Goal: Information Seeking & Learning: Understand process/instructions

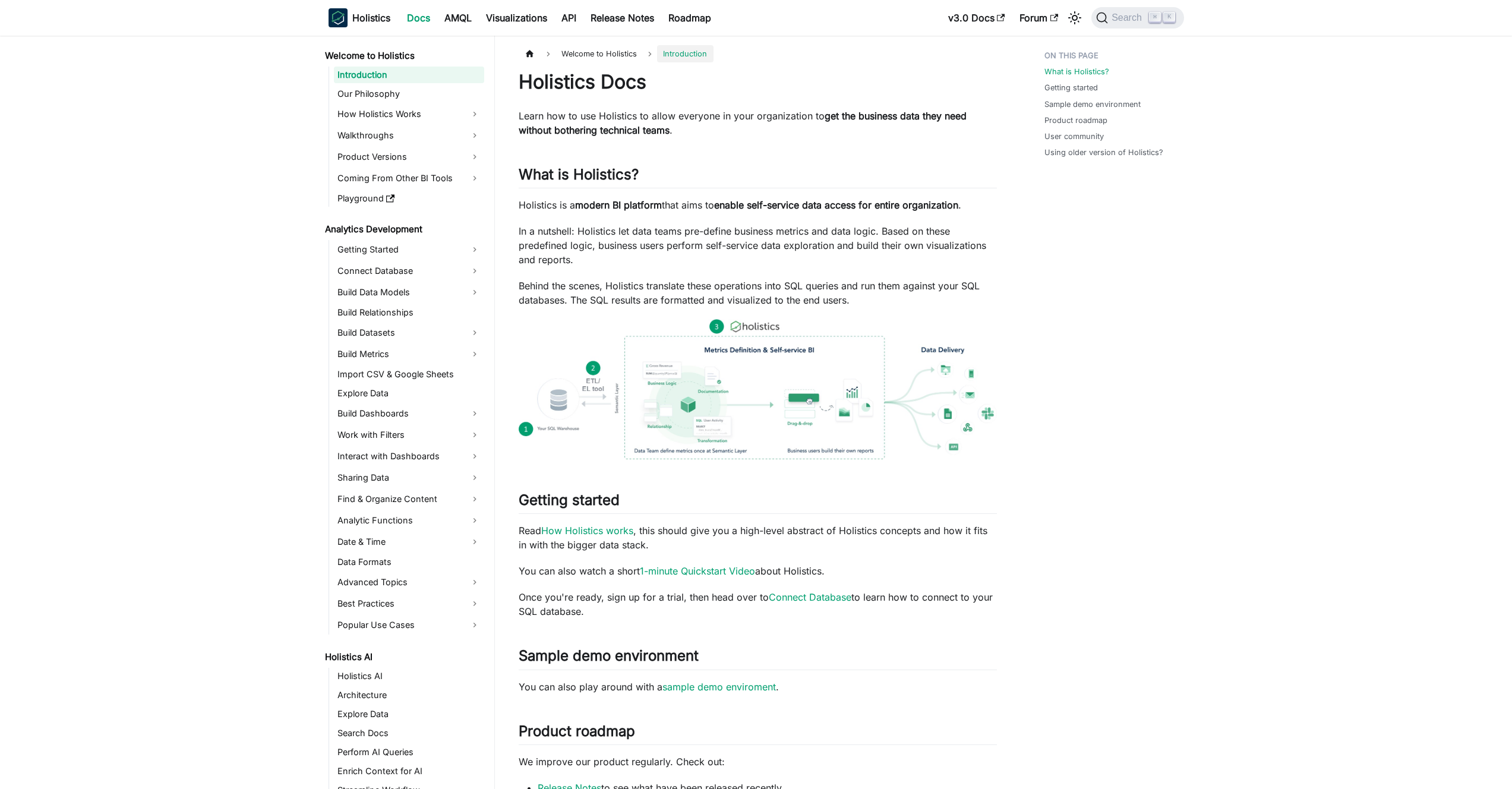
click at [602, 129] on strong "get the business data they need without bothering technical teams" at bounding box center [742, 122] width 448 height 26
click at [617, 127] on strong "get the business data they need without bothering technical teams" at bounding box center [742, 122] width 448 height 26
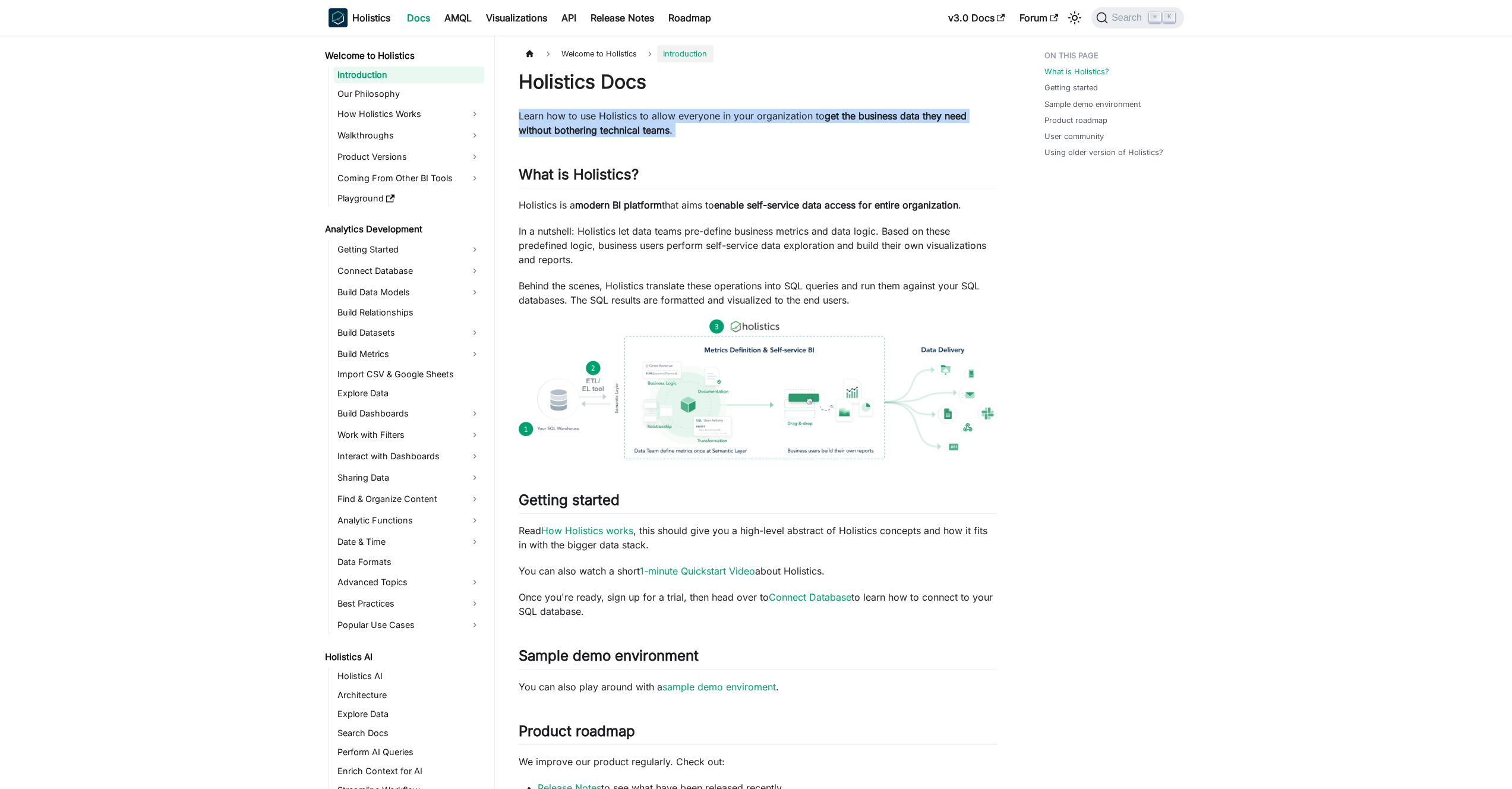
click at [617, 127] on strong "get the business data they need without bothering technical teams" at bounding box center [742, 122] width 448 height 26
click at [611, 126] on strong "get the business data they need without bothering technical teams" at bounding box center [742, 122] width 448 height 26
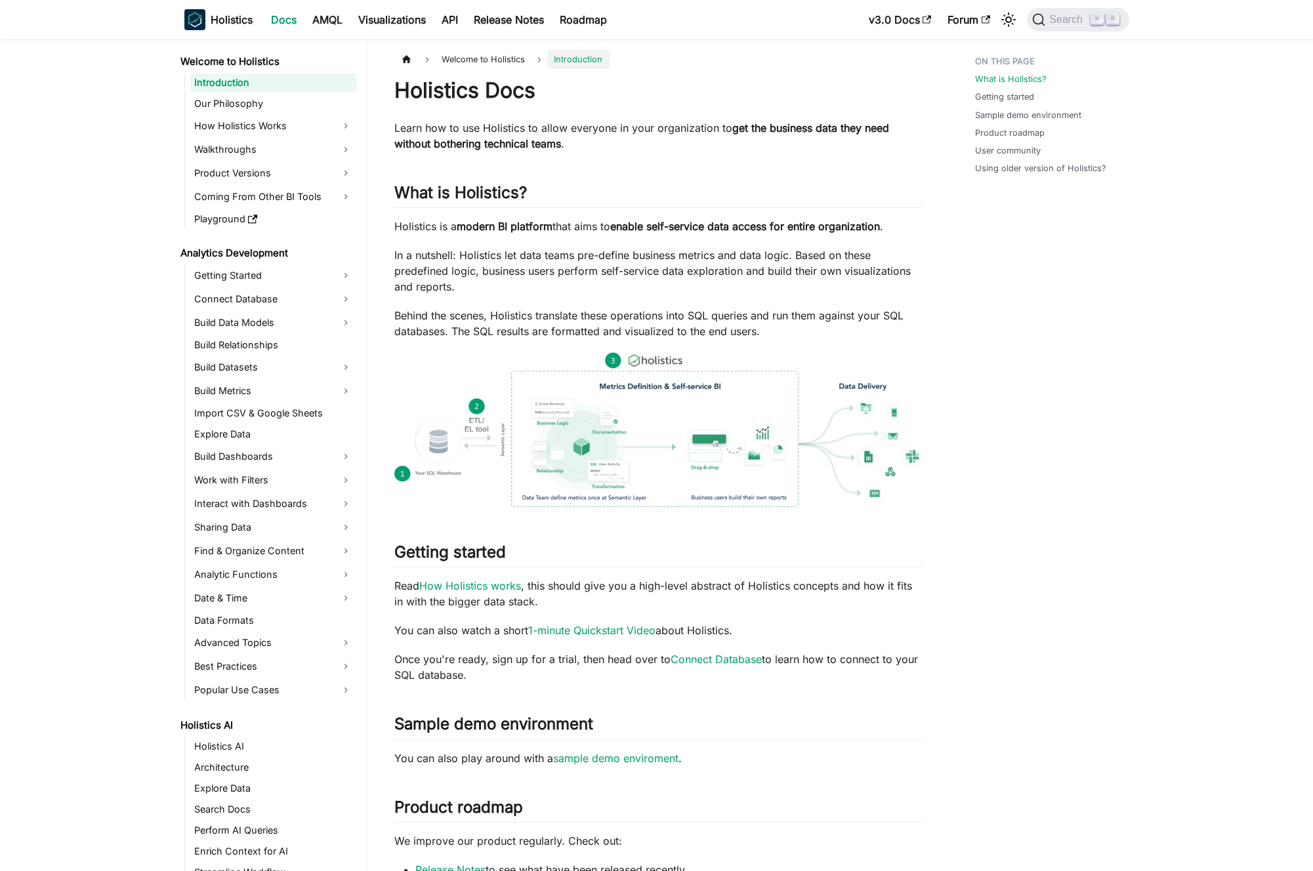
click at [567, 152] on div "Holistics Docs Learn how to use Holistics to allow everyone in your organizatio…" at bounding box center [658, 657] width 528 height 1160
click at [589, 146] on p "Learn how to use Holistics to allow everyone in your organization to get the bu…" at bounding box center [658, 135] width 528 height 31
click at [591, 236] on div "Holistics Docs Learn how to use Holistics to allow everyone in your organizatio…" at bounding box center [658, 657] width 528 height 1160
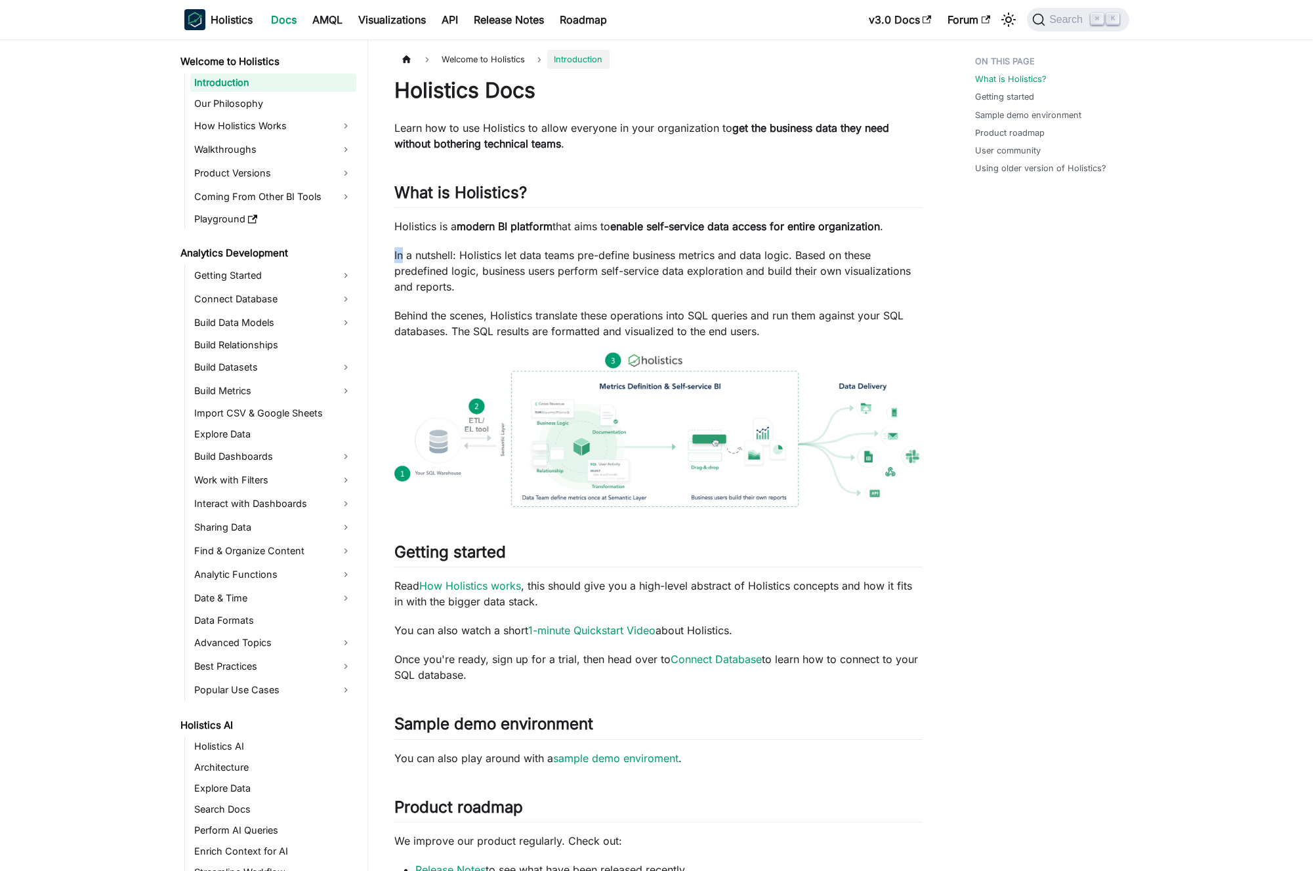
click at [591, 236] on div "Holistics Docs Learn how to use Holistics to allow everyone in your organizatio…" at bounding box center [658, 657] width 528 height 1160
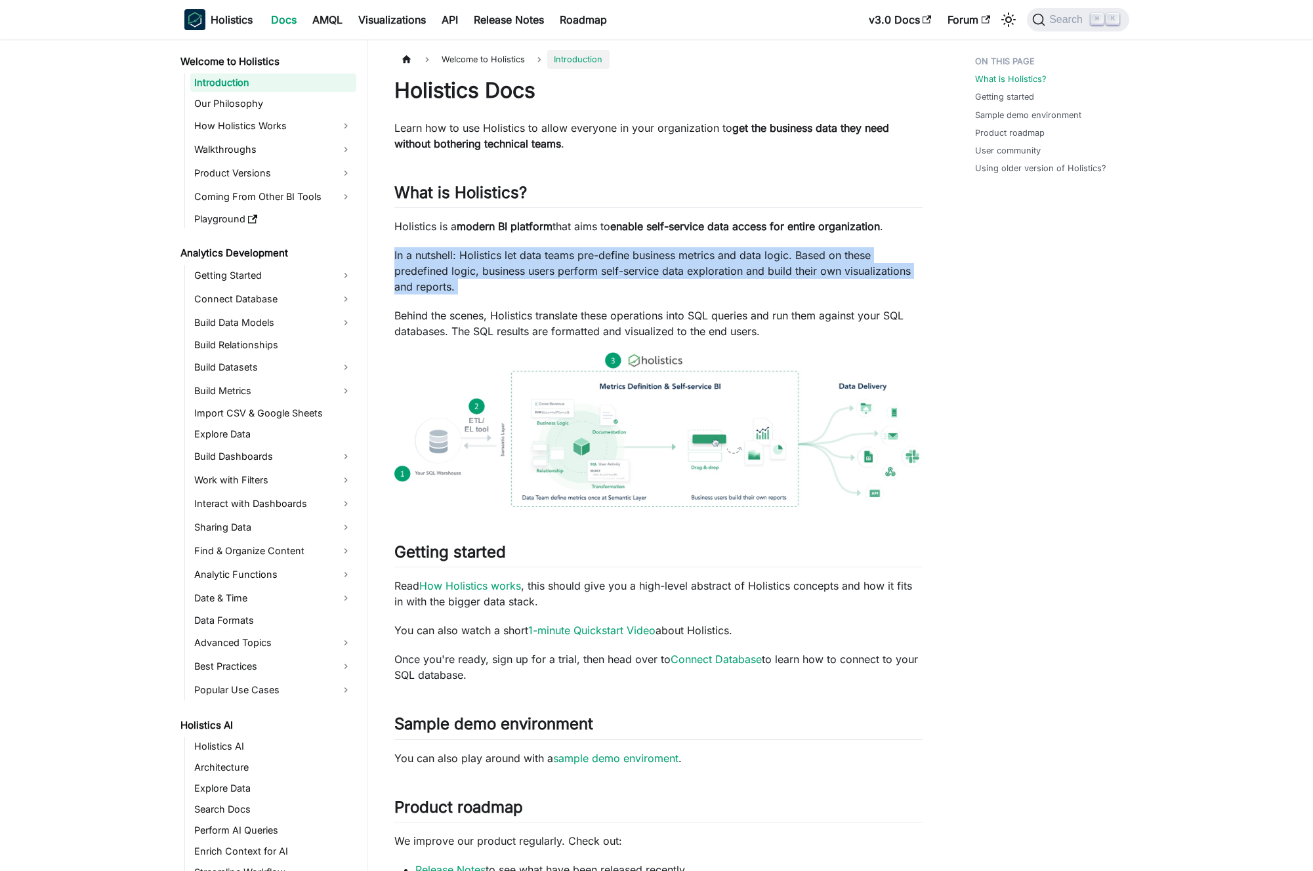
click at [591, 236] on div "Holistics Docs Learn how to use Holistics to allow everyone in your organizatio…" at bounding box center [658, 657] width 528 height 1160
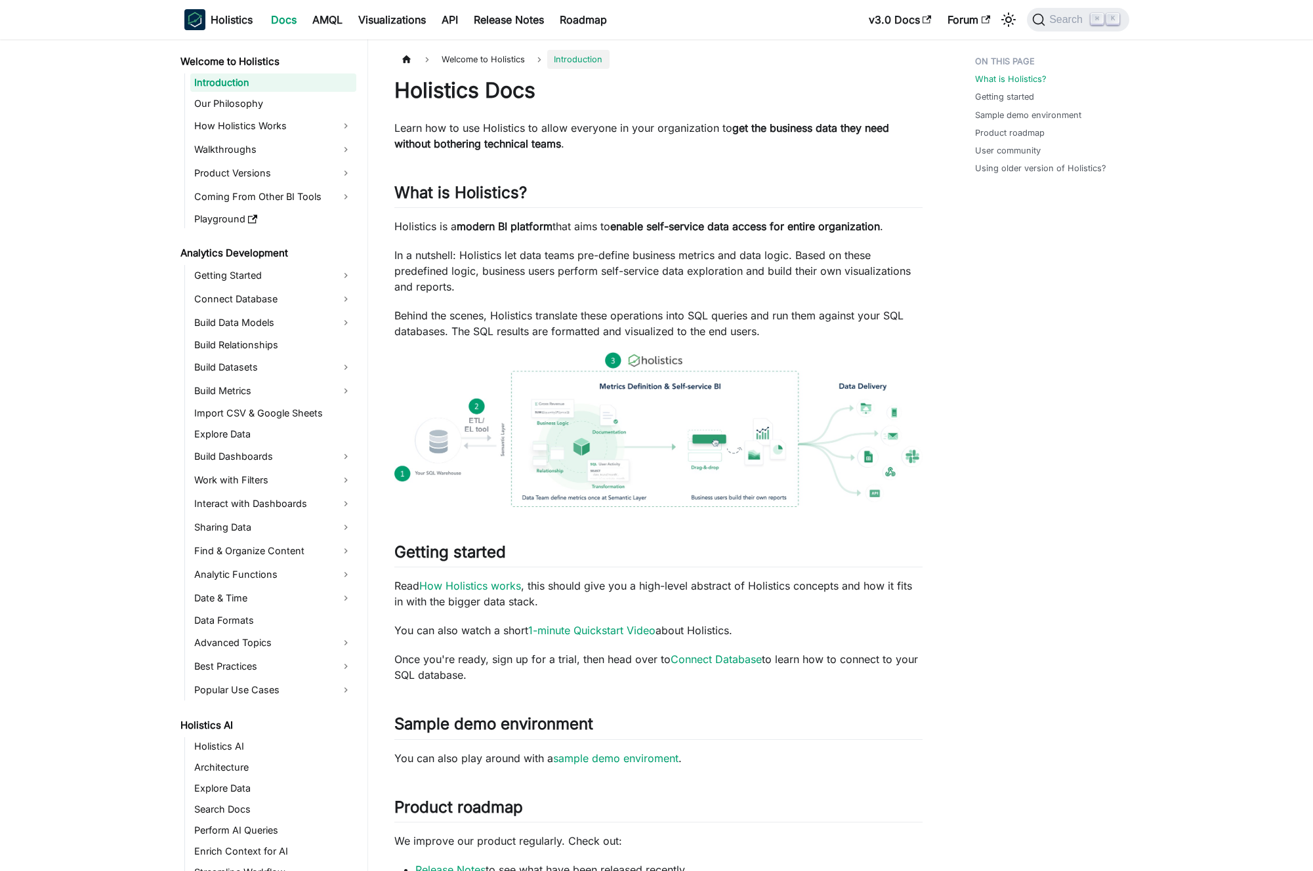
click at [612, 226] on p "Holistics is a modern BI platform that aims to enable self-service data access …" at bounding box center [658, 227] width 528 height 16
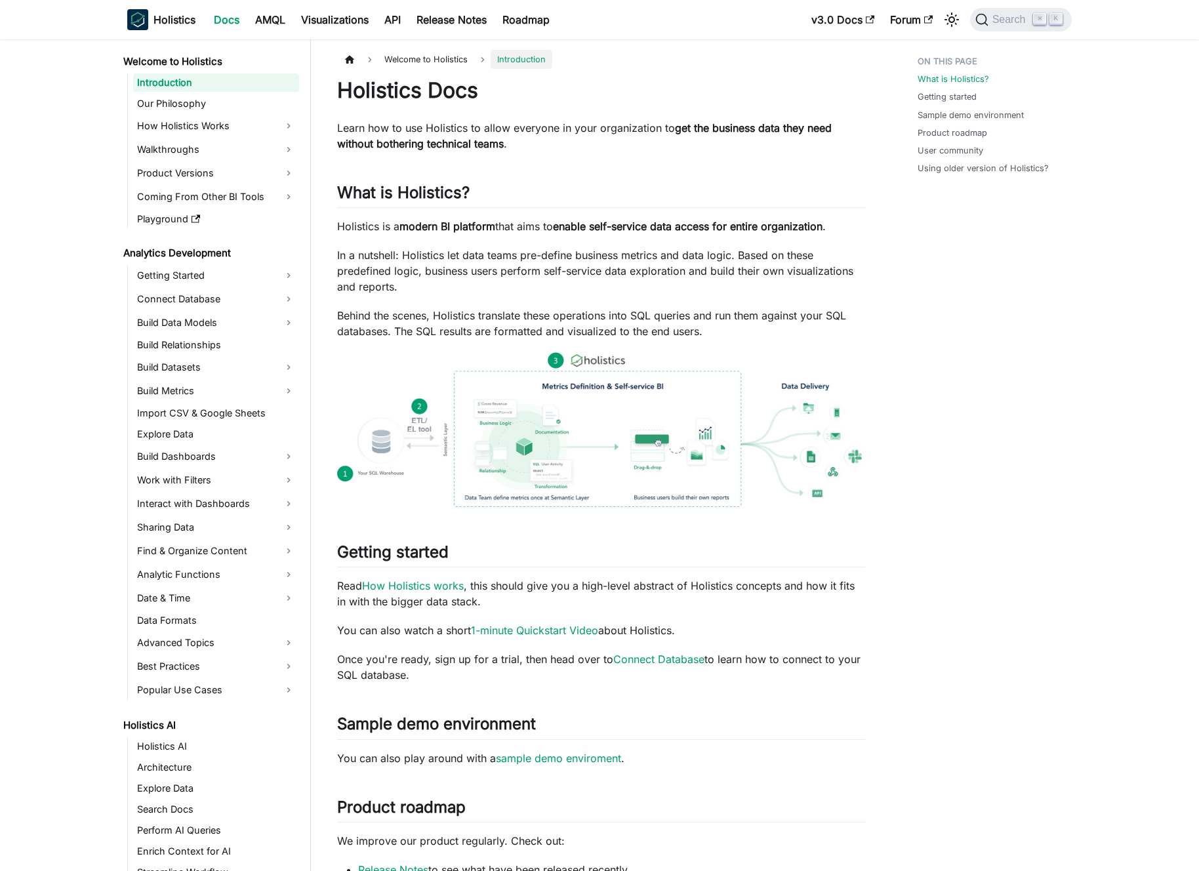
click at [626, 279] on p "In a nutshell: Holistics let data teams pre-define business metrics and data lo…" at bounding box center [601, 270] width 528 height 47
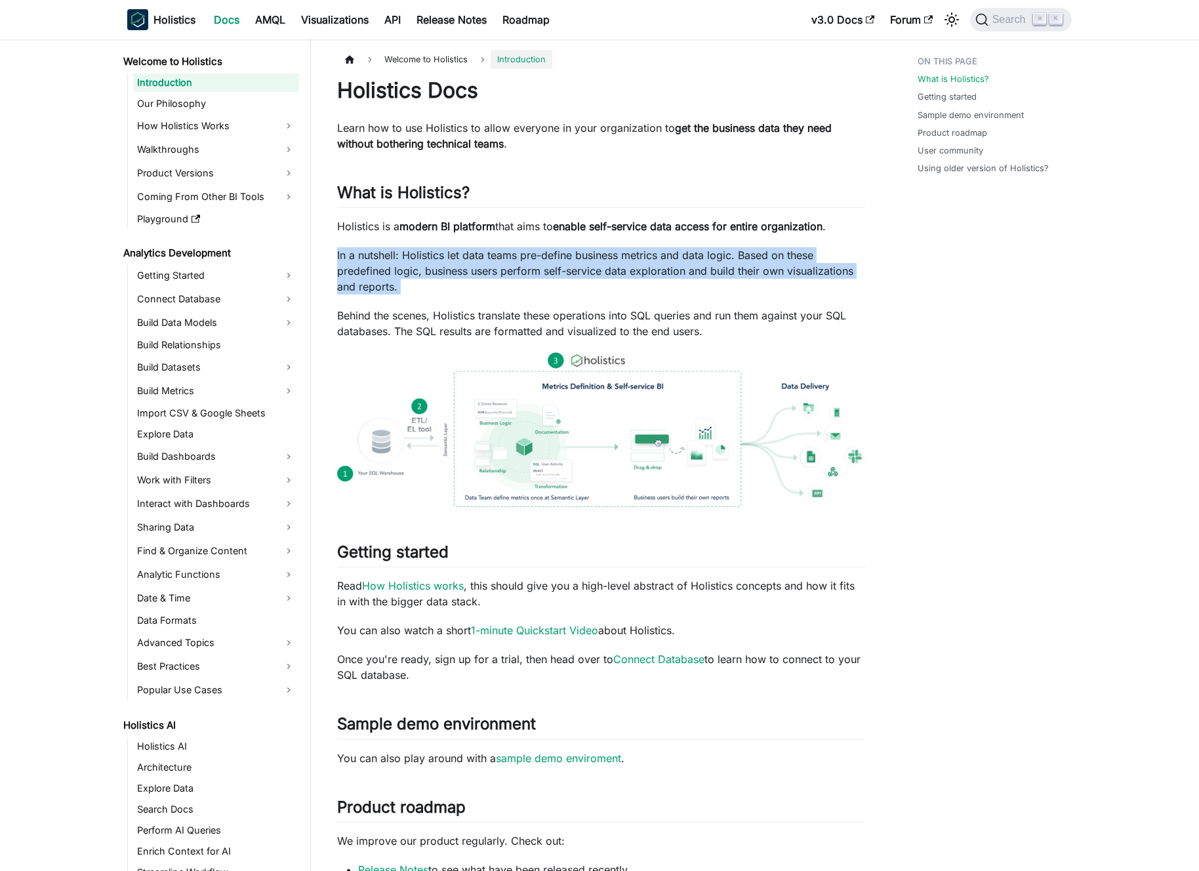
click at [626, 279] on p "In a nutshell: Holistics let data teams pre-define business metrics and data lo…" at bounding box center [601, 270] width 528 height 47
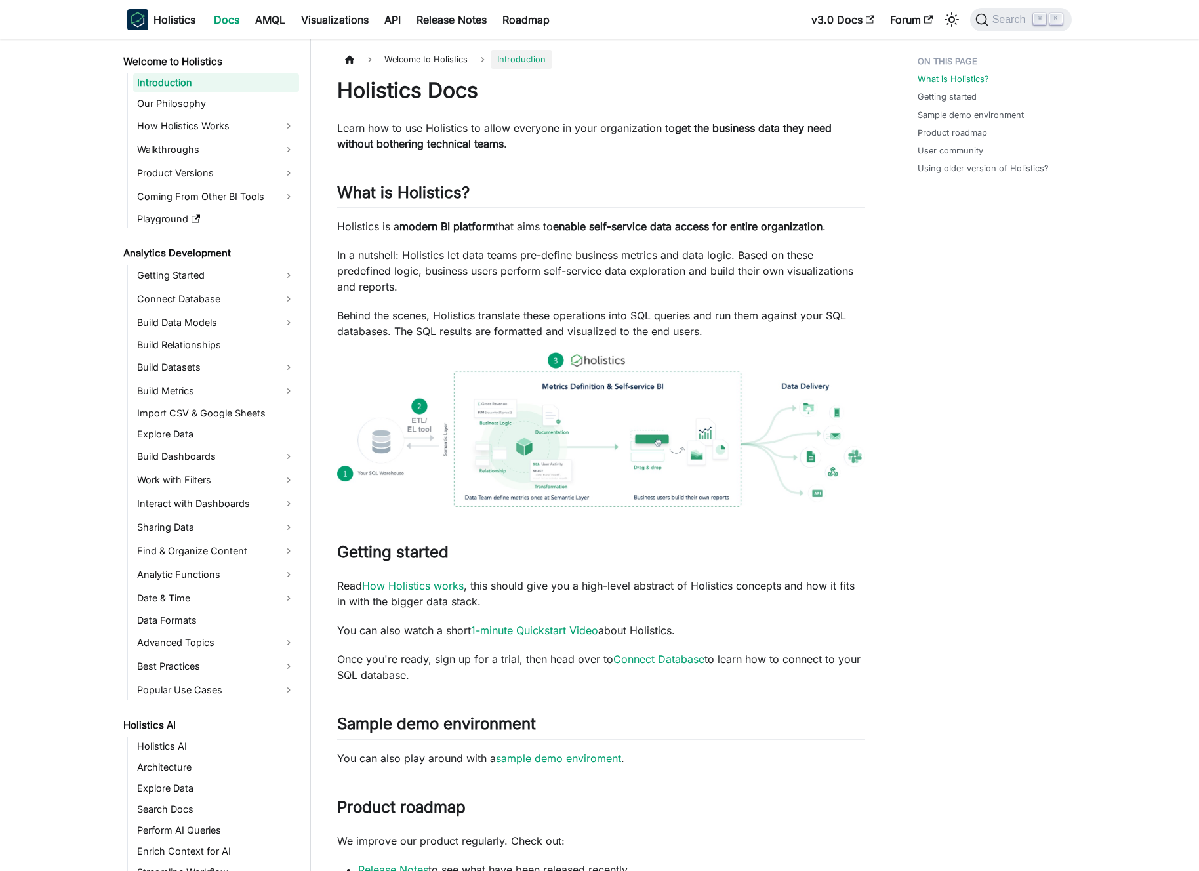
click at [612, 276] on p "In a nutshell: Holistics let data teams pre-define business metrics and data lo…" at bounding box center [601, 270] width 528 height 47
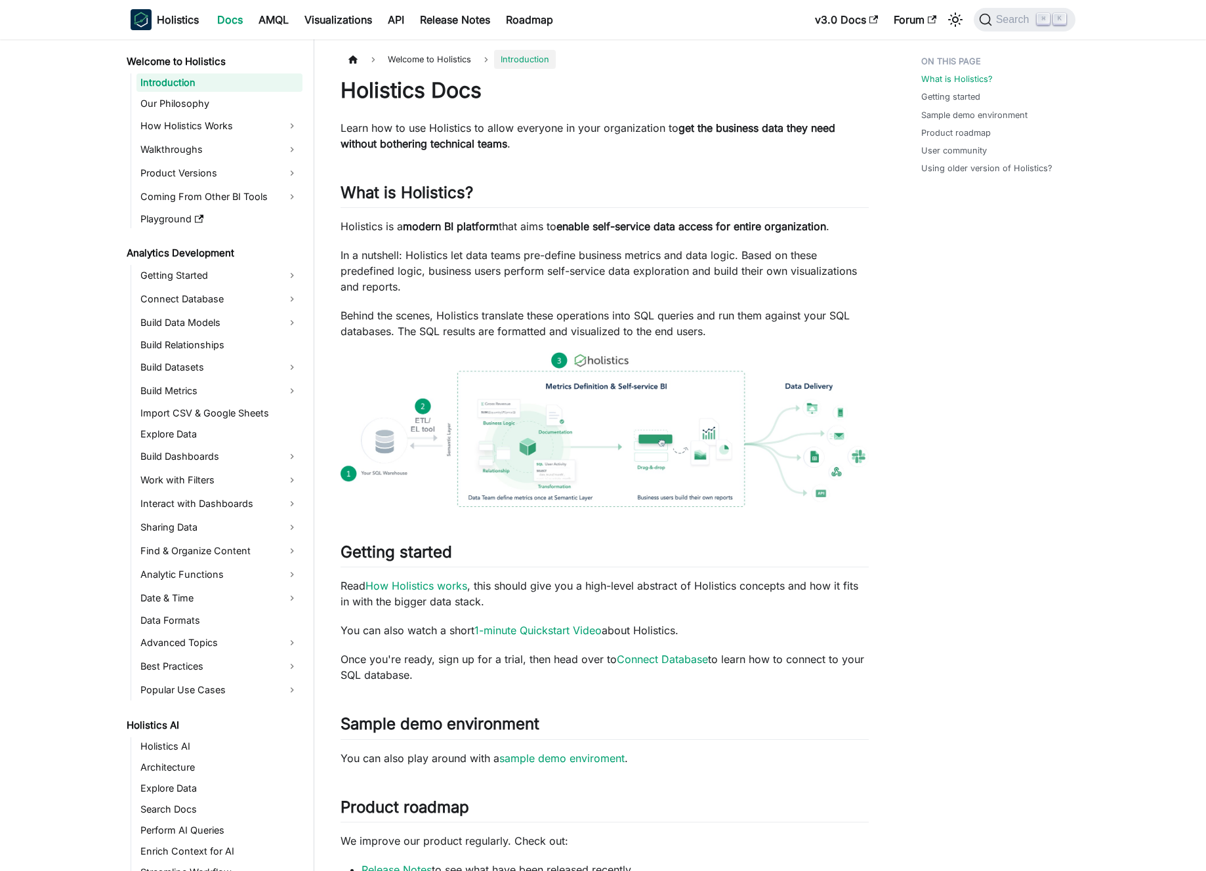
click at [493, 224] on strong "modern BI platform" at bounding box center [451, 226] width 96 height 13
click at [503, 224] on p "Holistics is a modern BI platform that aims to enable self-service data access …" at bounding box center [605, 227] width 528 height 16
click at [495, 251] on p "In a nutshell: Holistics let data teams pre-define business metrics and data lo…" at bounding box center [605, 270] width 528 height 47
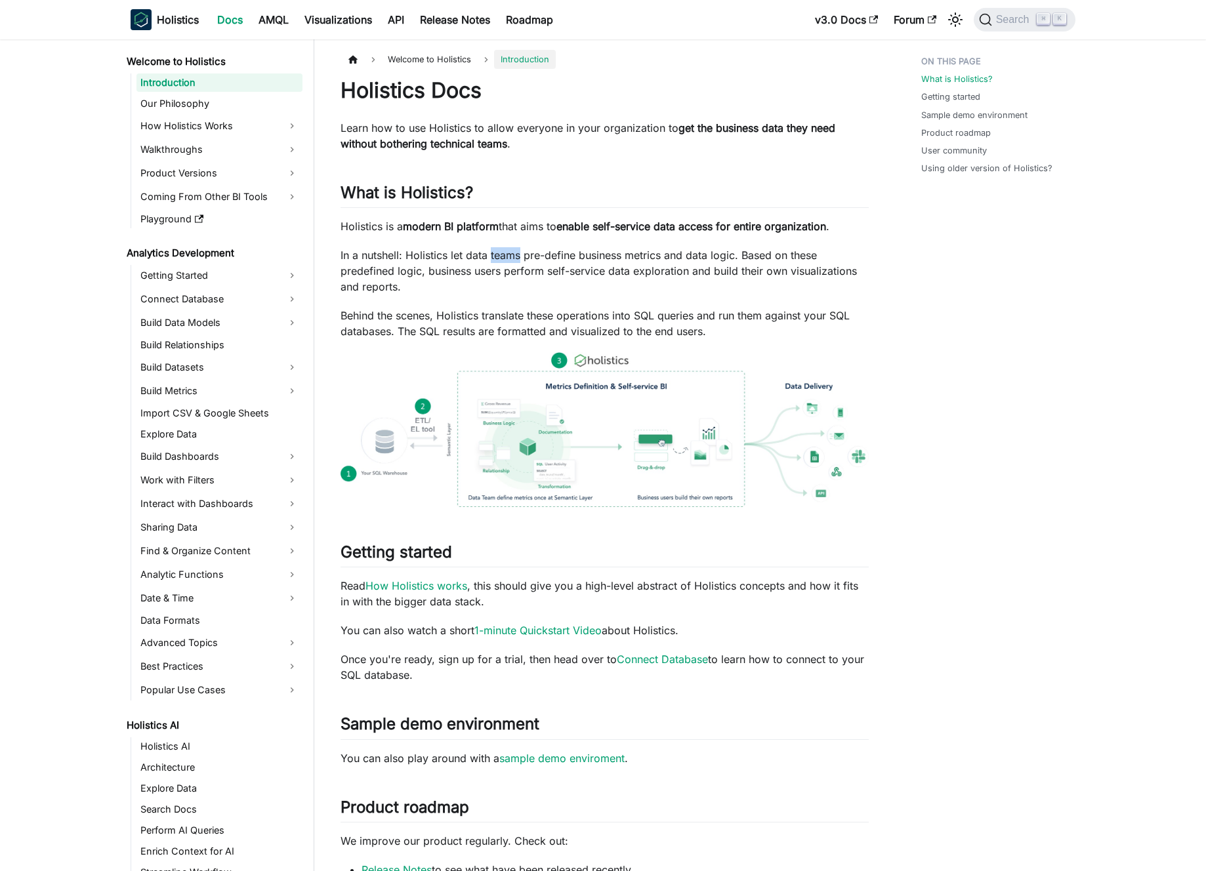
click at [495, 251] on p "In a nutshell: Holistics let data teams pre-define business metrics and data lo…" at bounding box center [605, 270] width 528 height 47
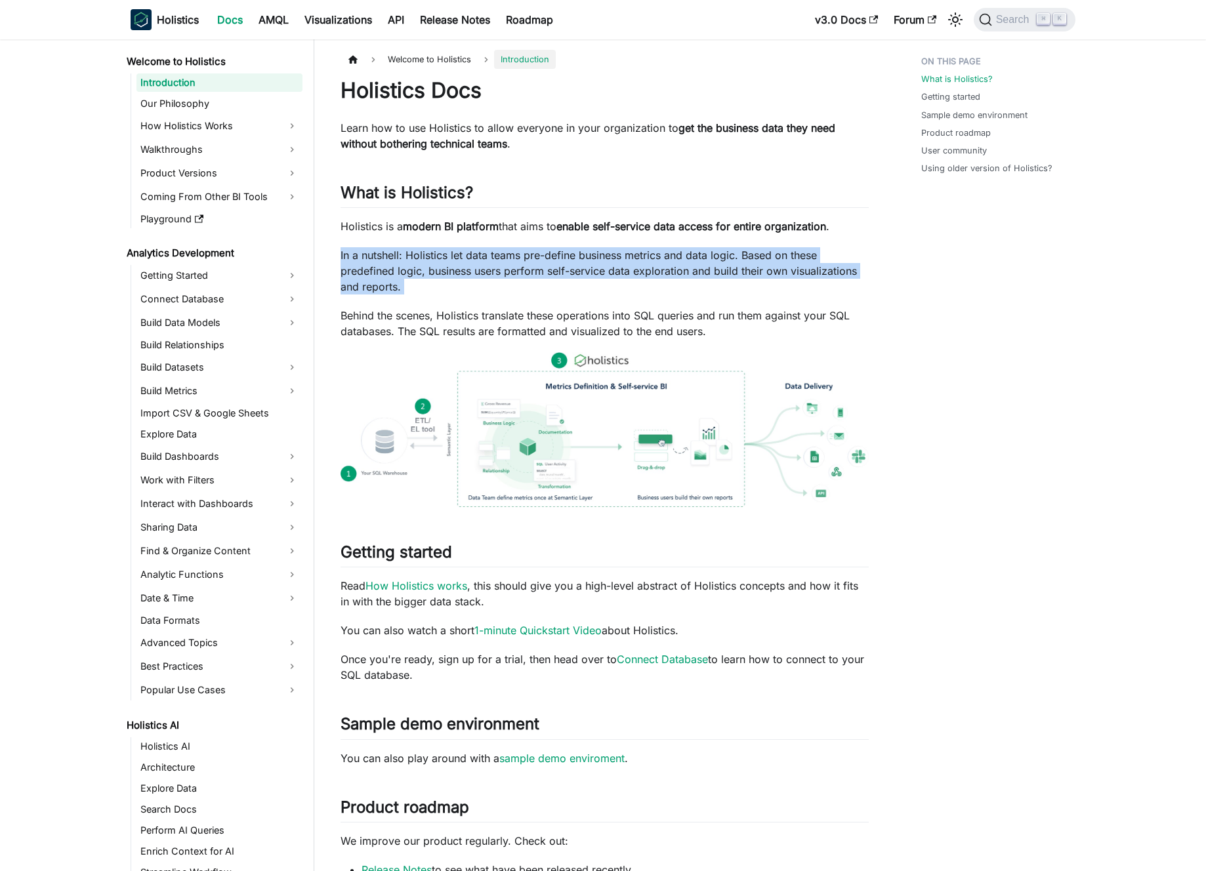
click at [495, 251] on p "In a nutshell: Holistics let data teams pre-define business metrics and data lo…" at bounding box center [605, 270] width 528 height 47
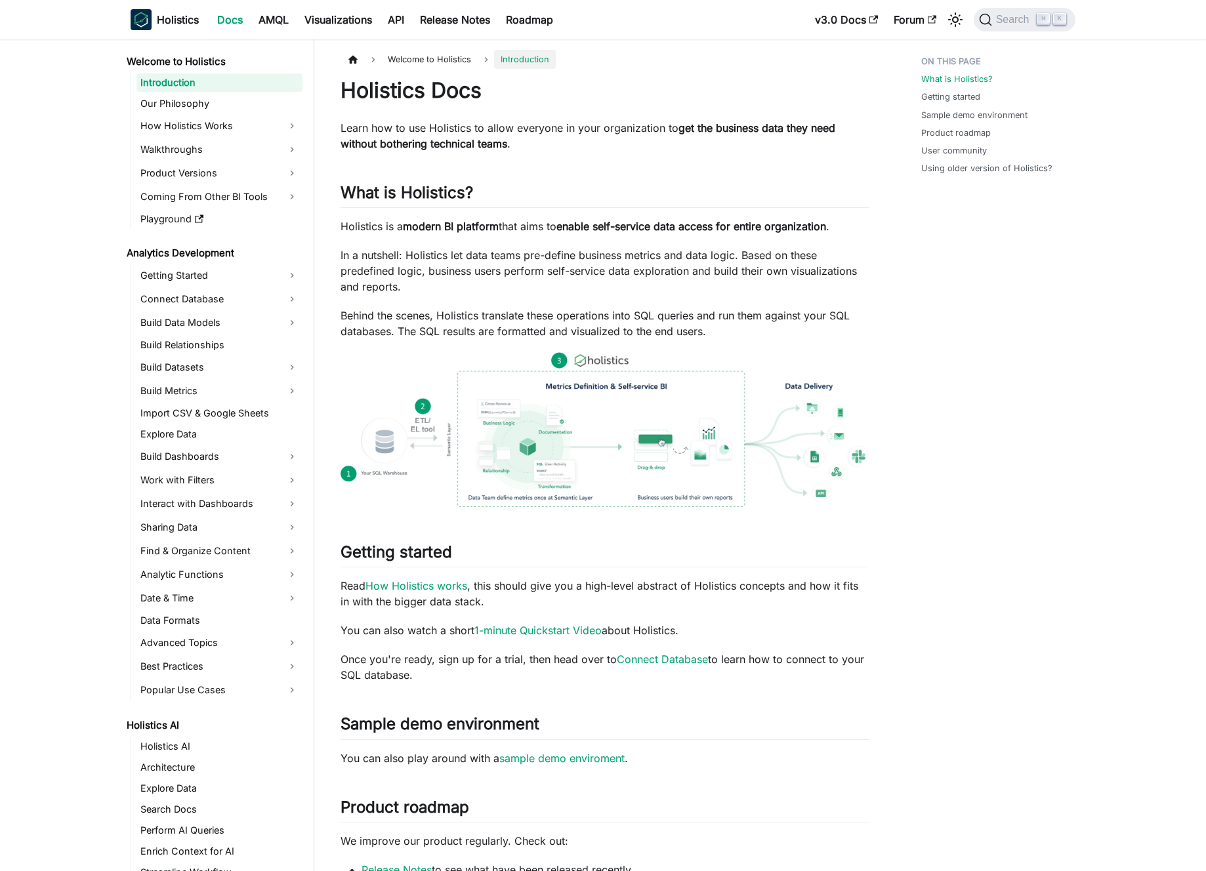
click at [486, 253] on p "In a nutshell: Holistics let data teams pre-define business metrics and data lo…" at bounding box center [605, 270] width 528 height 47
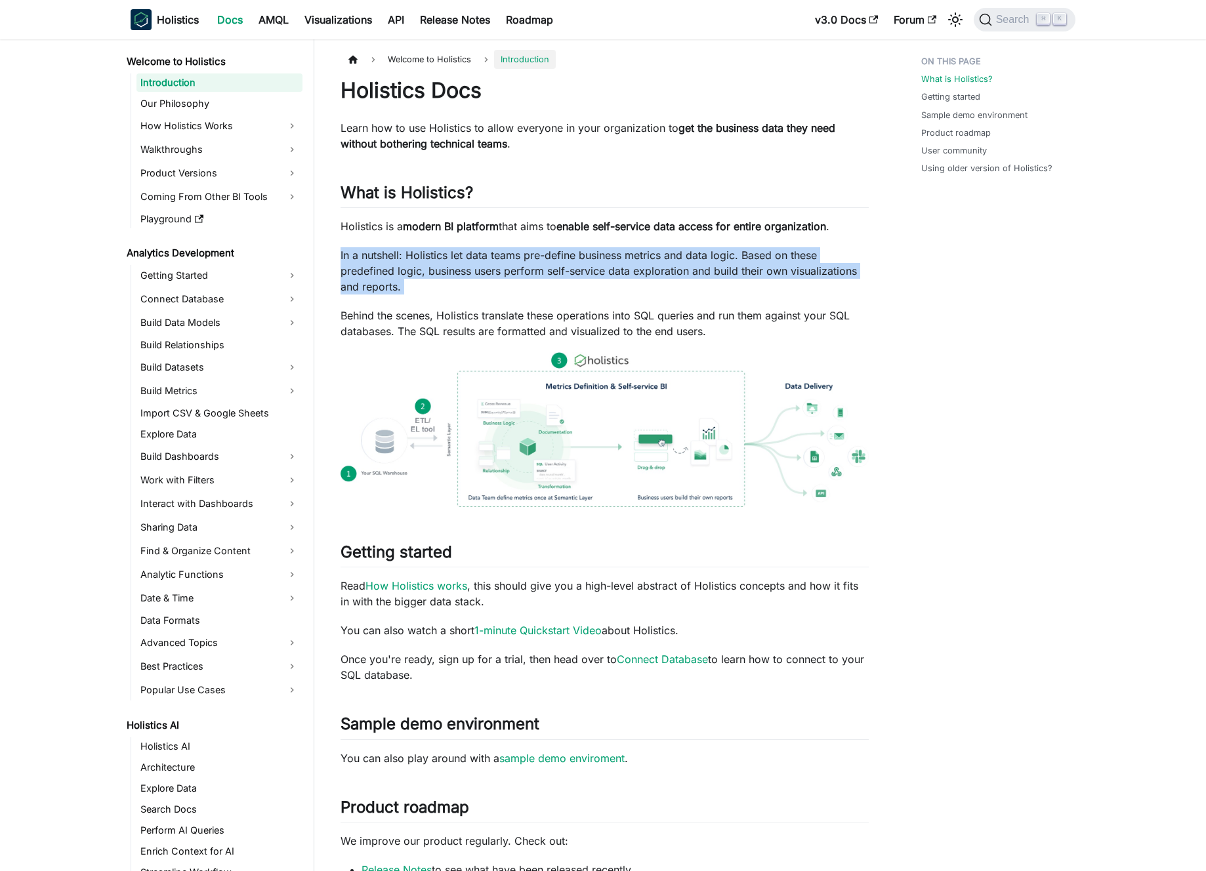
drag, startPoint x: 486, startPoint y: 253, endPoint x: 463, endPoint y: 257, distance: 22.5
click at [486, 253] on p "In a nutshell: Holistics let data teams pre-define business metrics and data lo…" at bounding box center [605, 270] width 528 height 47
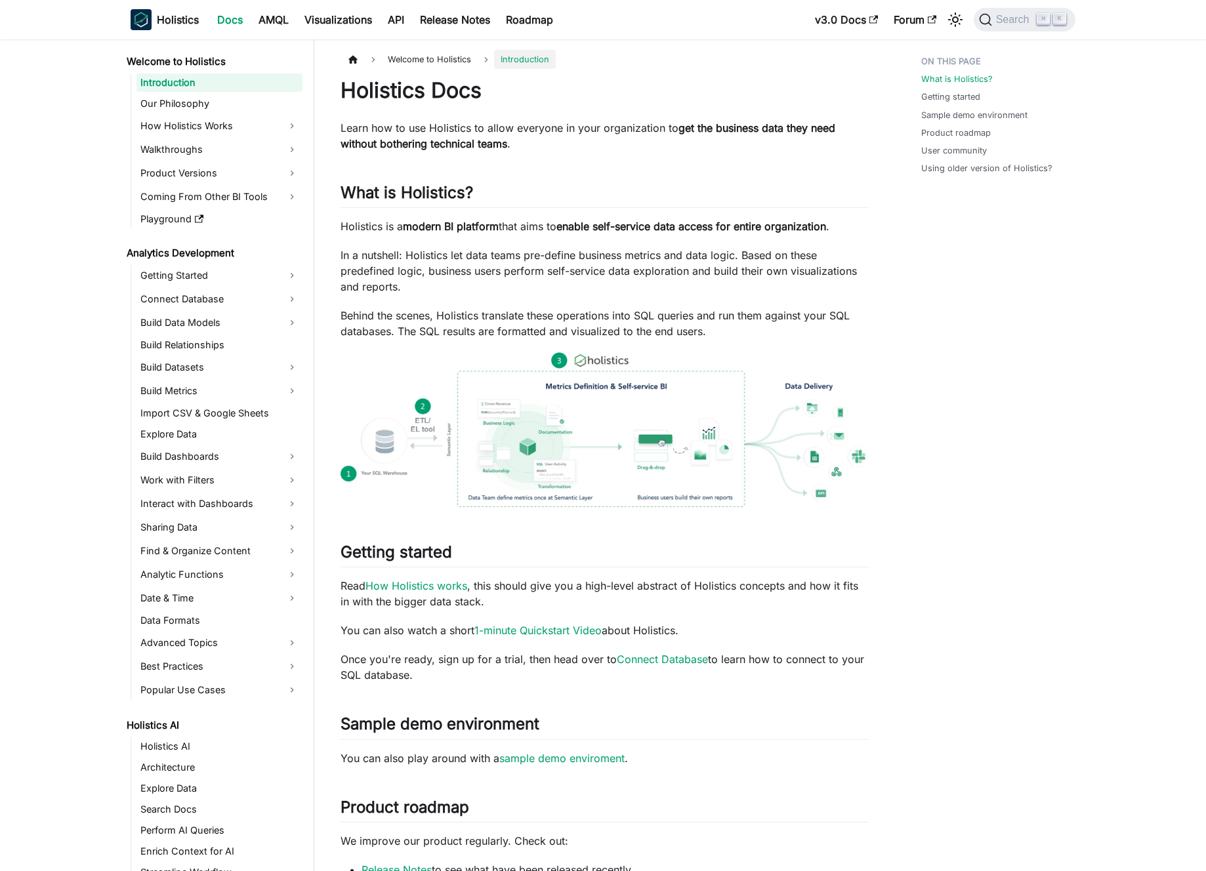
click at [463, 257] on p "In a nutshell: Holistics let data teams pre-define business metrics and data lo…" at bounding box center [605, 270] width 528 height 47
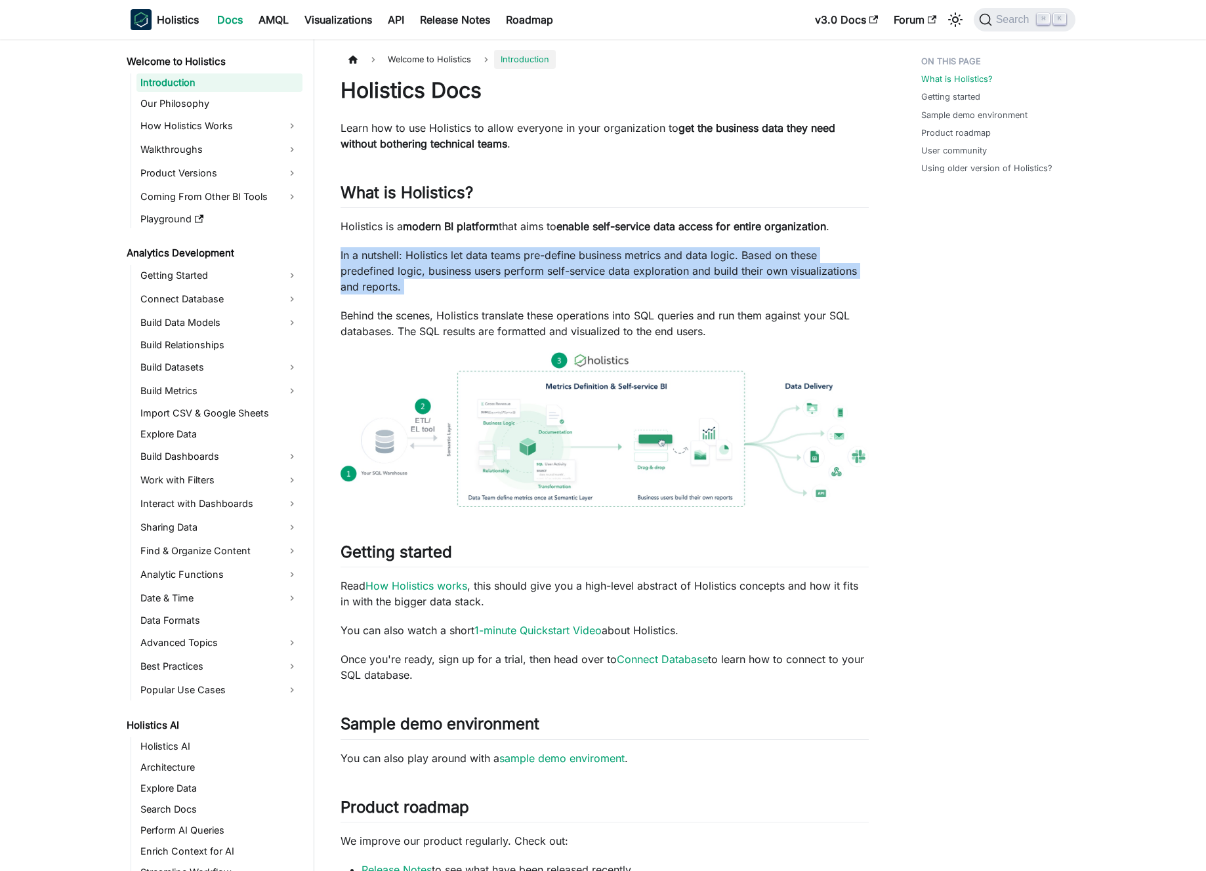
click at [463, 257] on p "In a nutshell: Holistics let data teams pre-define business metrics and data lo…" at bounding box center [605, 270] width 528 height 47
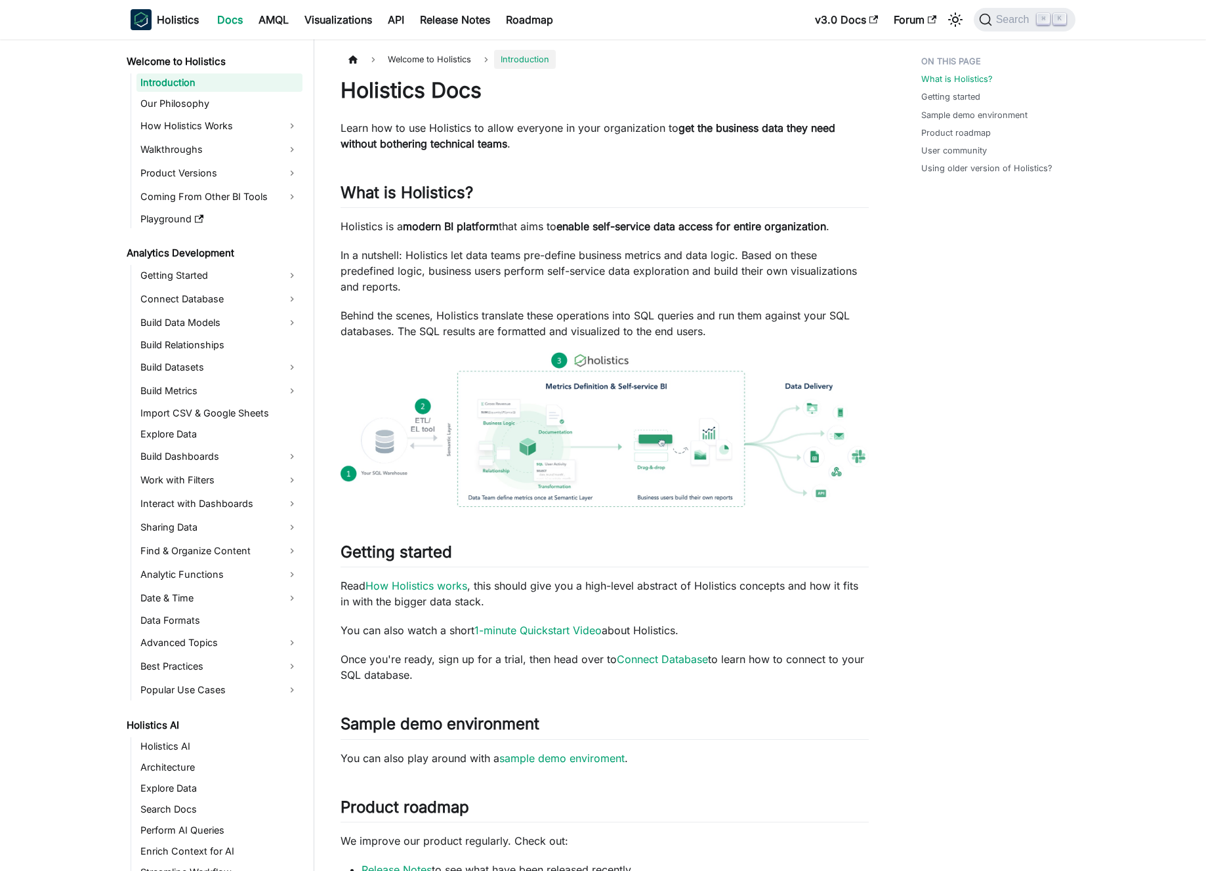
click at [457, 257] on p "In a nutshell: Holistics let data teams pre-define business metrics and data lo…" at bounding box center [605, 270] width 528 height 47
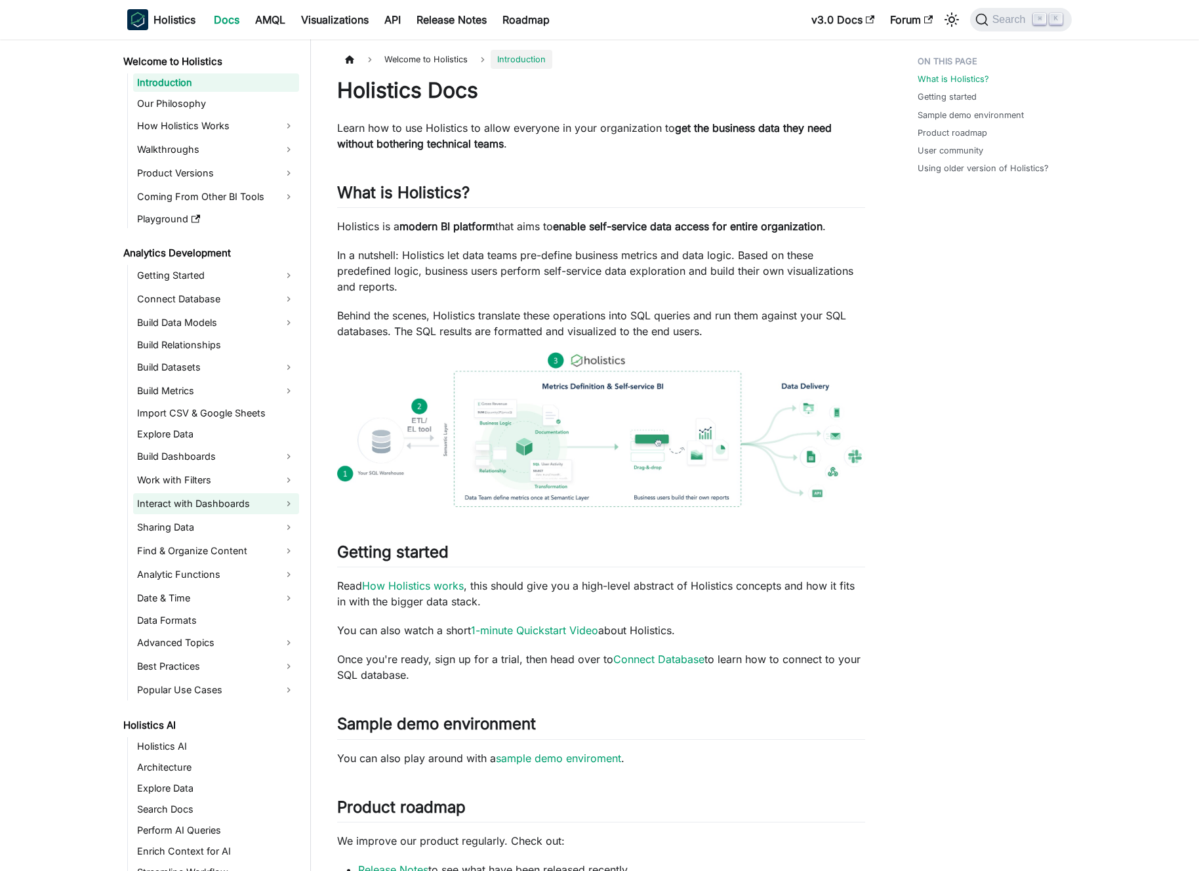
scroll to position [135, 0]
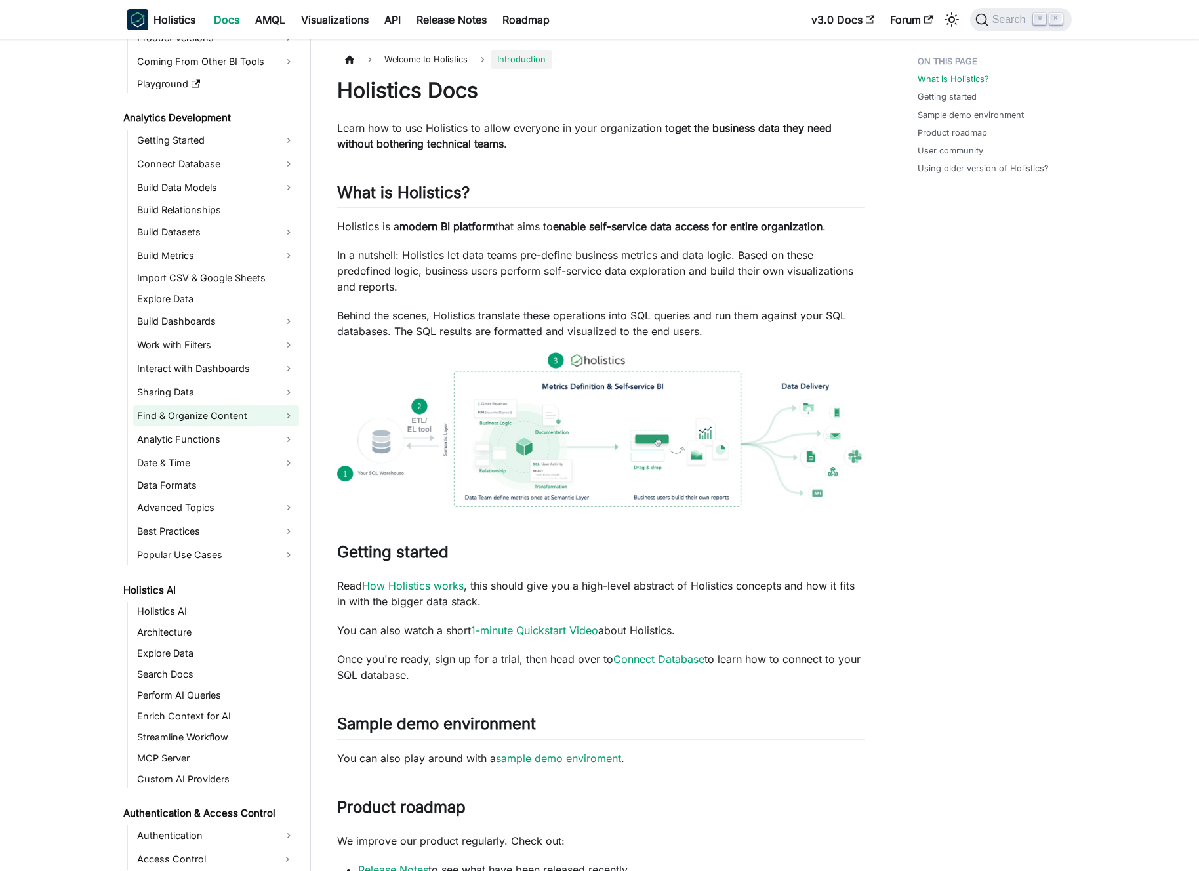
click at [223, 419] on link "Find & Organize Content" at bounding box center [216, 416] width 166 height 21
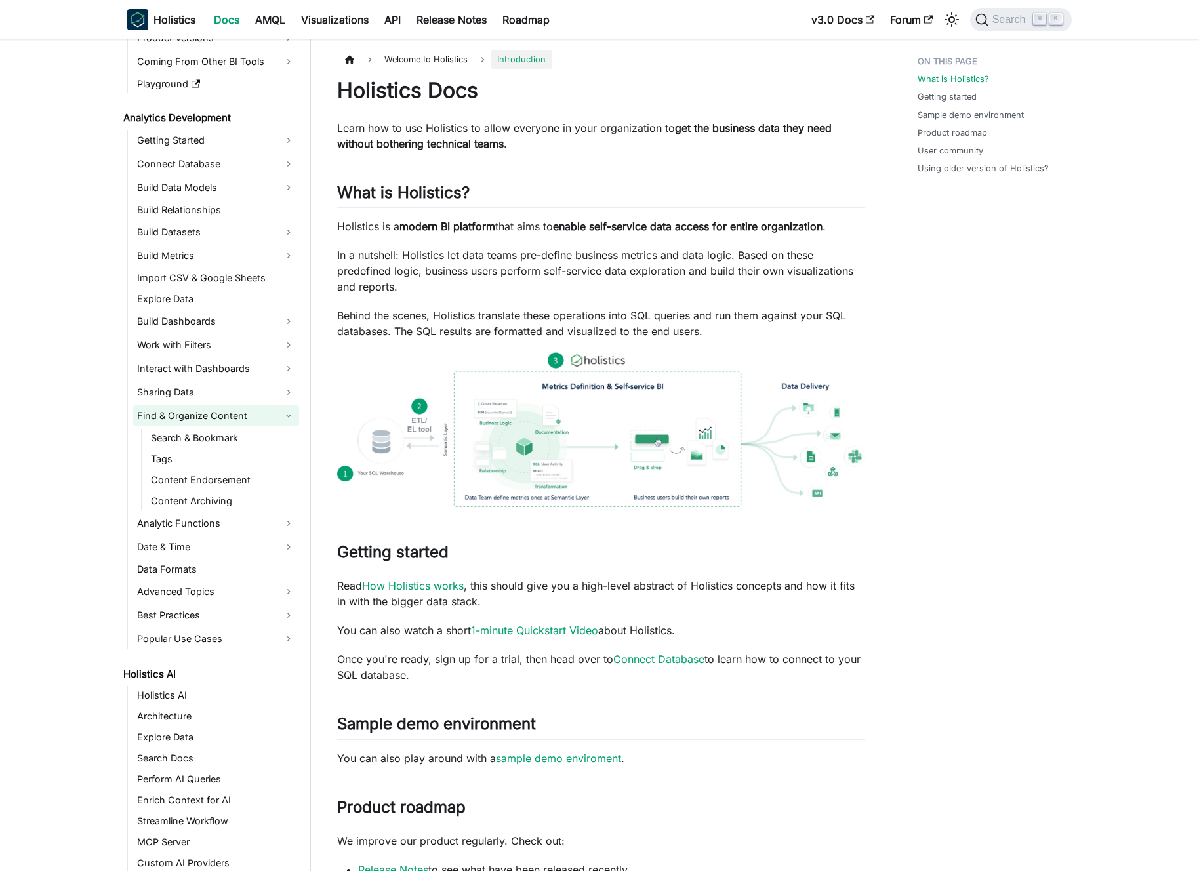
click at [223, 419] on link "Find & Organize Content" at bounding box center [216, 416] width 166 height 21
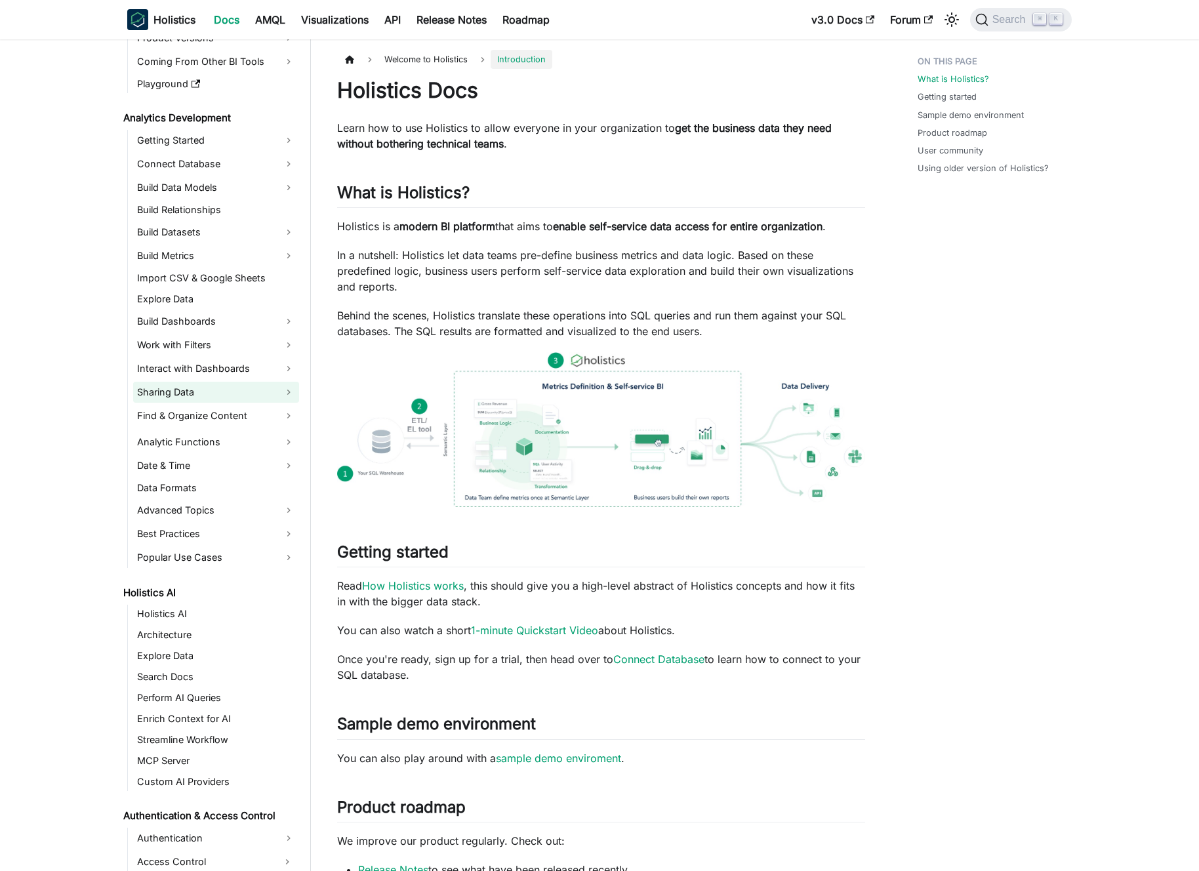
click at [216, 396] on link "Sharing Data" at bounding box center [216, 392] width 166 height 21
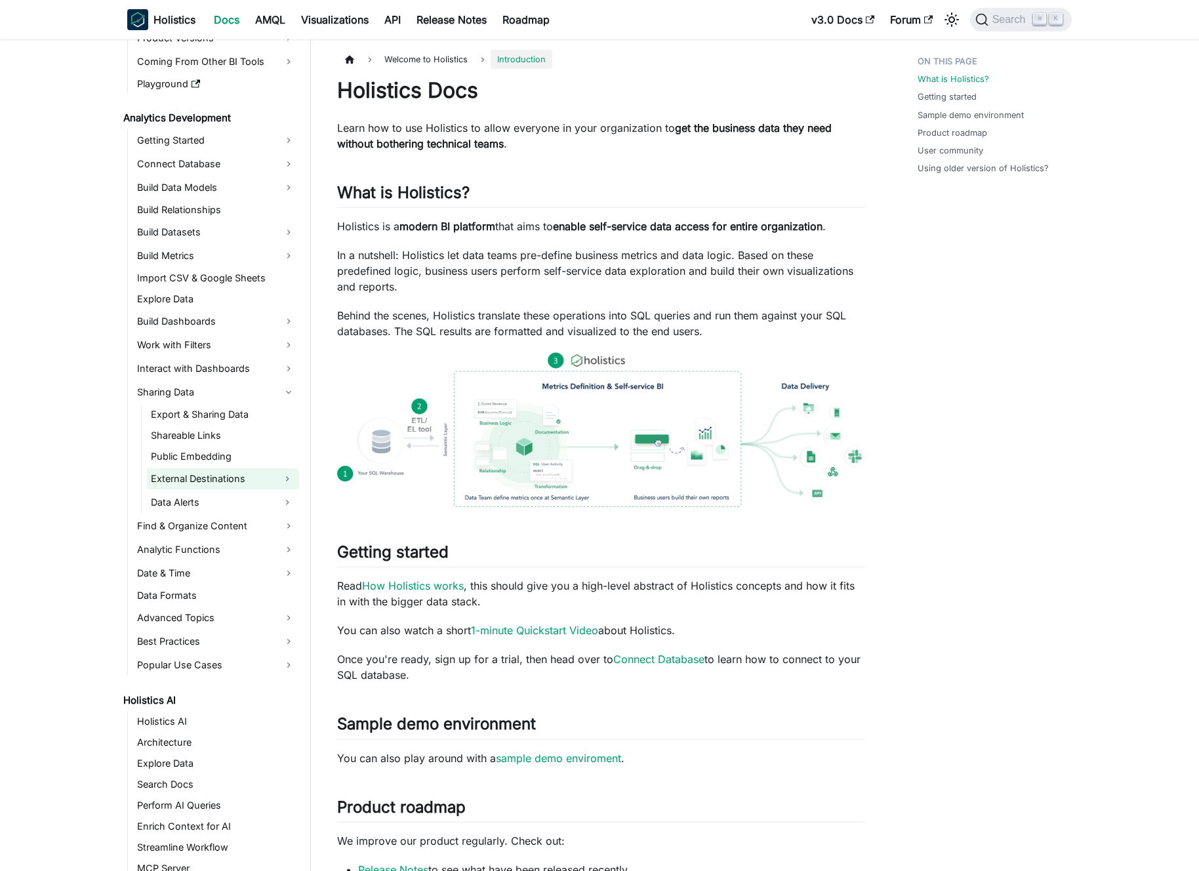
click at [228, 483] on link "External Destinations" at bounding box center [211, 479] width 129 height 21
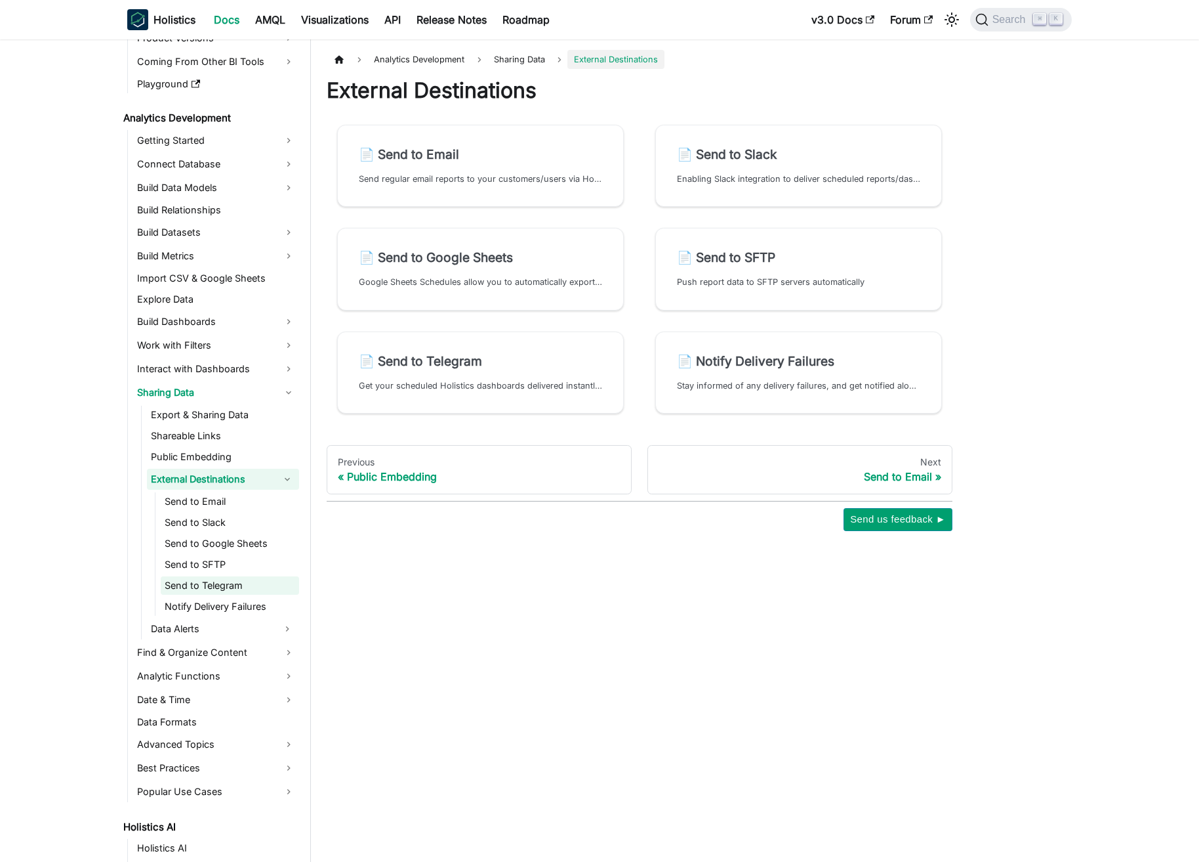
click at [238, 585] on link "Send to Telegram" at bounding box center [230, 585] width 138 height 18
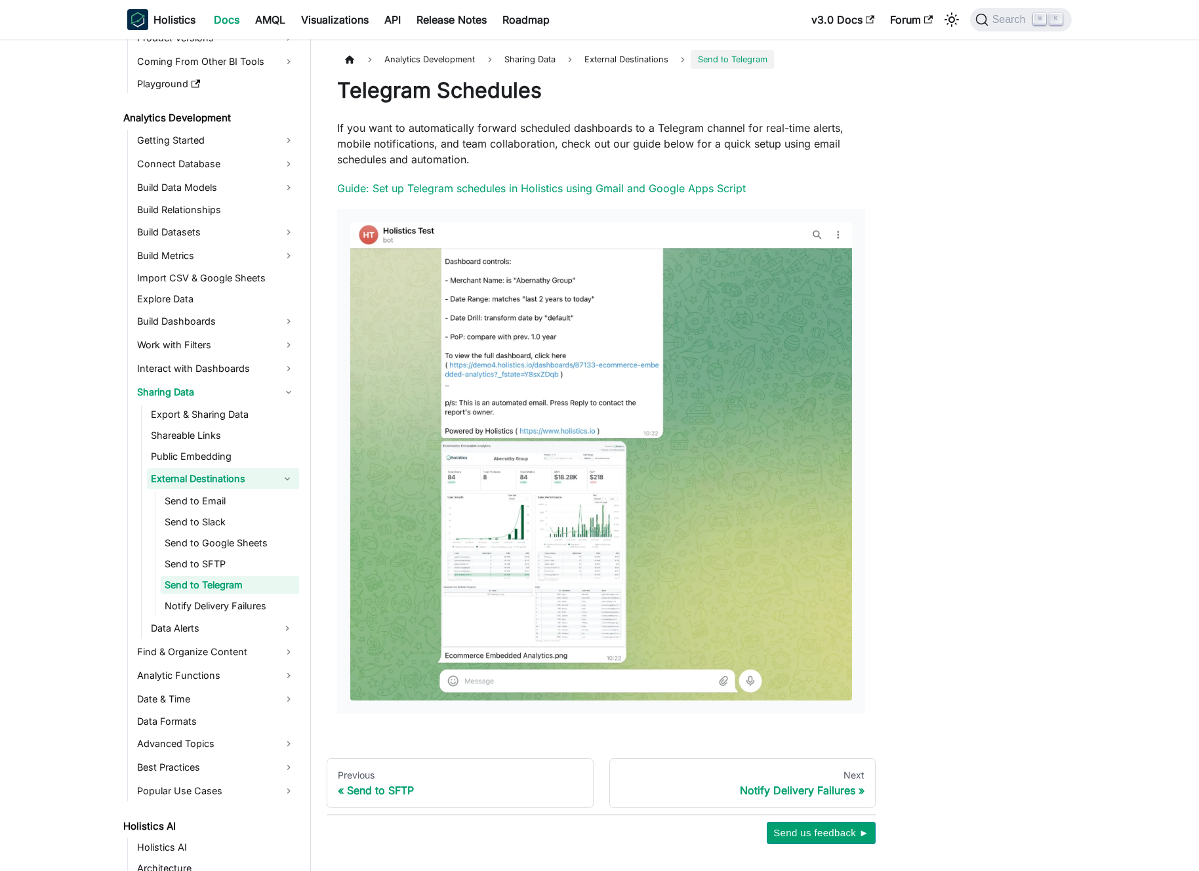
click at [276, 480] on button "Collapse sidebar category 'External Destinations'" at bounding box center [288, 479] width 24 height 21
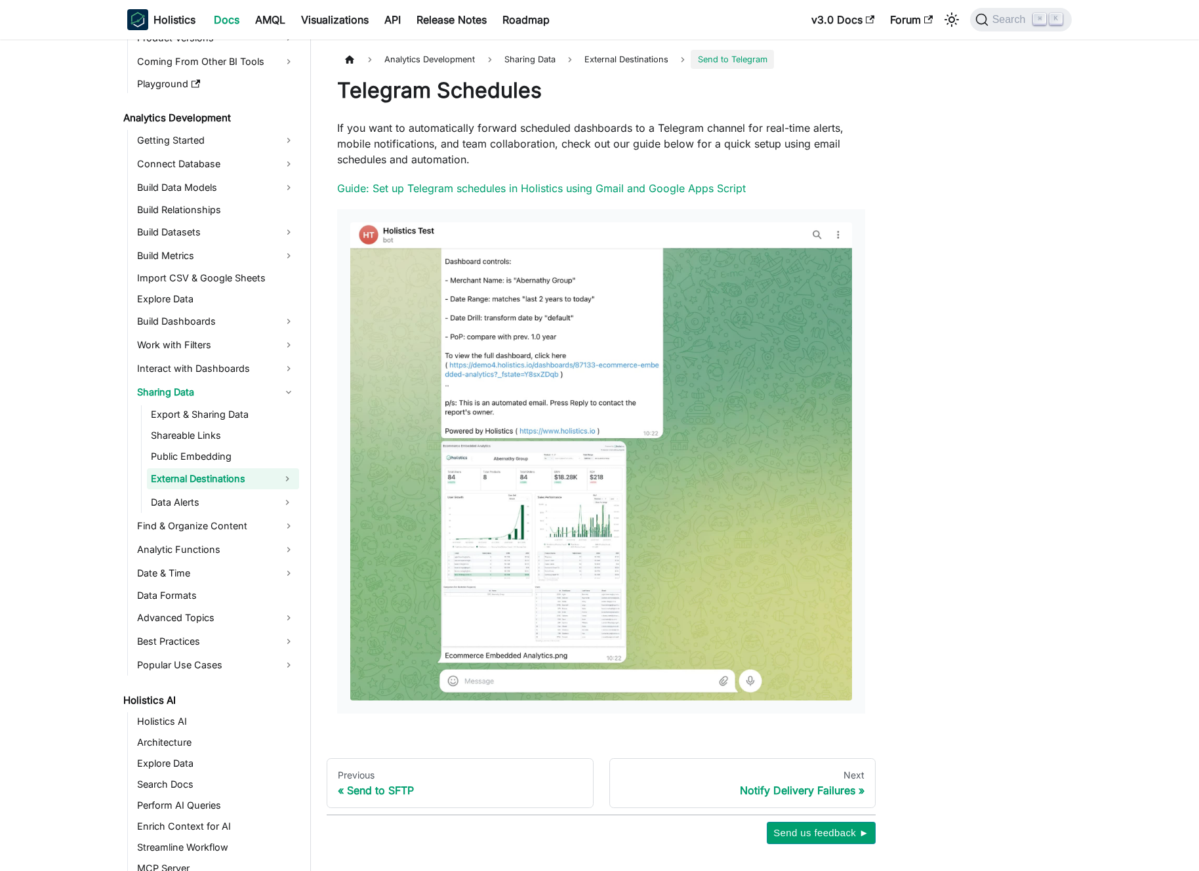
click at [245, 481] on link "External Destinations" at bounding box center [211, 479] width 129 height 21
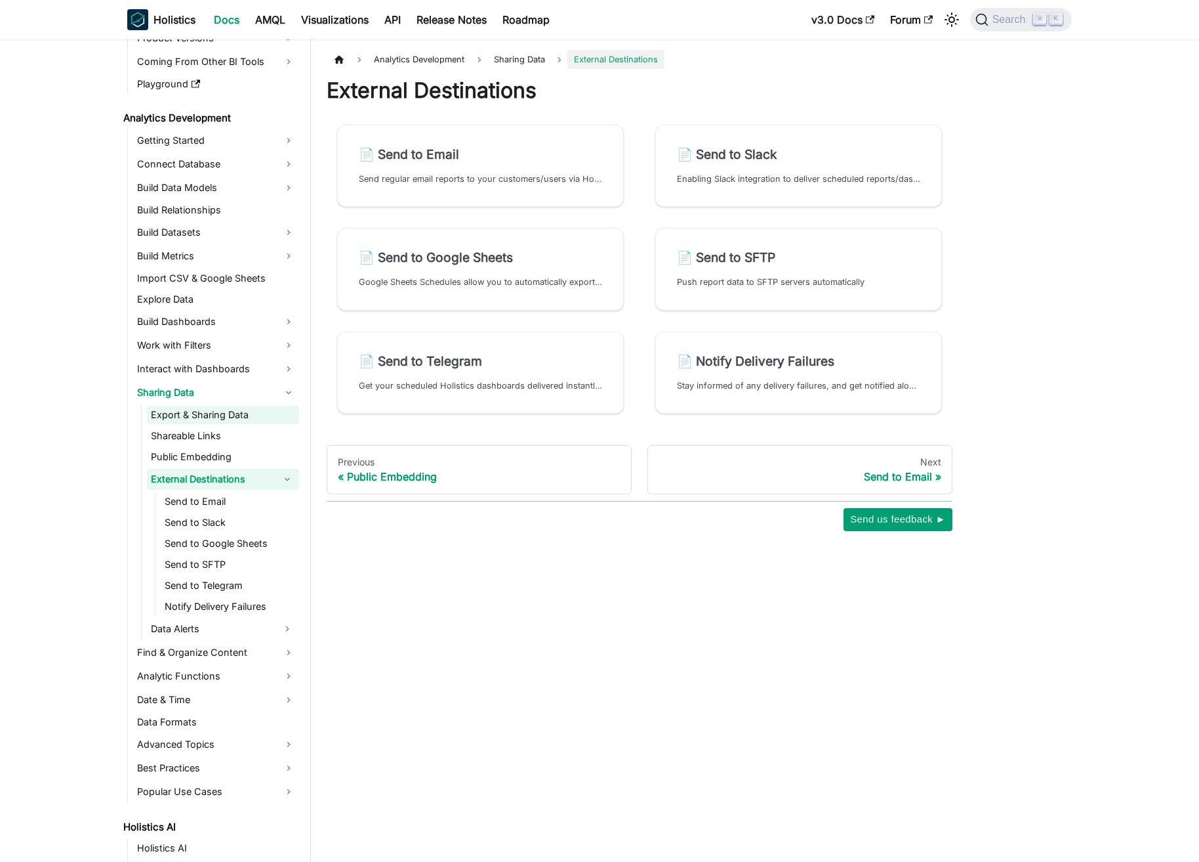
click at [208, 419] on link "Export & Sharing Data" at bounding box center [223, 415] width 152 height 18
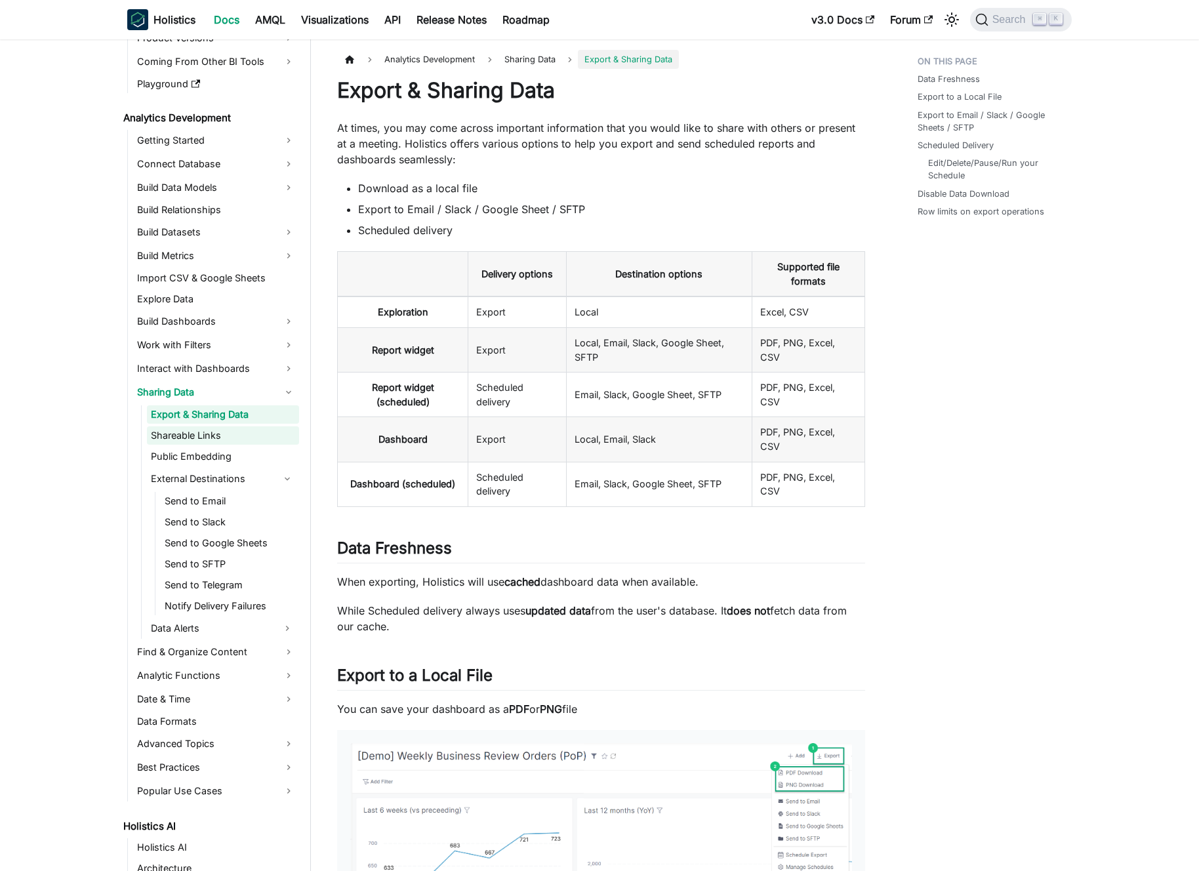
click at [209, 440] on link "Shareable Links" at bounding box center [223, 436] width 152 height 18
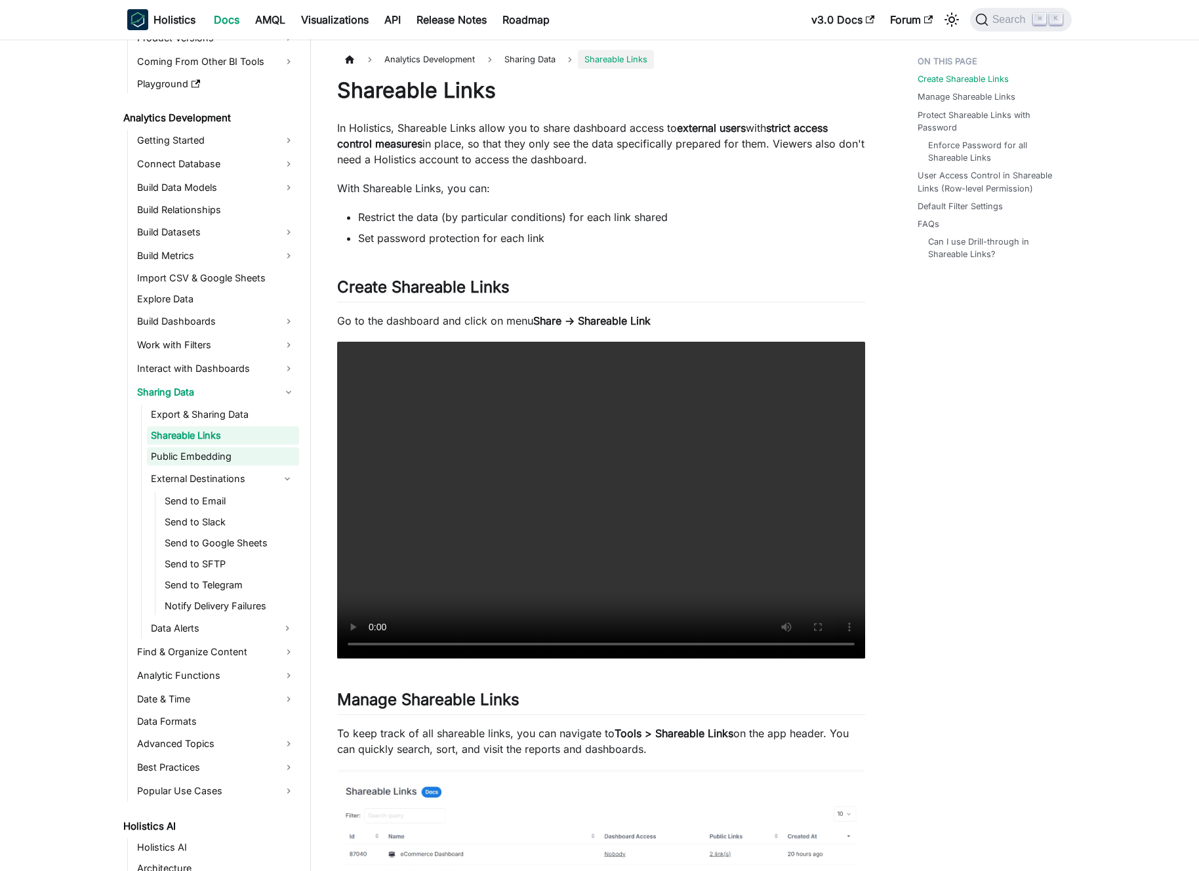
click at [213, 455] on link "Public Embedding" at bounding box center [223, 457] width 152 height 18
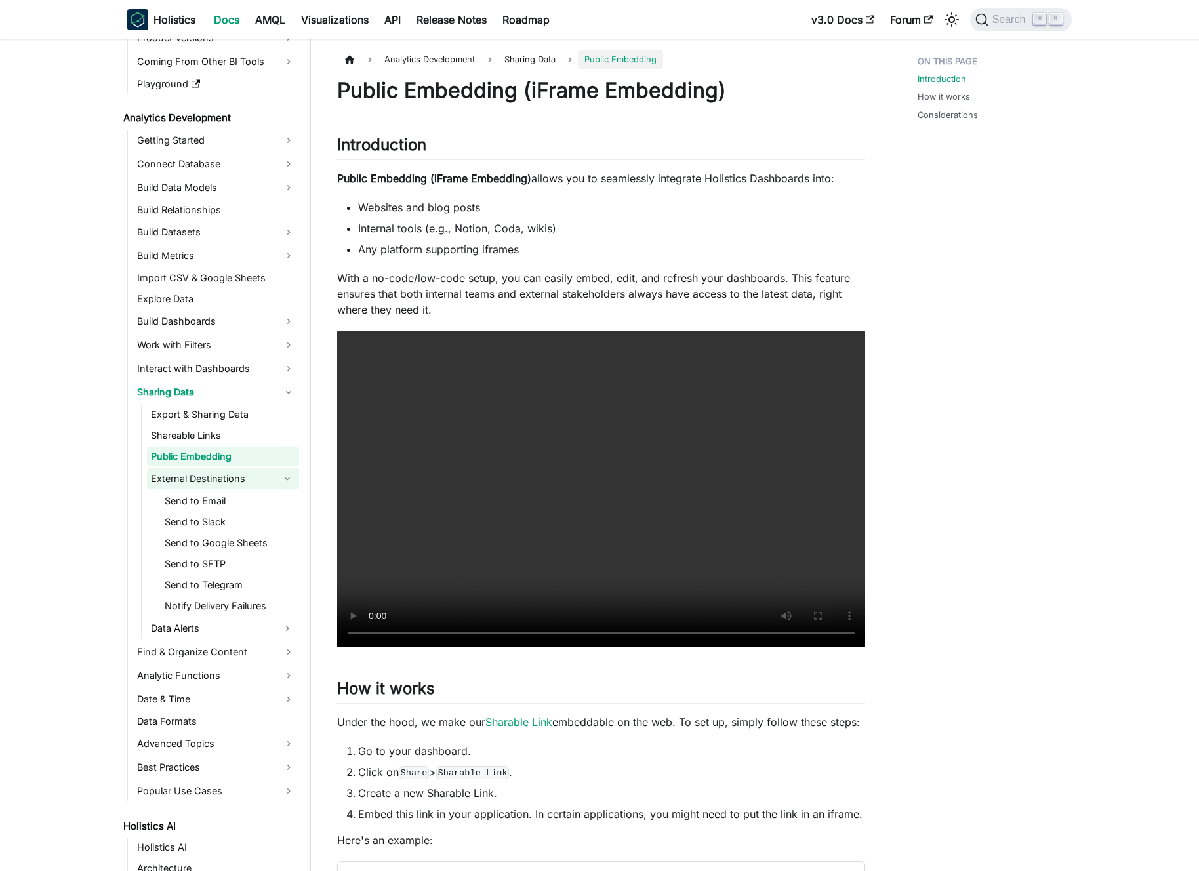
click at [219, 476] on link "External Destinations" at bounding box center [211, 479] width 129 height 21
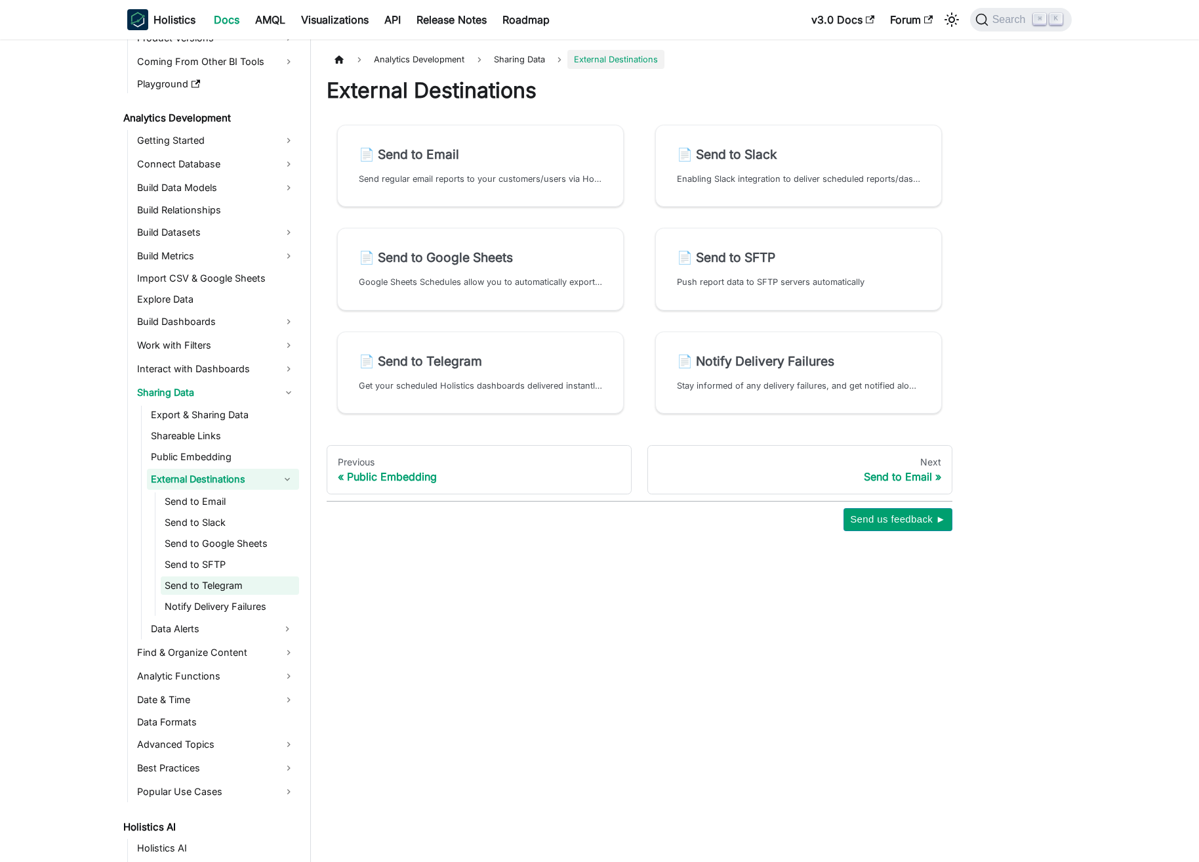
click at [242, 588] on link "Send to Telegram" at bounding box center [230, 585] width 138 height 18
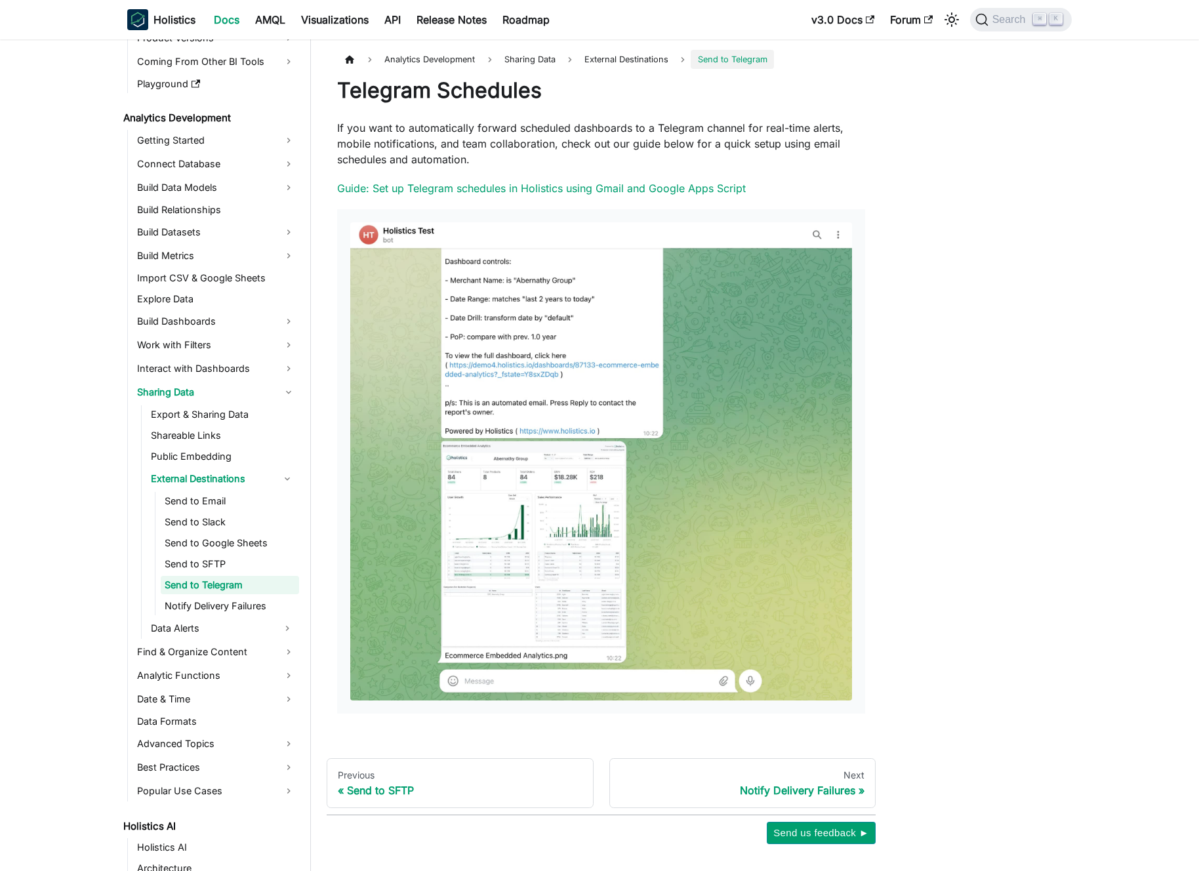
click at [469, 140] on p "If you want to automatically forward scheduled dashboards to a Telegram channel…" at bounding box center [601, 143] width 528 height 47
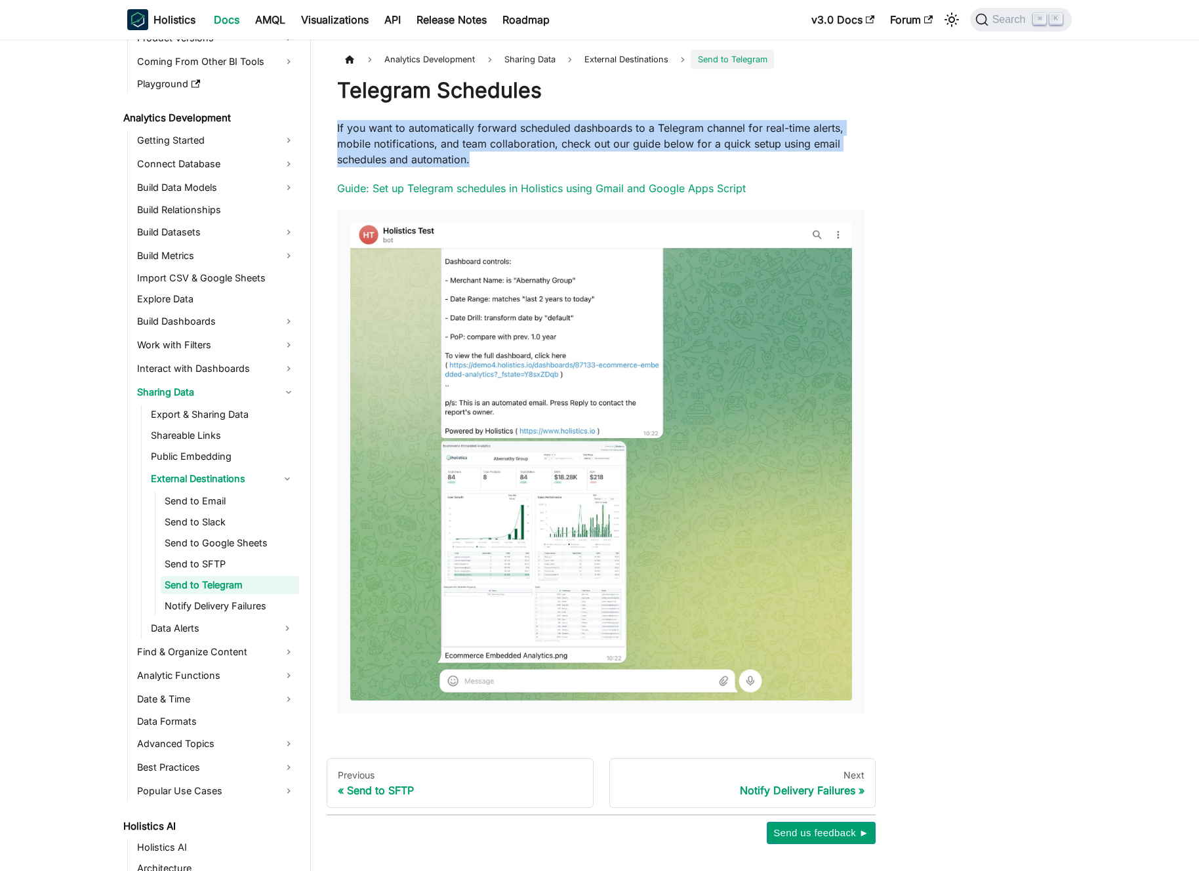
click at [469, 140] on p "If you want to automatically forward scheduled dashboards to a Telegram channel…" at bounding box center [601, 143] width 528 height 47
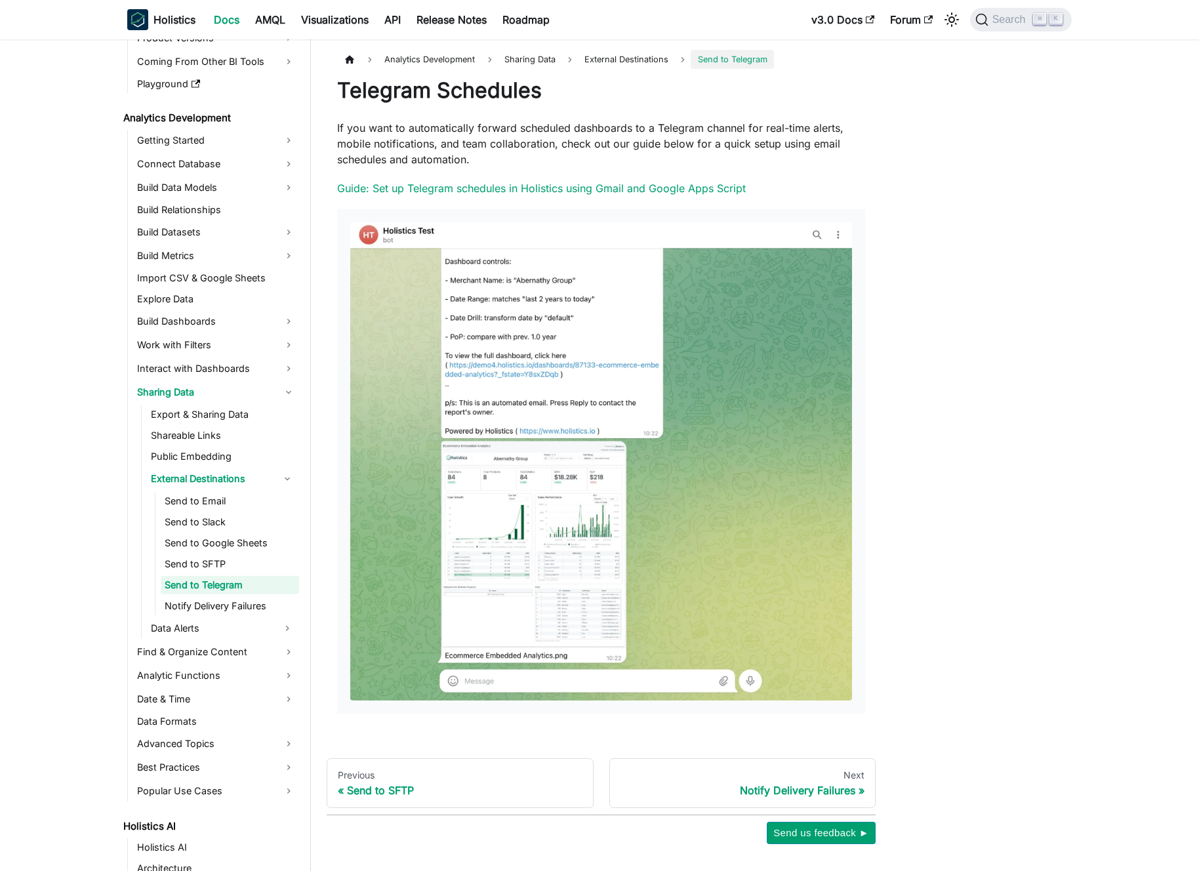
click at [478, 140] on p "If you want to automatically forward scheduled dashboards to a Telegram channel…" at bounding box center [601, 143] width 528 height 47
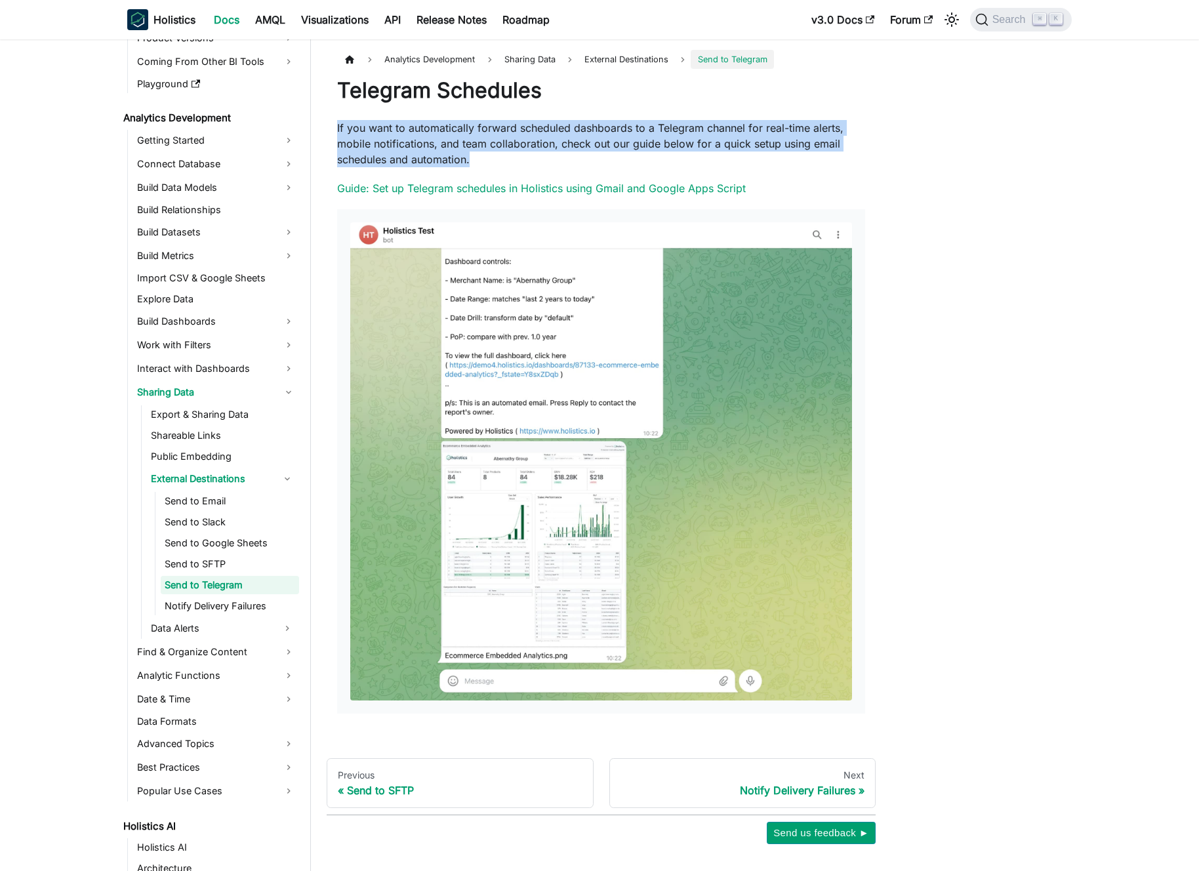
click at [478, 140] on p "If you want to automatically forward scheduled dashboards to a Telegram channel…" at bounding box center [601, 143] width 528 height 47
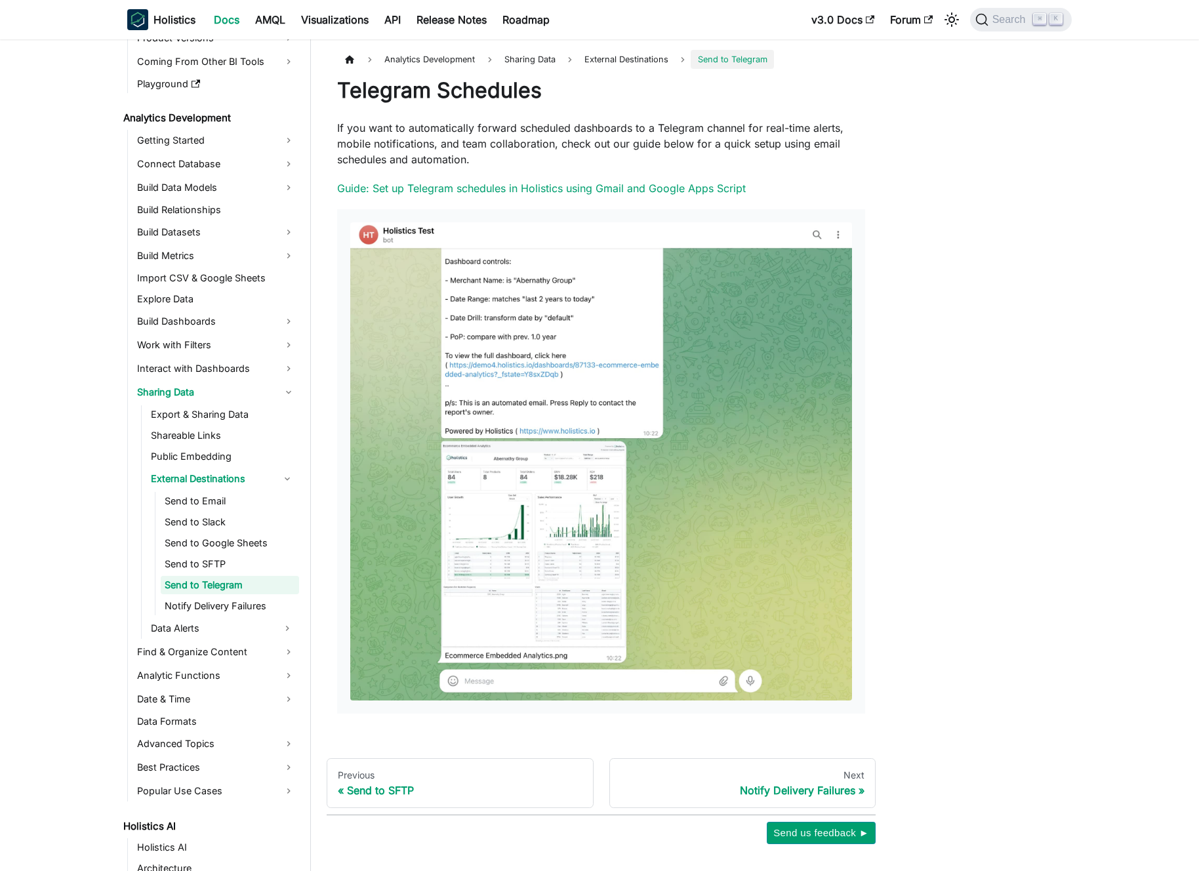
click at [482, 140] on p "If you want to automatically forward scheduled dashboards to a Telegram channel…" at bounding box center [601, 143] width 528 height 47
click at [478, 185] on link "Guide: Set up Telegram schedules in Holistics using Gmail and Google Apps Script" at bounding box center [541, 188] width 409 height 13
click at [507, 147] on p "If you want to automatically forward scheduled dashboards to a Telegram channel…" at bounding box center [601, 143] width 528 height 47
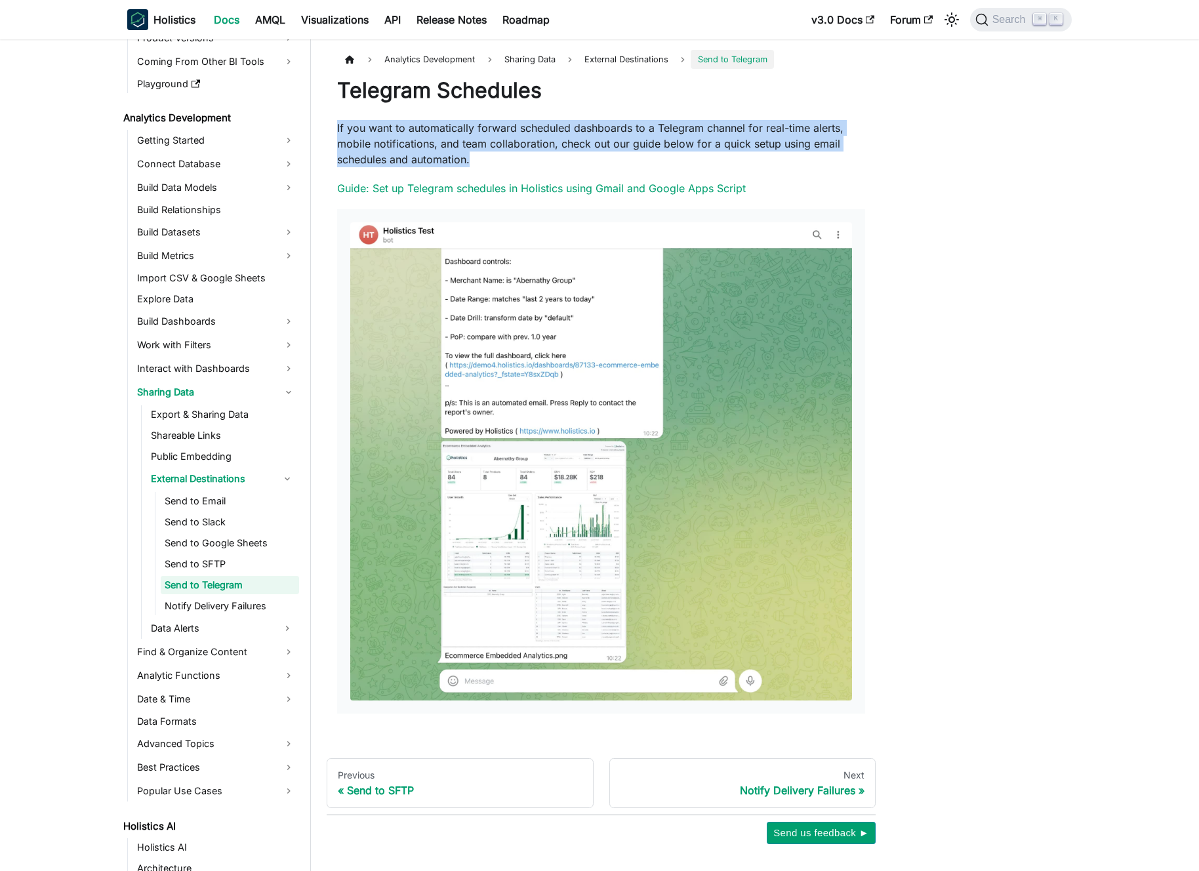
click at [507, 147] on p "If you want to automatically forward scheduled dashboards to a Telegram channel…" at bounding box center [601, 143] width 528 height 47
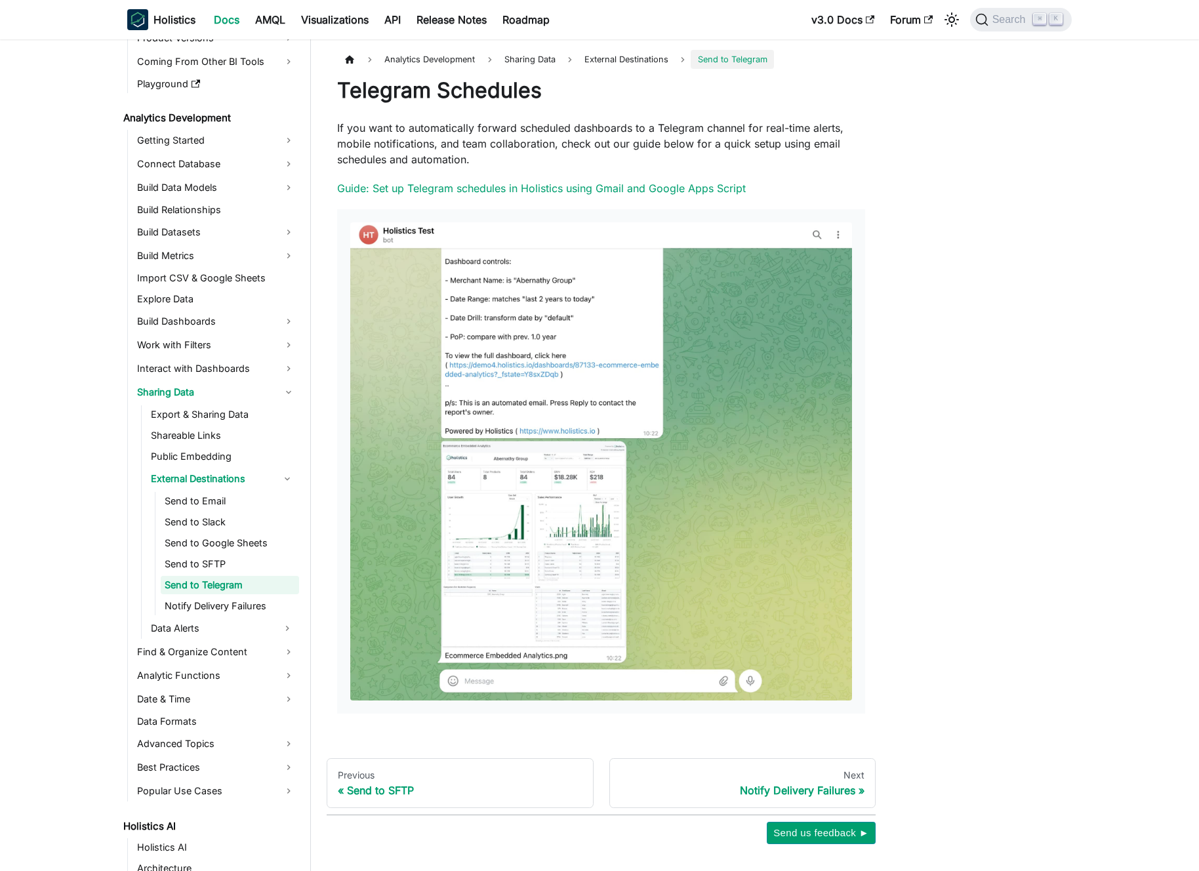
click at [516, 150] on p "If you want to automatically forward scheduled dashboards to a Telegram channel…" at bounding box center [601, 143] width 528 height 47
click at [222, 390] on link "Sharing Data" at bounding box center [216, 392] width 166 height 21
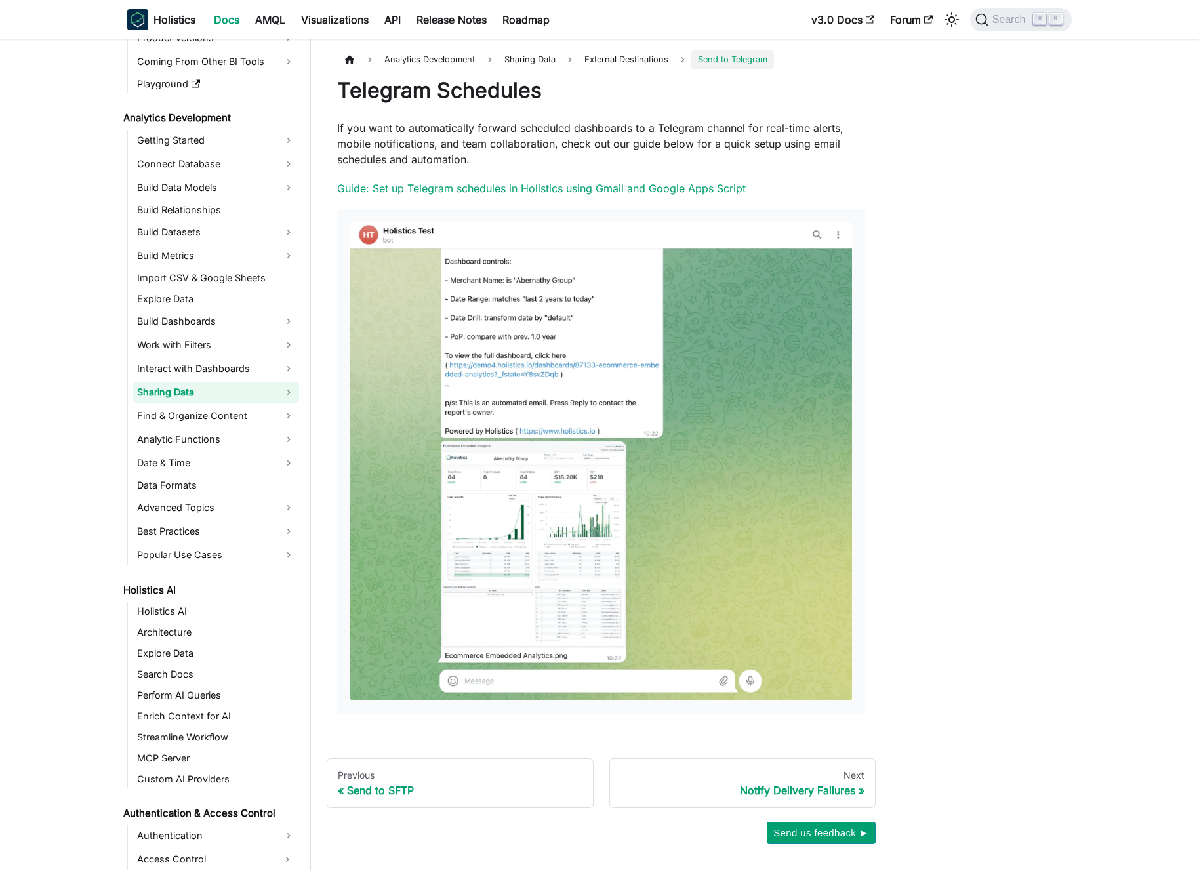
click at [222, 390] on link "Sharing Data" at bounding box center [216, 392] width 166 height 21
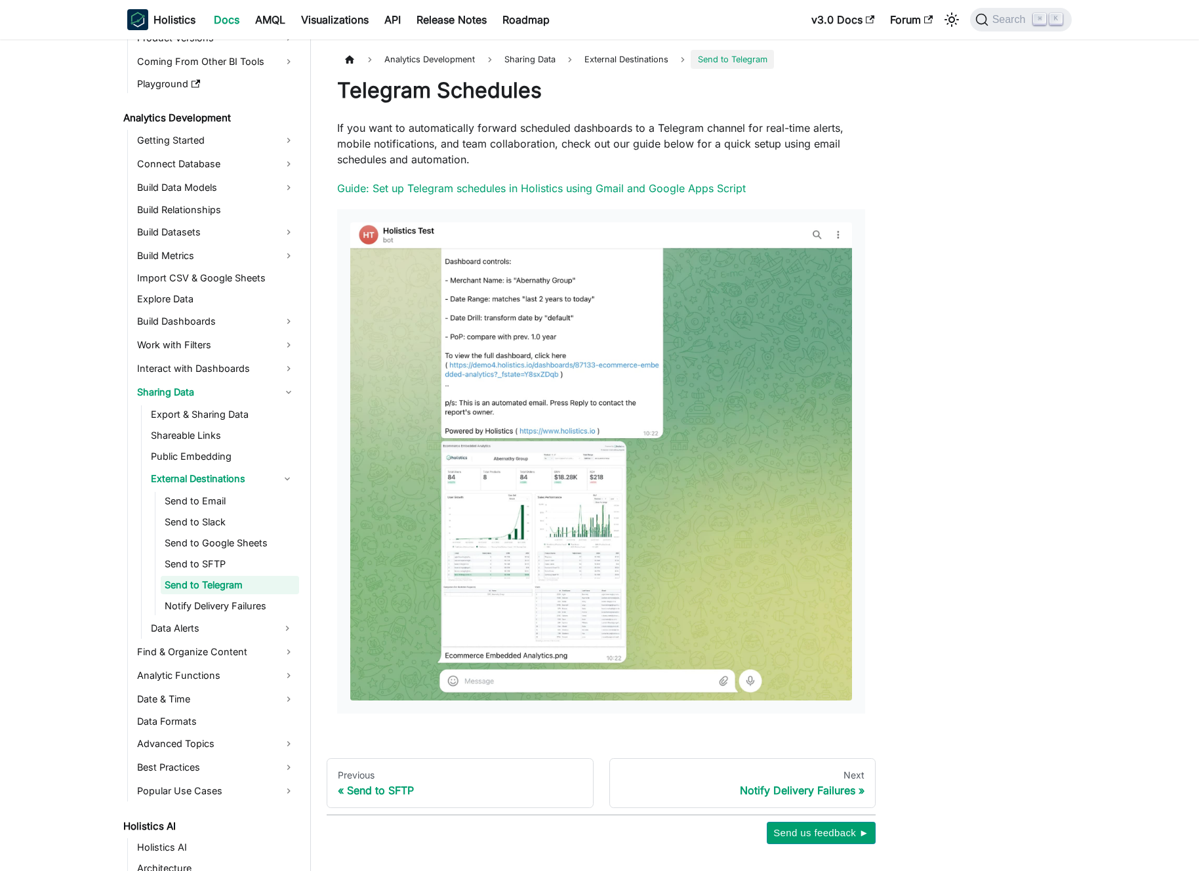
click at [208, 589] on link "Send to Telegram" at bounding box center [230, 585] width 138 height 18
click at [166, 585] on link "Send to Telegram" at bounding box center [230, 585] width 138 height 18
click at [180, 582] on link "Send to Telegram" at bounding box center [230, 585] width 138 height 18
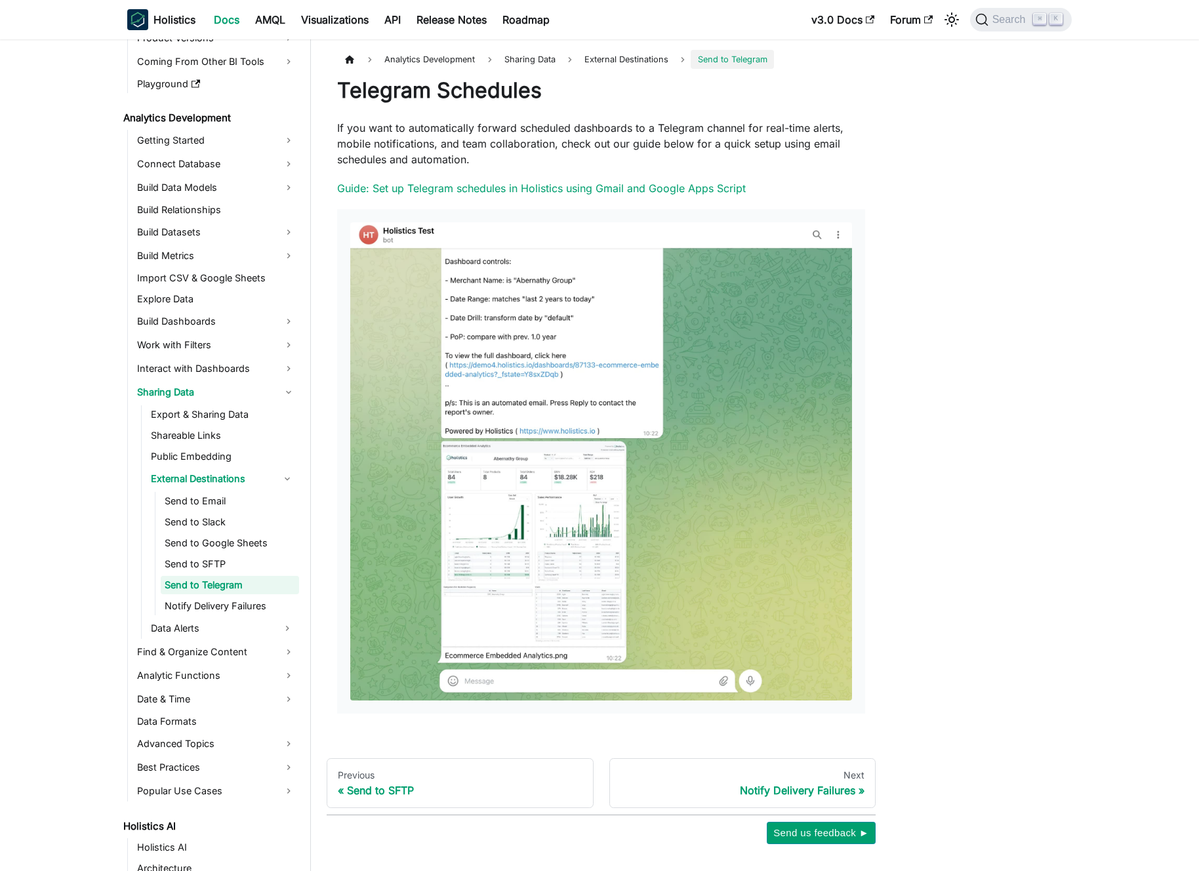
click at [180, 582] on link "Send to Telegram" at bounding box center [230, 585] width 138 height 18
click at [184, 582] on link "Send to Telegram" at bounding box center [230, 585] width 138 height 18
click at [199, 650] on link "Find & Organize Content" at bounding box center [216, 652] width 166 height 21
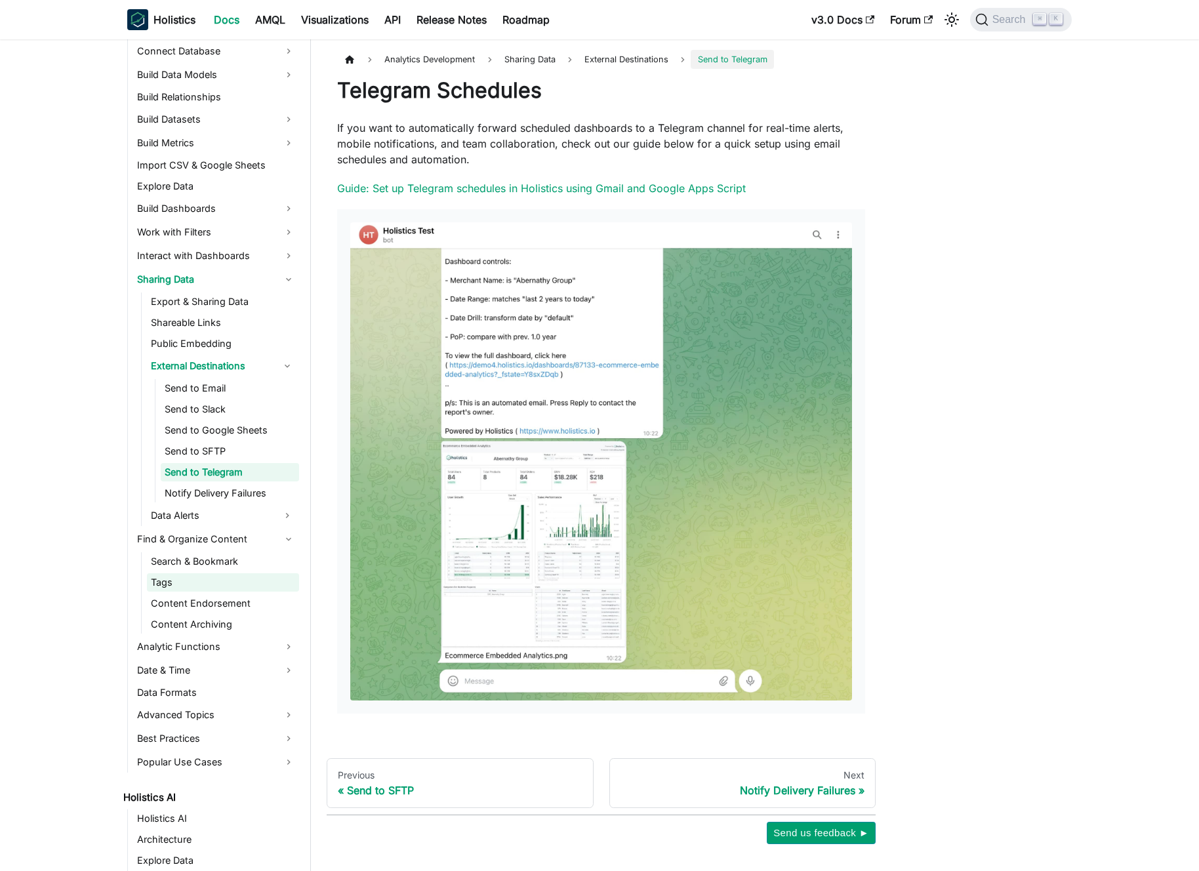
click at [209, 589] on link "Tags" at bounding box center [223, 582] width 152 height 18
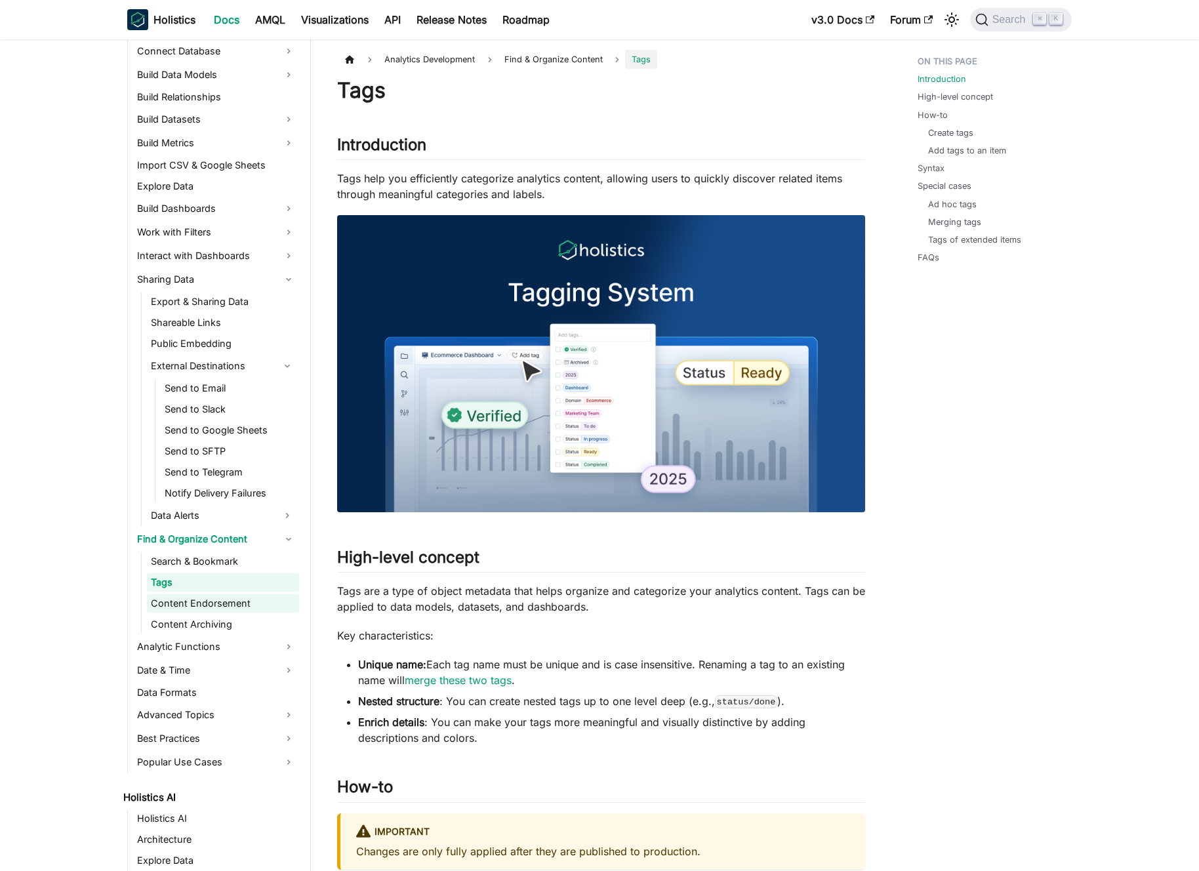
click at [214, 600] on link "Content Endorsement" at bounding box center [223, 603] width 152 height 18
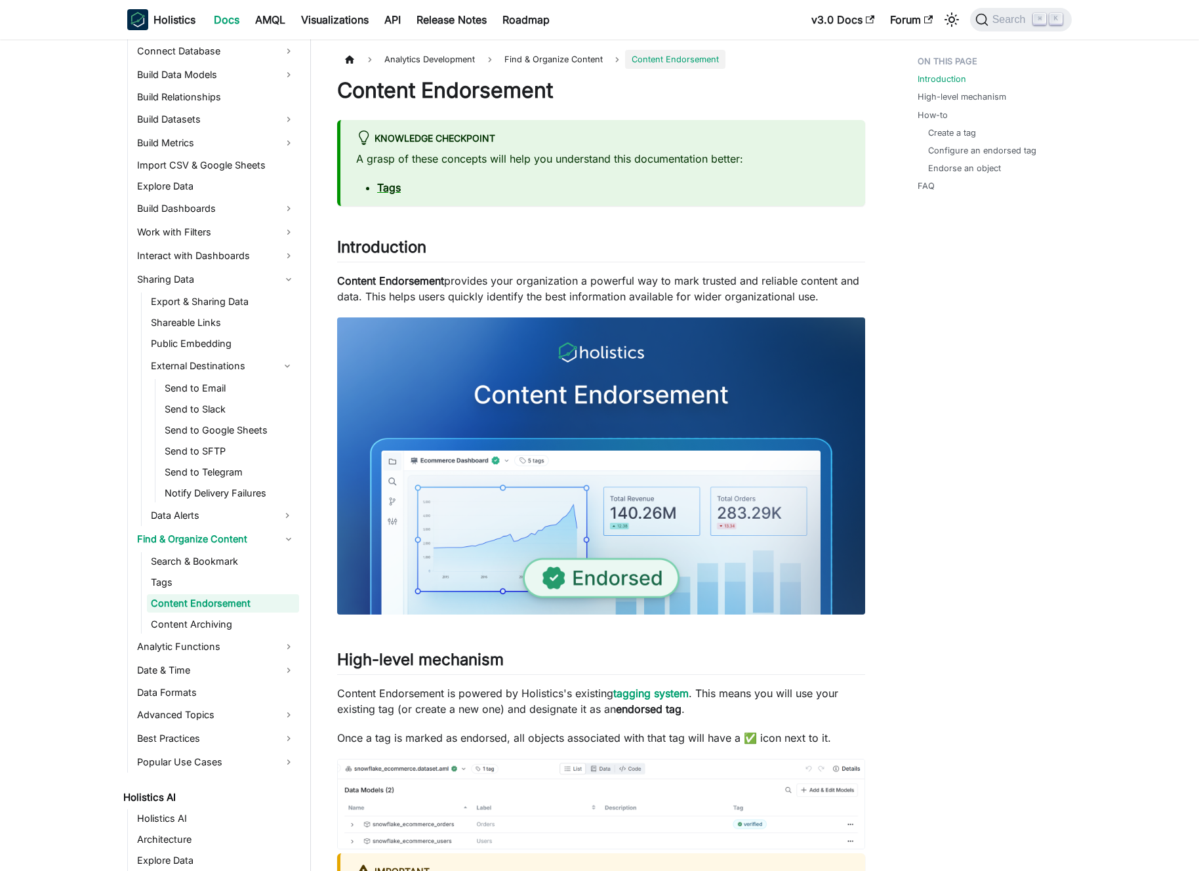
click at [220, 614] on ul "Search & Bookmark Tags Content Endorsement Content Archiving" at bounding box center [220, 593] width 158 height 81
click at [217, 621] on link "Content Archiving" at bounding box center [223, 624] width 152 height 18
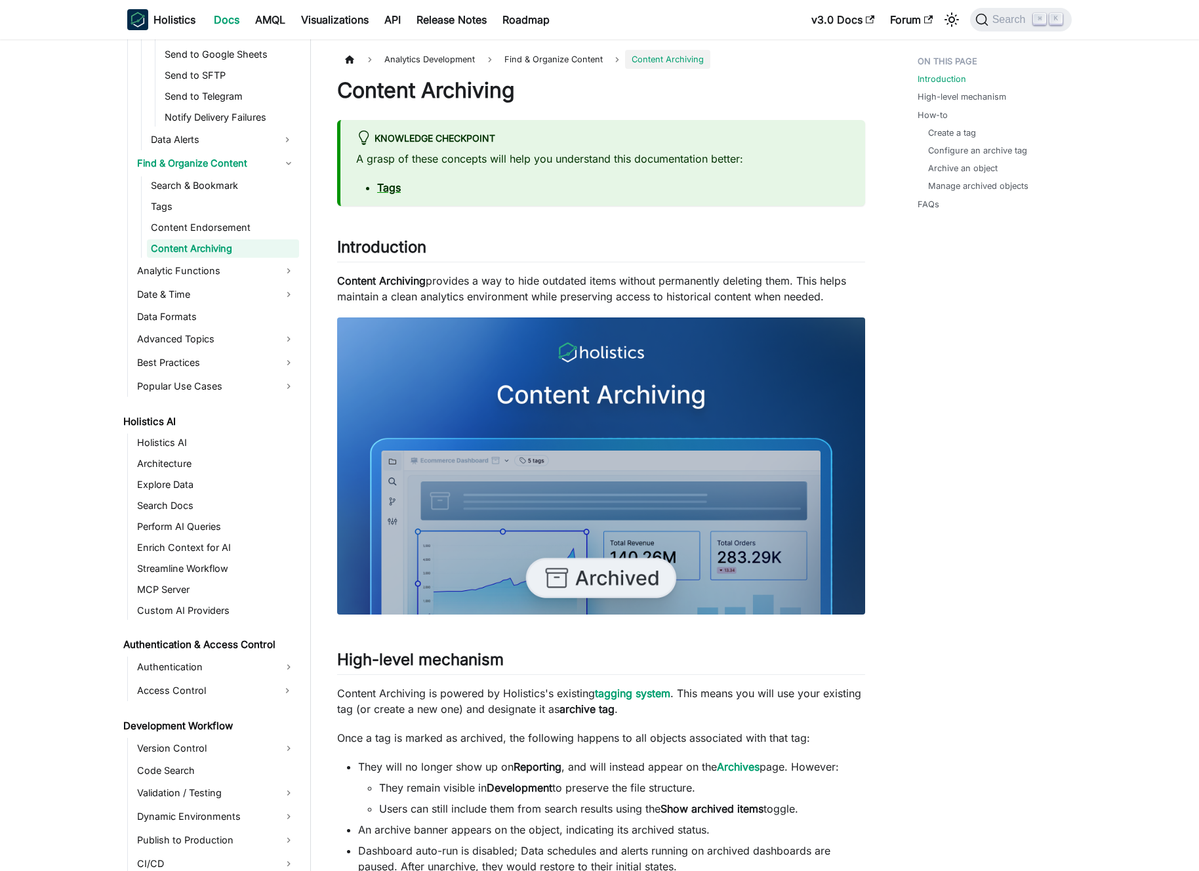
scroll to position [636, 0]
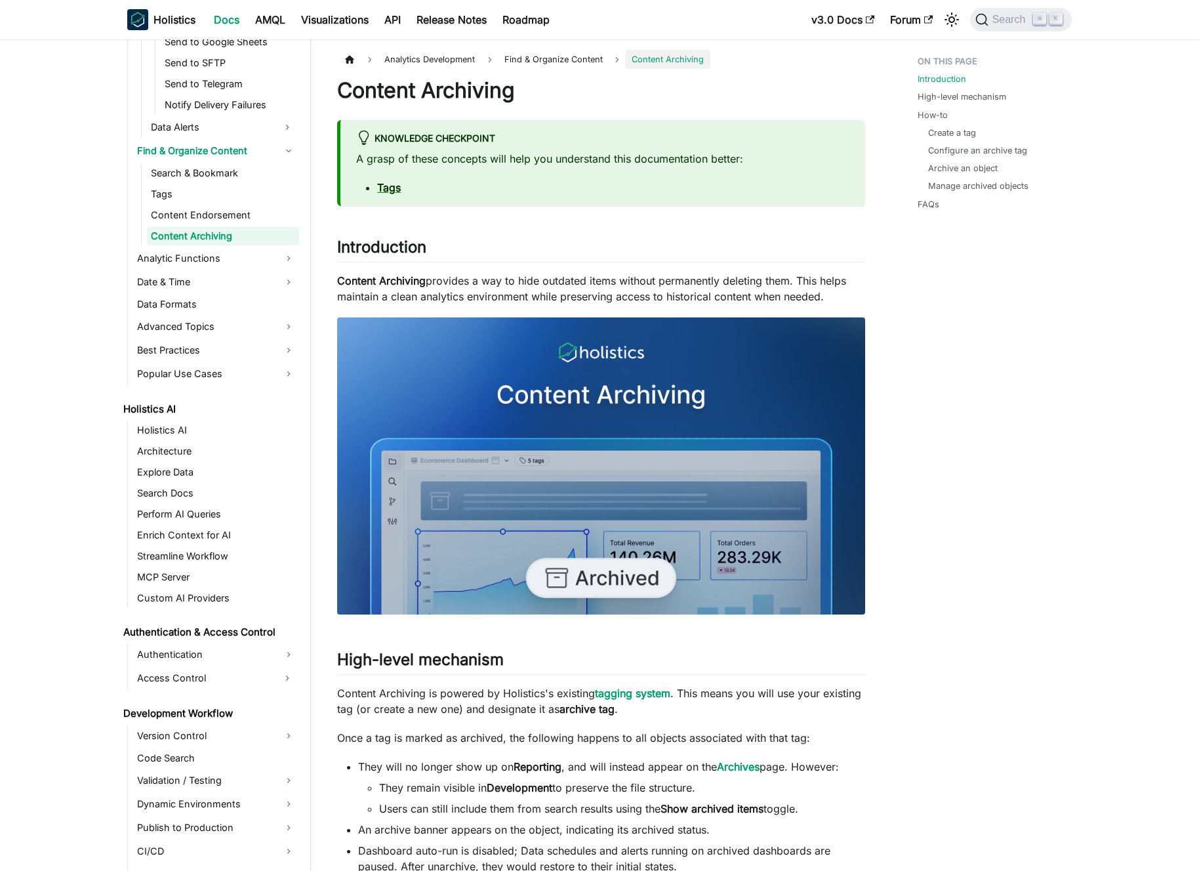
click at [487, 279] on p "Content Archiving provides a way to hide outdated items without permanently del…" at bounding box center [601, 288] width 528 height 31
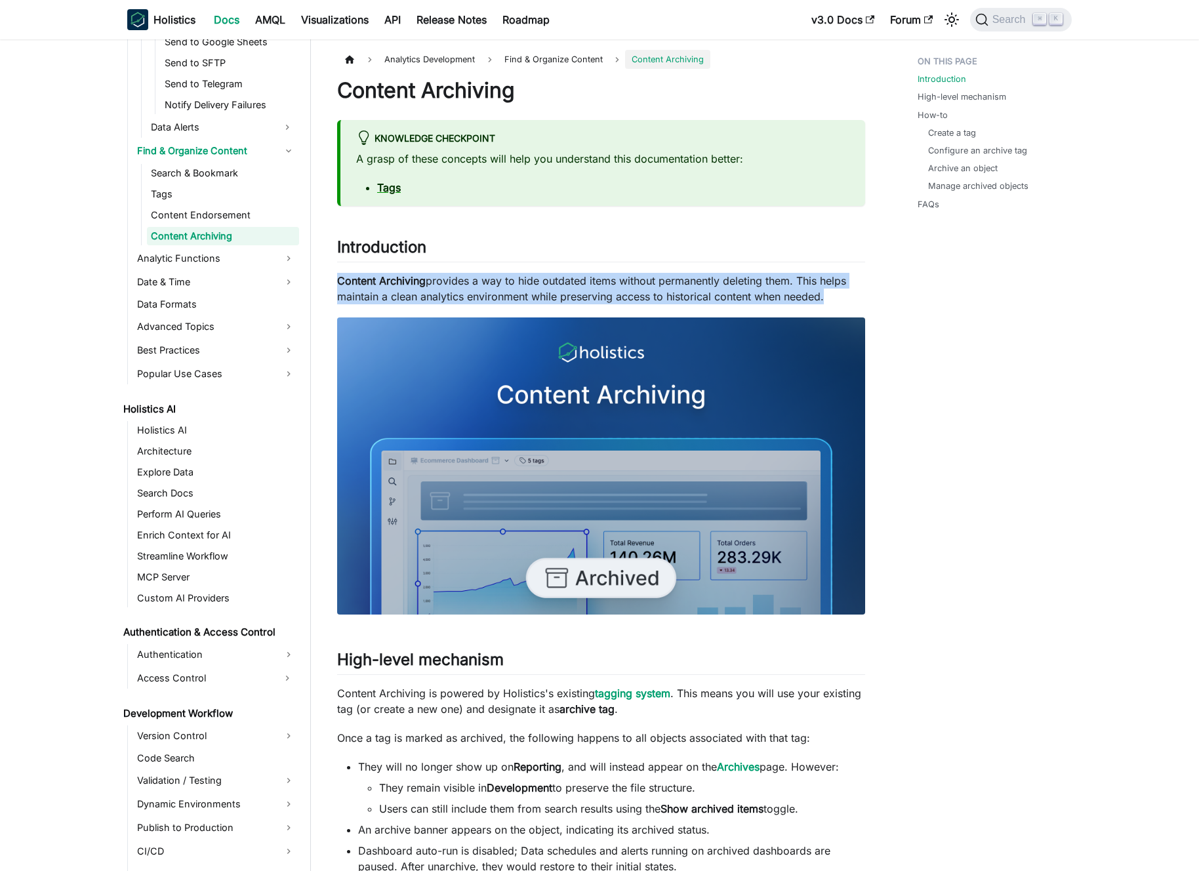
click at [487, 279] on p "Content Archiving provides a way to hide outdated items without permanently del…" at bounding box center [601, 288] width 528 height 31
click at [470, 278] on p "Content Archiving provides a way to hide outdated items without permanently del…" at bounding box center [601, 288] width 528 height 31
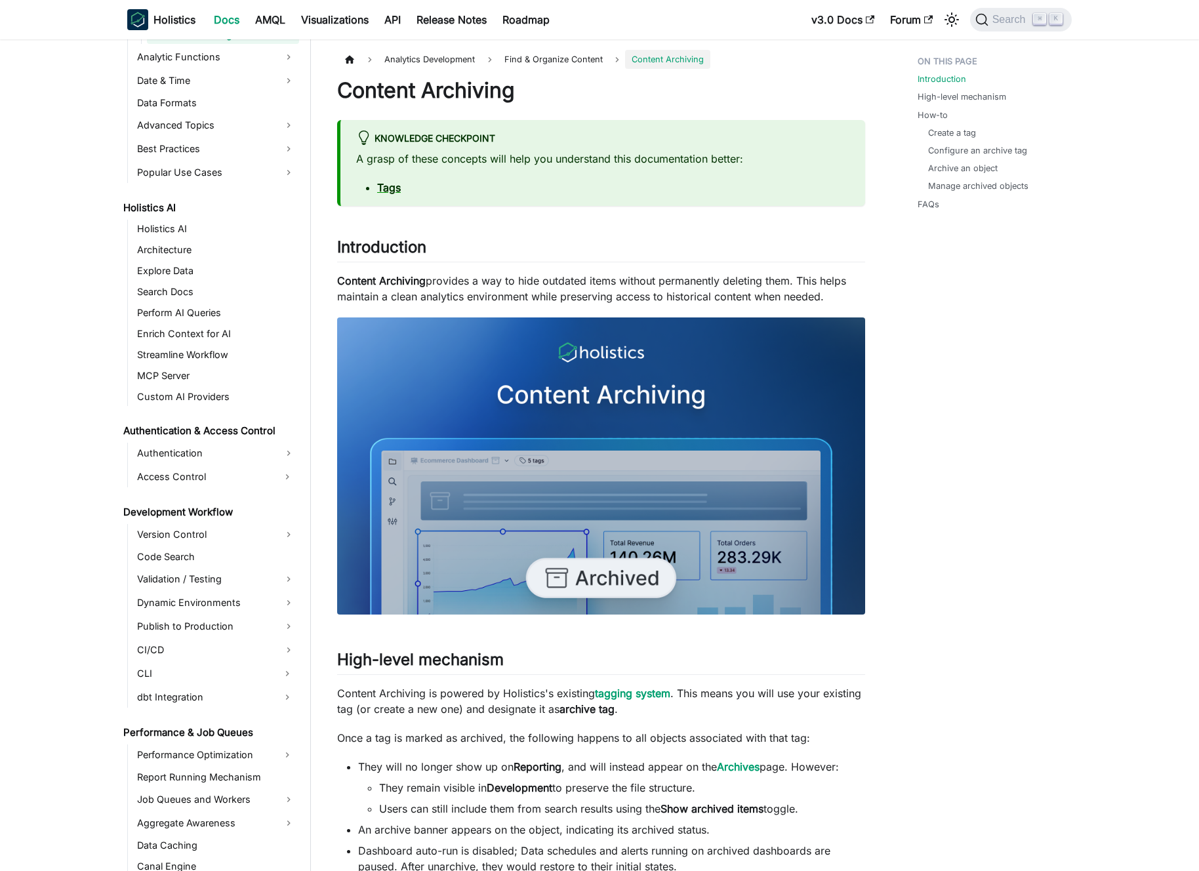
scroll to position [919, 0]
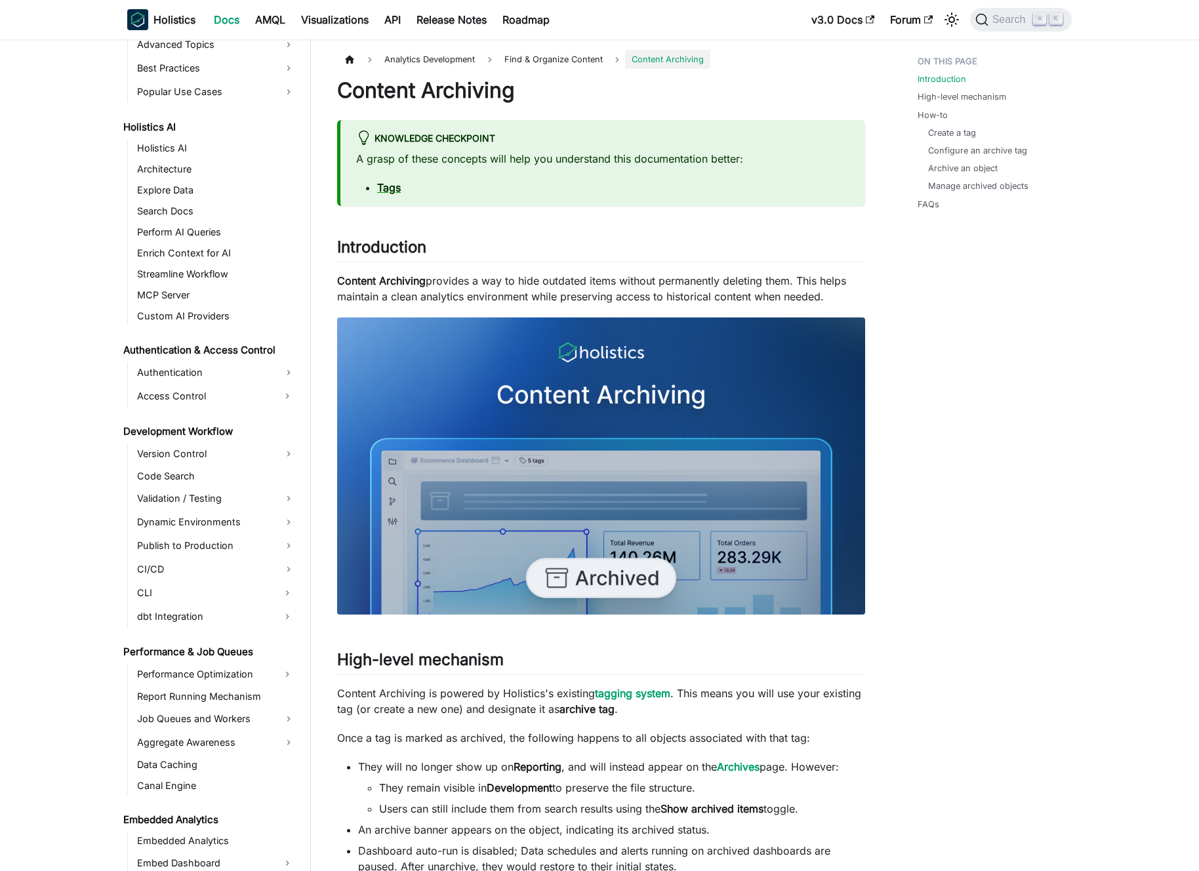
click at [475, 294] on p "Content Archiving provides a way to hide outdated items without permanently del…" at bounding box center [601, 288] width 528 height 31
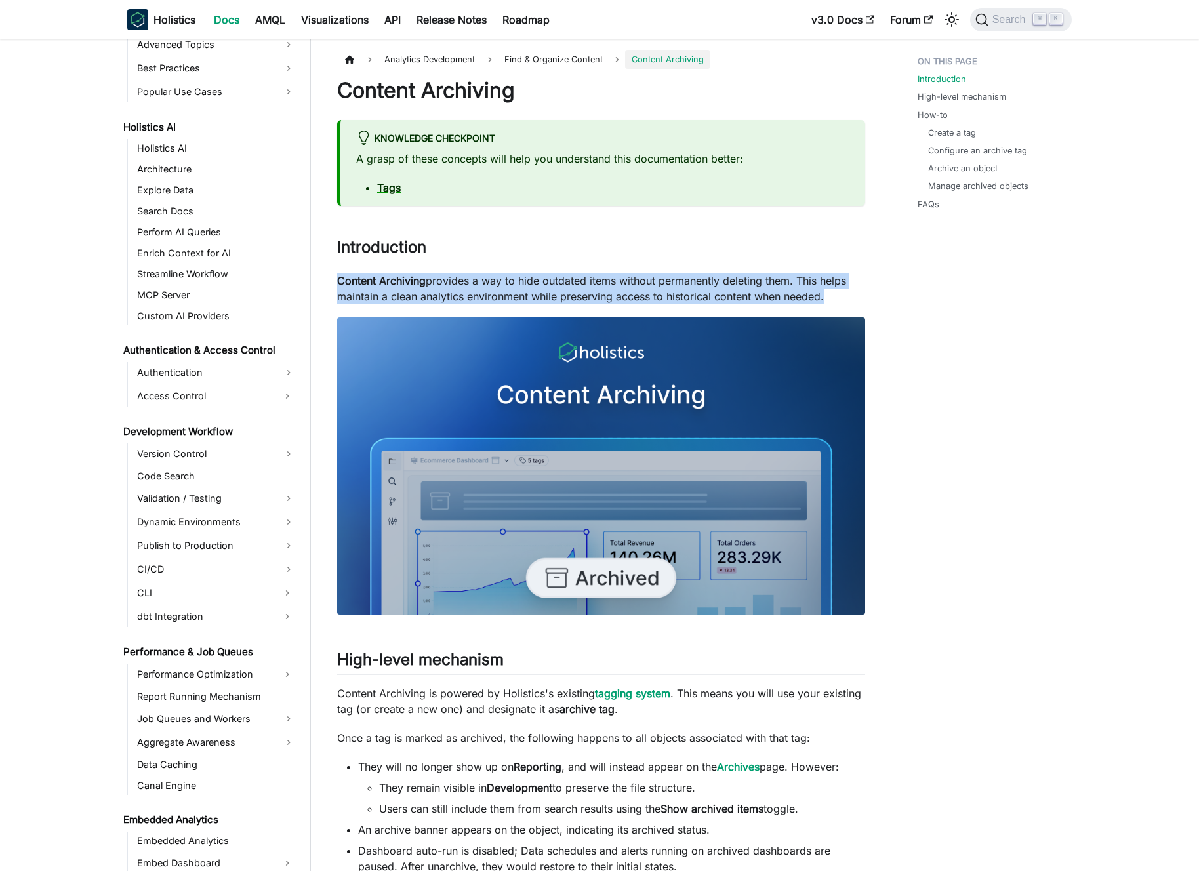
click at [475, 294] on p "Content Archiving provides a way to hide outdated items without permanently del…" at bounding box center [601, 288] width 528 height 31
click at [467, 293] on p "Content Archiving provides a way to hide outdated items without permanently del…" at bounding box center [601, 288] width 528 height 31
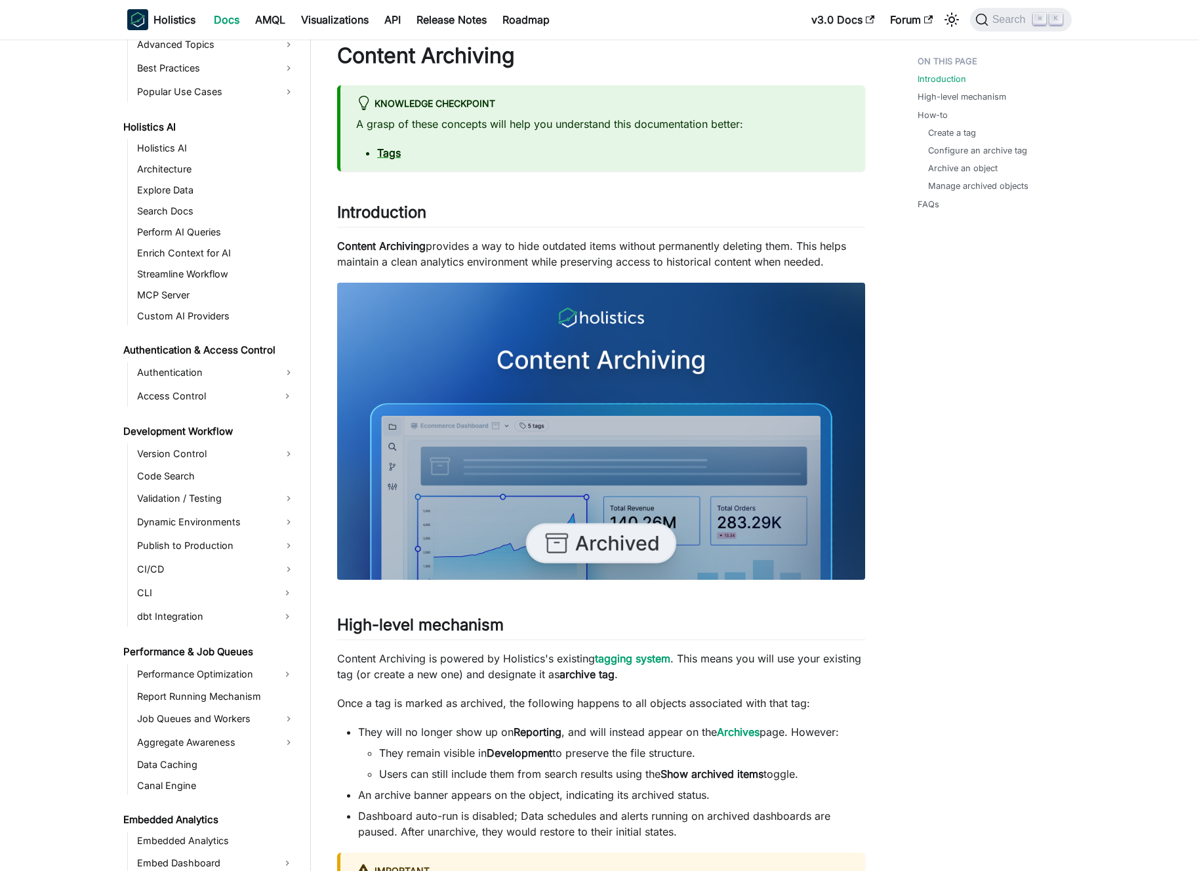
scroll to position [0, 0]
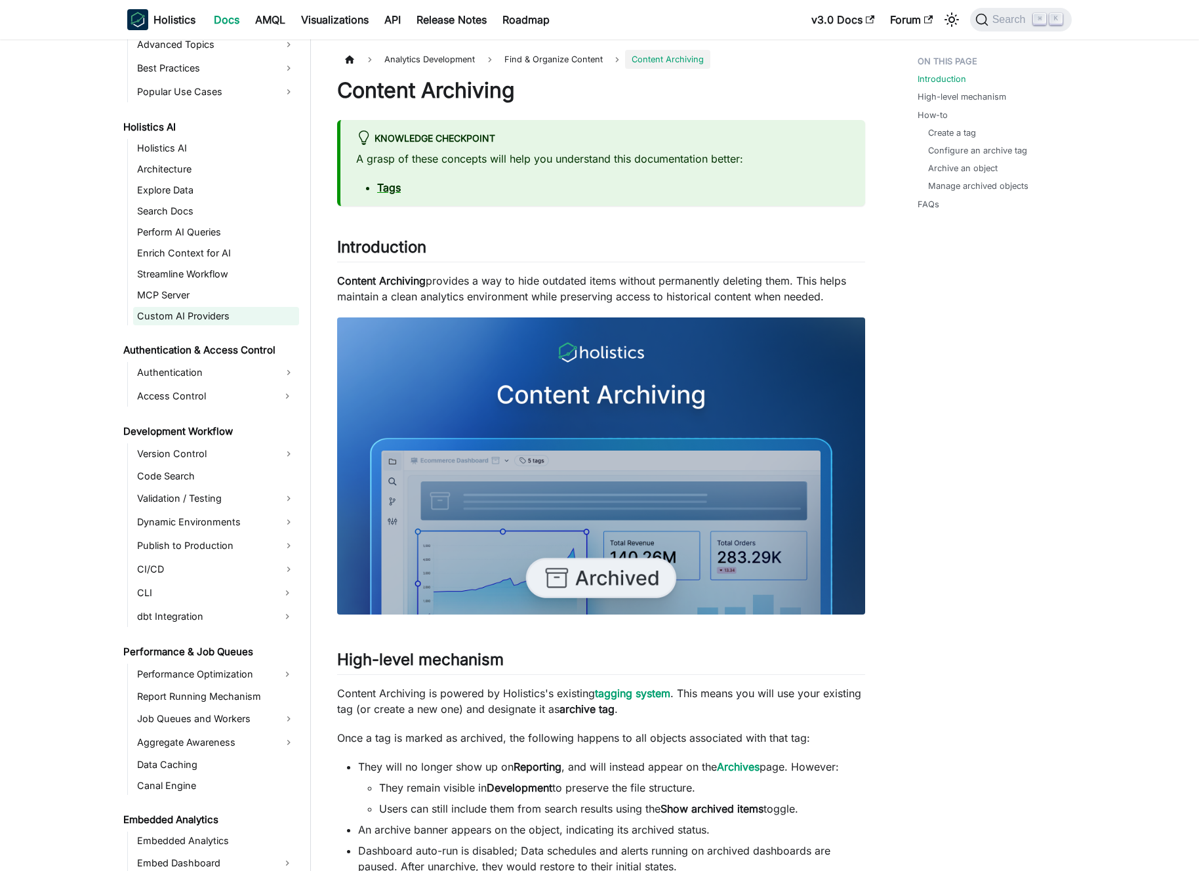
click at [222, 323] on link "Custom AI Providers" at bounding box center [216, 316] width 166 height 18
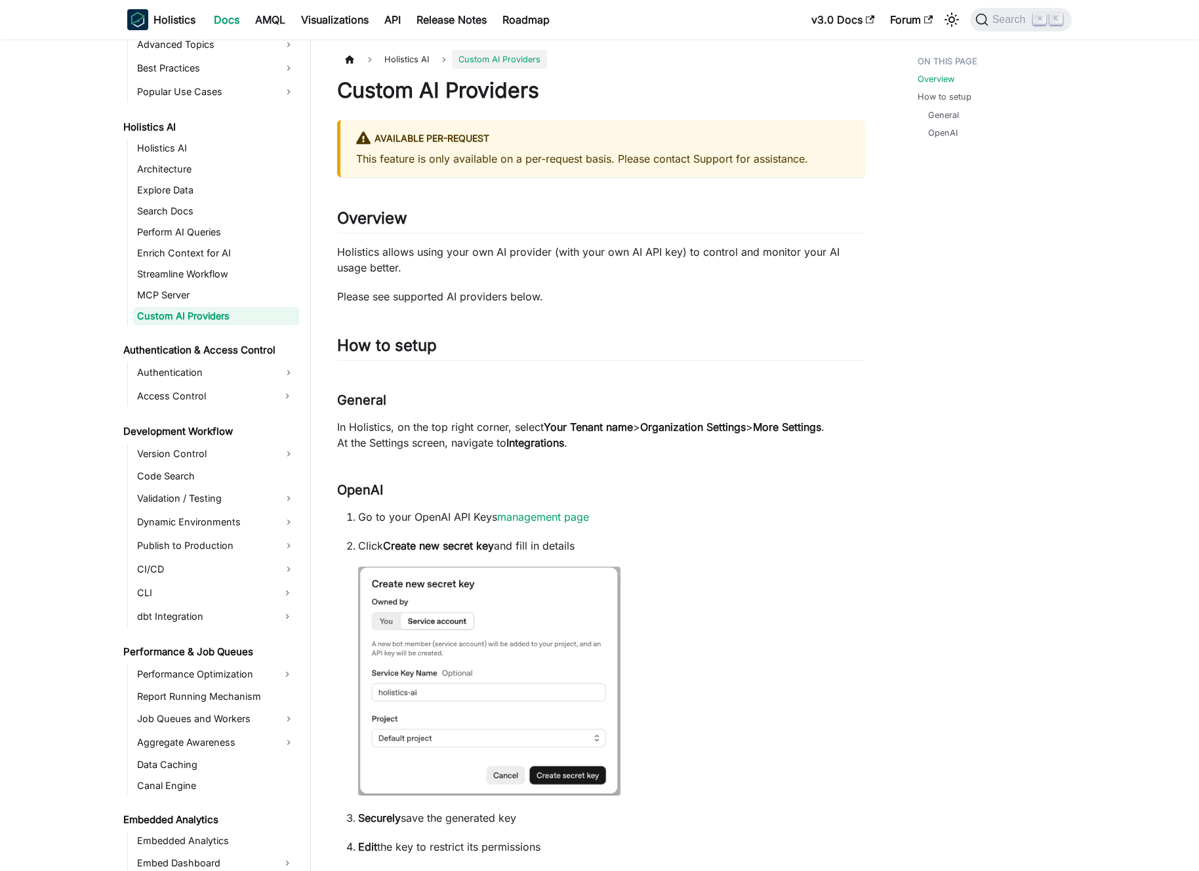
click at [397, 257] on p "Holistics allows using your own AI provider (with your own AI API key) to contr…" at bounding box center [601, 259] width 528 height 31
click at [410, 257] on p "Holistics allows using your own AI provider (with your own AI API key) to contr…" at bounding box center [601, 259] width 528 height 31
click at [465, 293] on p "Please see supported AI providers below." at bounding box center [601, 297] width 528 height 16
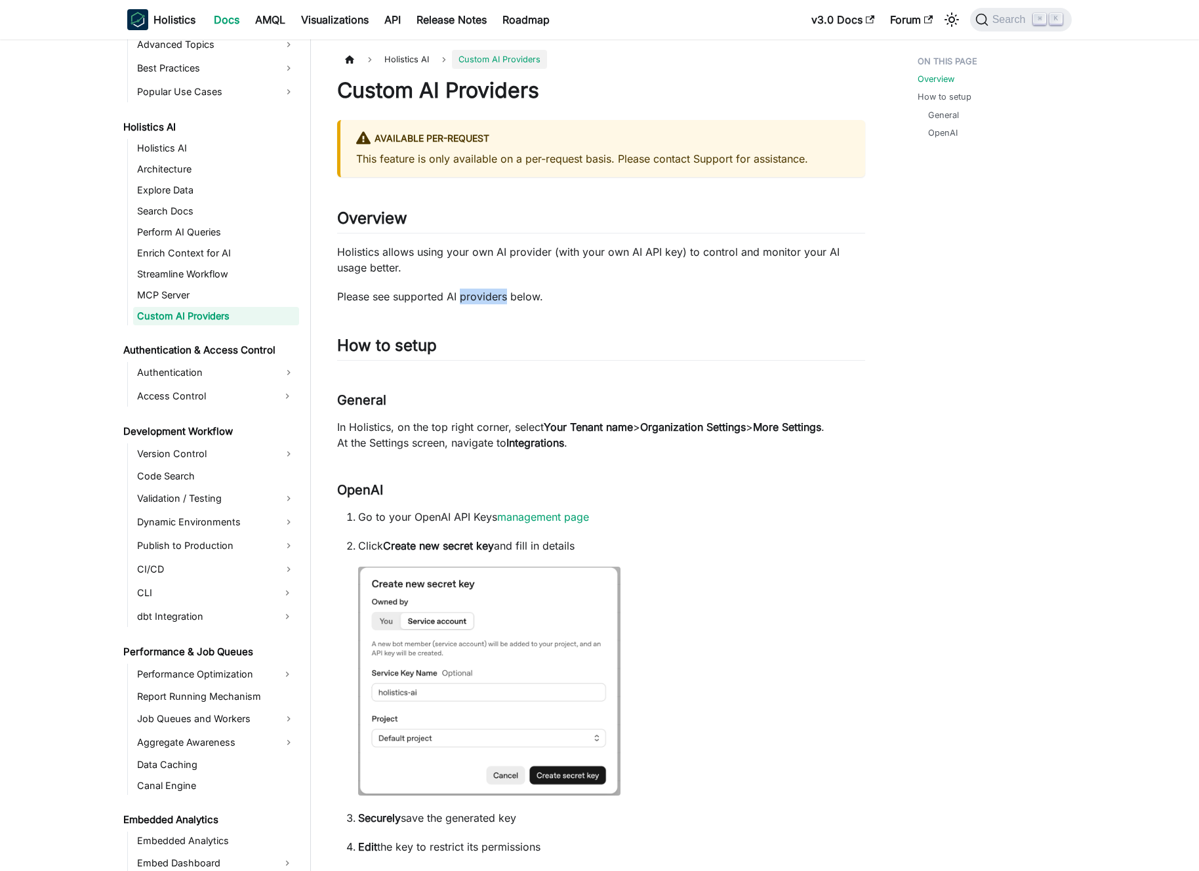
click at [465, 293] on p "Please see supported AI providers below." at bounding box center [601, 297] width 528 height 16
click at [470, 294] on p "Please see supported AI providers below." at bounding box center [601, 297] width 528 height 16
click at [482, 266] on p "Holistics allows using your own AI provider (with your own AI API key) to contr…" at bounding box center [601, 259] width 528 height 31
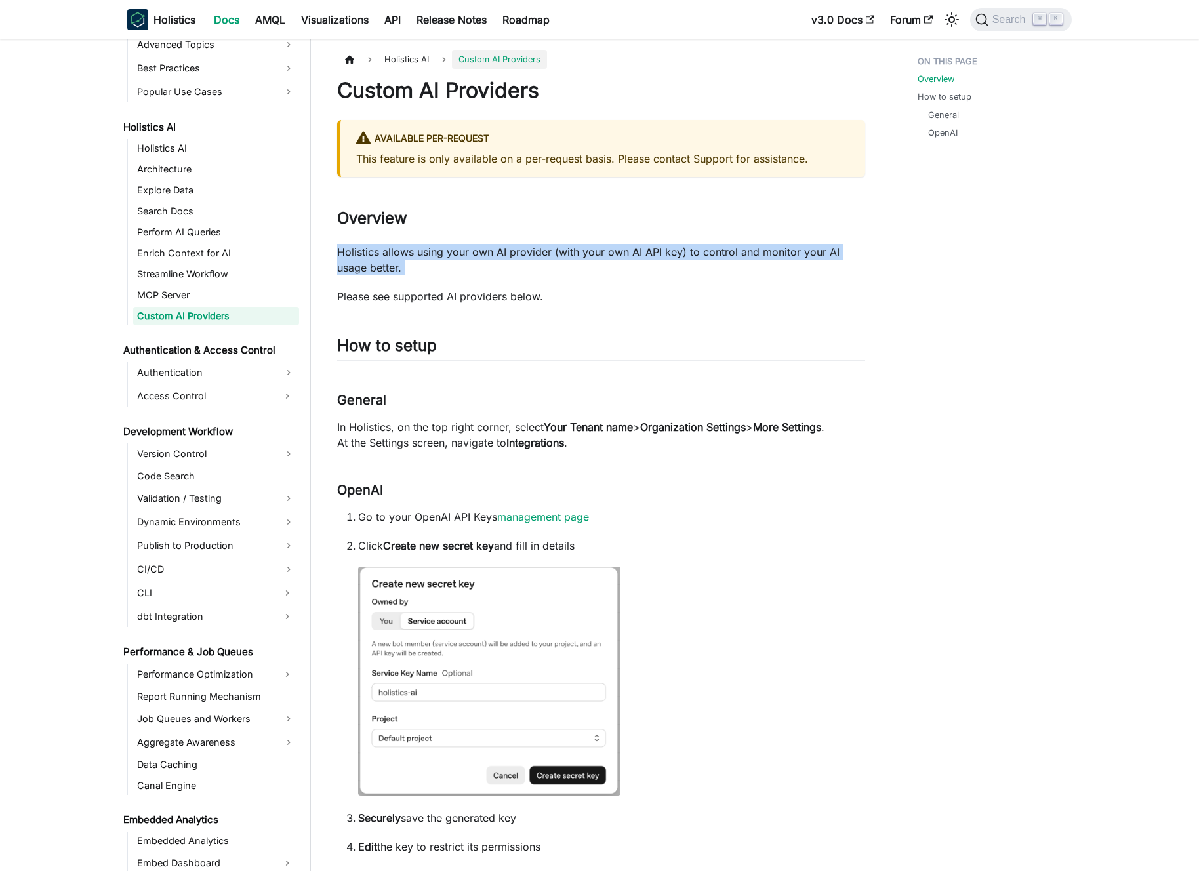
click at [482, 266] on p "Holistics allows using your own AI provider (with your own AI API key) to contr…" at bounding box center [601, 259] width 528 height 31
click at [471, 266] on p "Holistics allows using your own AI provider (with your own AI API key) to contr…" at bounding box center [601, 259] width 528 height 31
click at [465, 421] on p "In Holistics, on the top right corner, select Your Tenant name > Organization S…" at bounding box center [601, 434] width 528 height 31
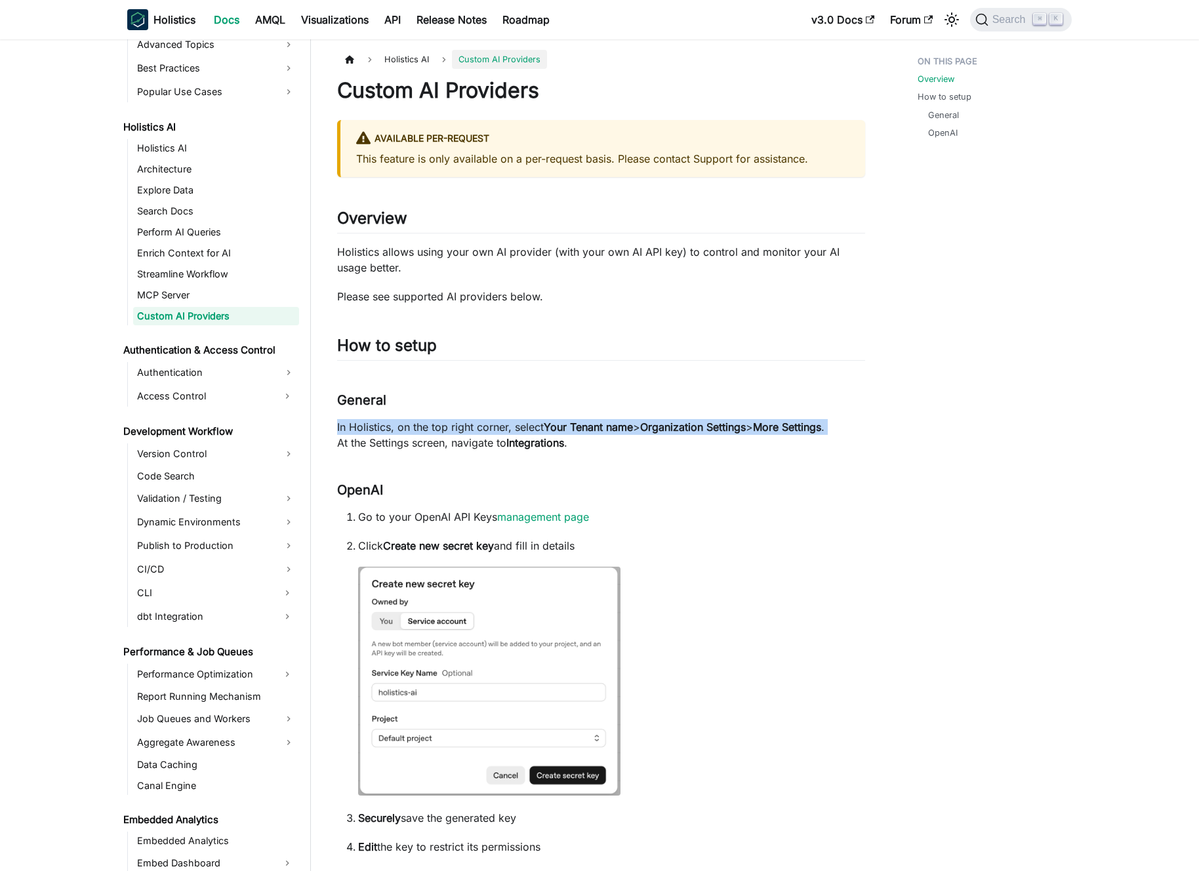
click at [465, 421] on p "In Holistics, on the top right corner, select Your Tenant name > Organization S…" at bounding box center [601, 434] width 528 height 31
click at [461, 424] on p "In Holistics, on the top right corner, select Your Tenant name > Organization S…" at bounding box center [601, 434] width 528 height 31
drag, startPoint x: 461, startPoint y: 424, endPoint x: 465, endPoint y: 436, distance: 13.1
click at [465, 436] on p "In Holistics, on the top right corner, select Your Tenant name > Organization S…" at bounding box center [601, 434] width 528 height 31
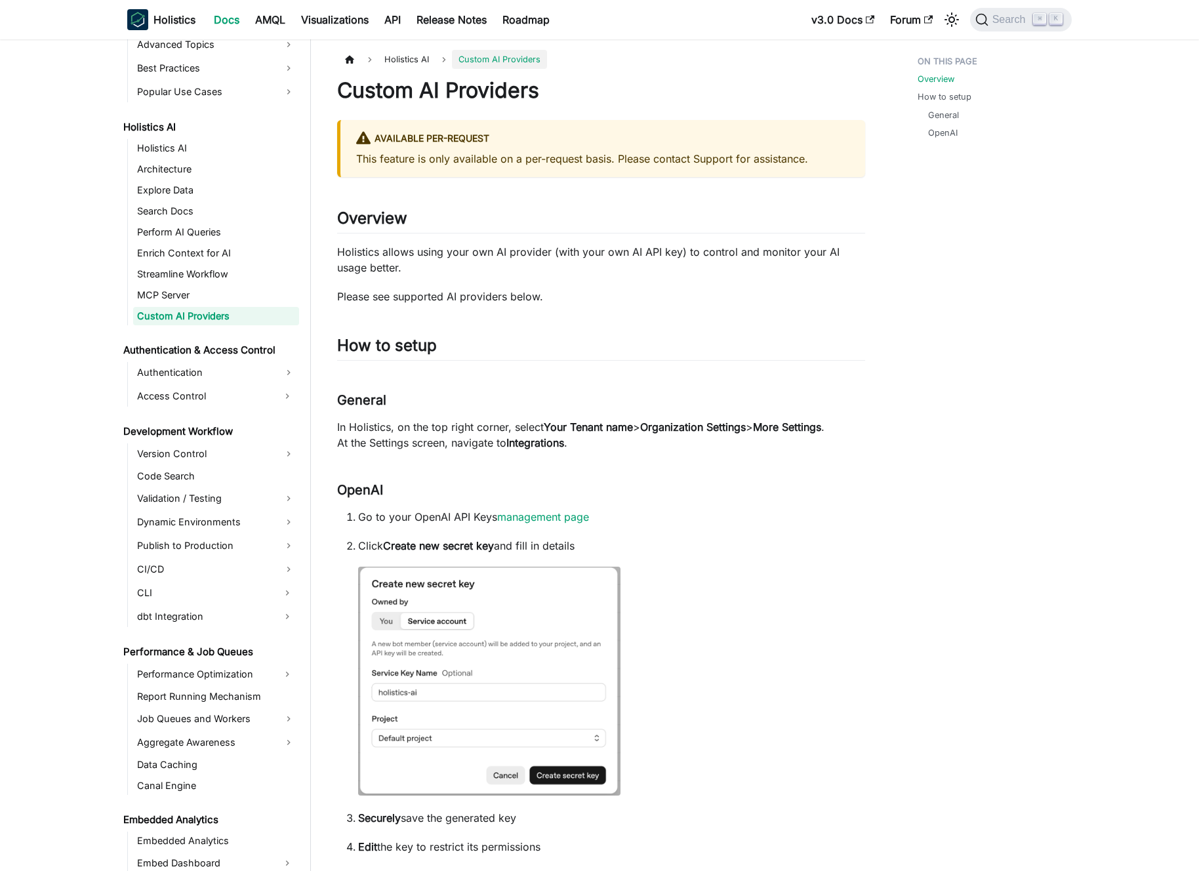
click at [465, 436] on p "In Holistics, on the top right corner, select Your Tenant name > Organization S…" at bounding box center [601, 434] width 528 height 31
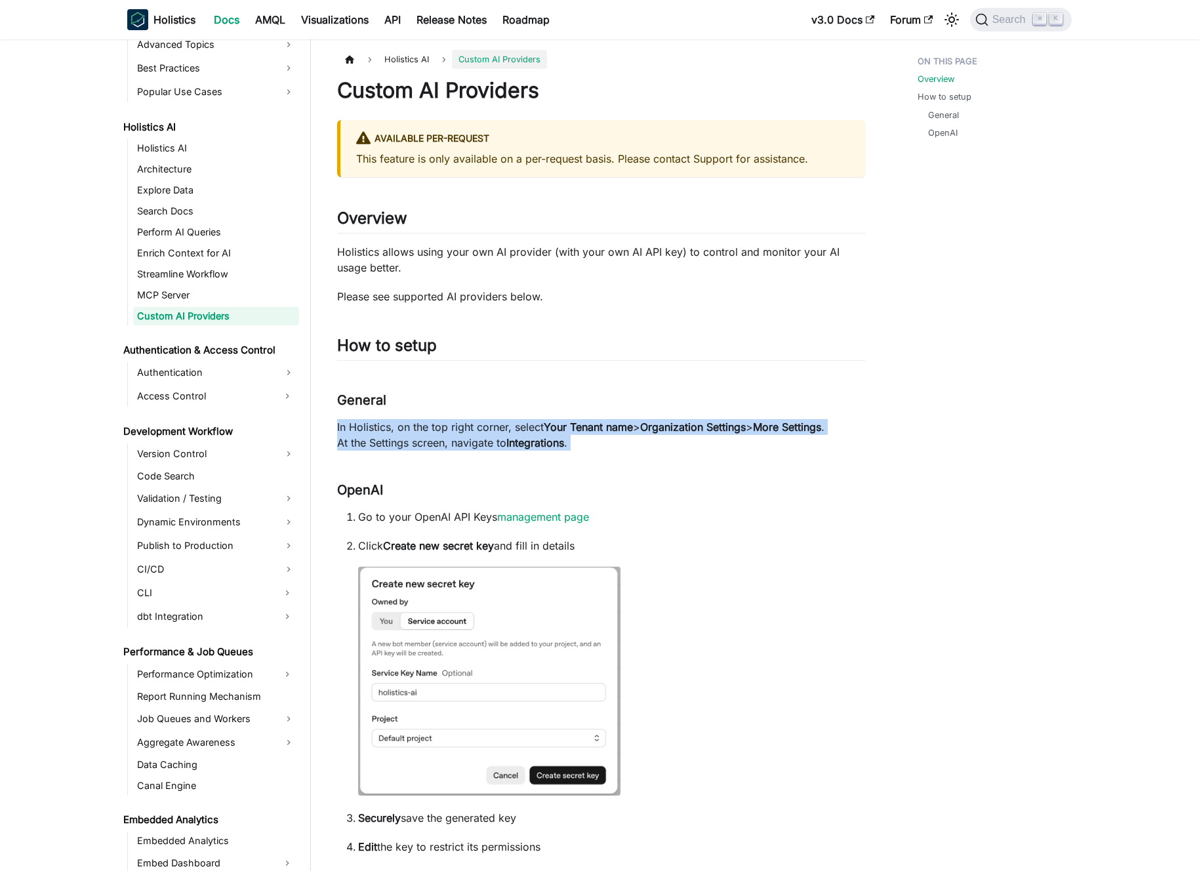
drag, startPoint x: 465, startPoint y: 436, endPoint x: 464, endPoint y: 425, distance: 11.2
click at [465, 426] on p "In Holistics, on the top right corner, select Your Tenant name > Organization S…" at bounding box center [601, 434] width 528 height 31
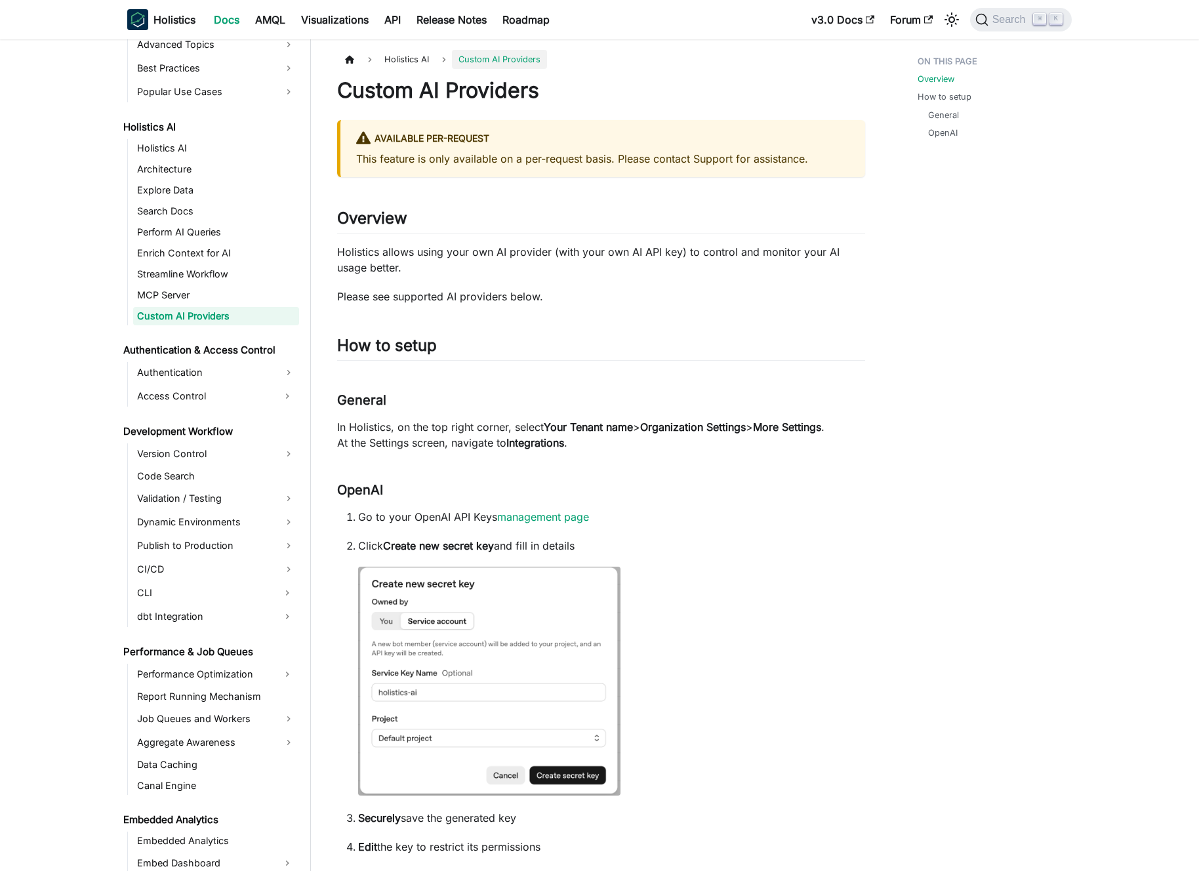
click at [464, 425] on p "In Holistics, on the top right corner, select Your Tenant name > Organization S…" at bounding box center [601, 434] width 528 height 31
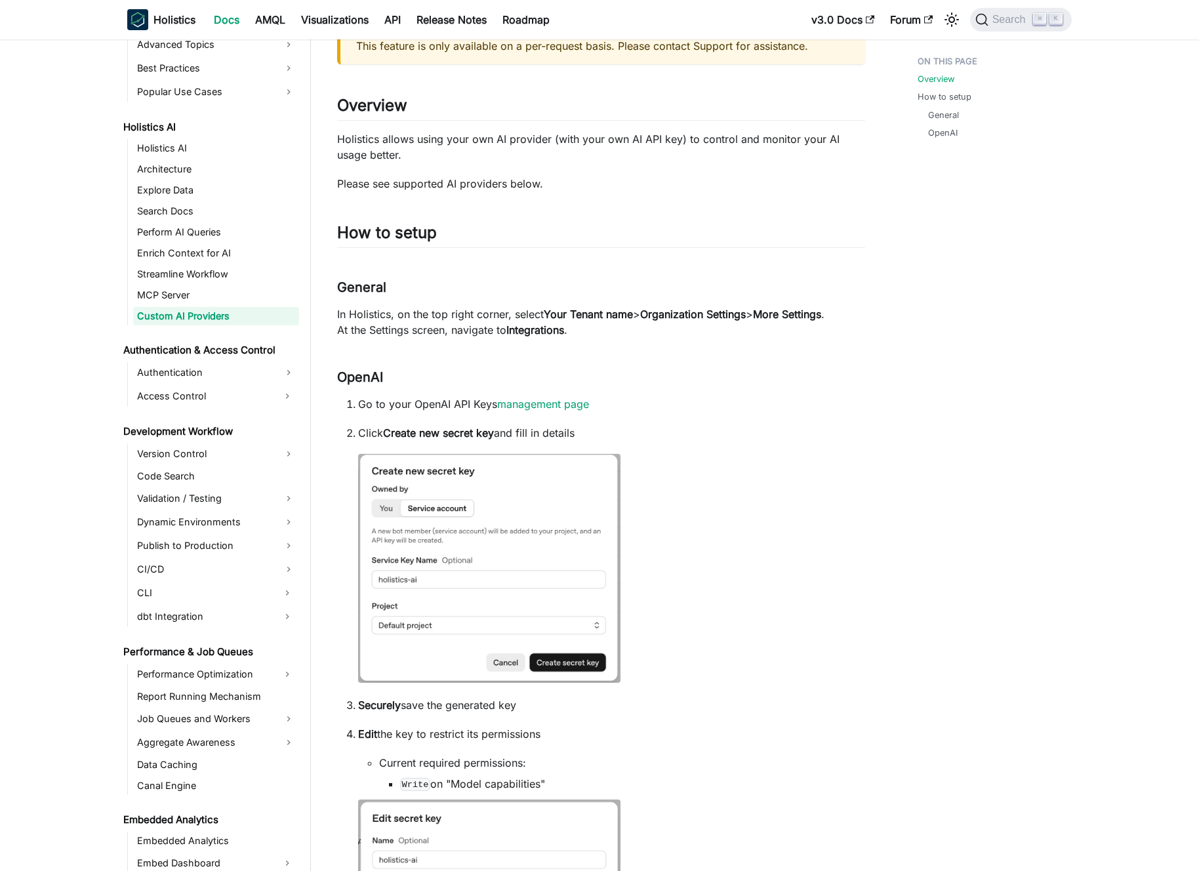
scroll to position [117, 0]
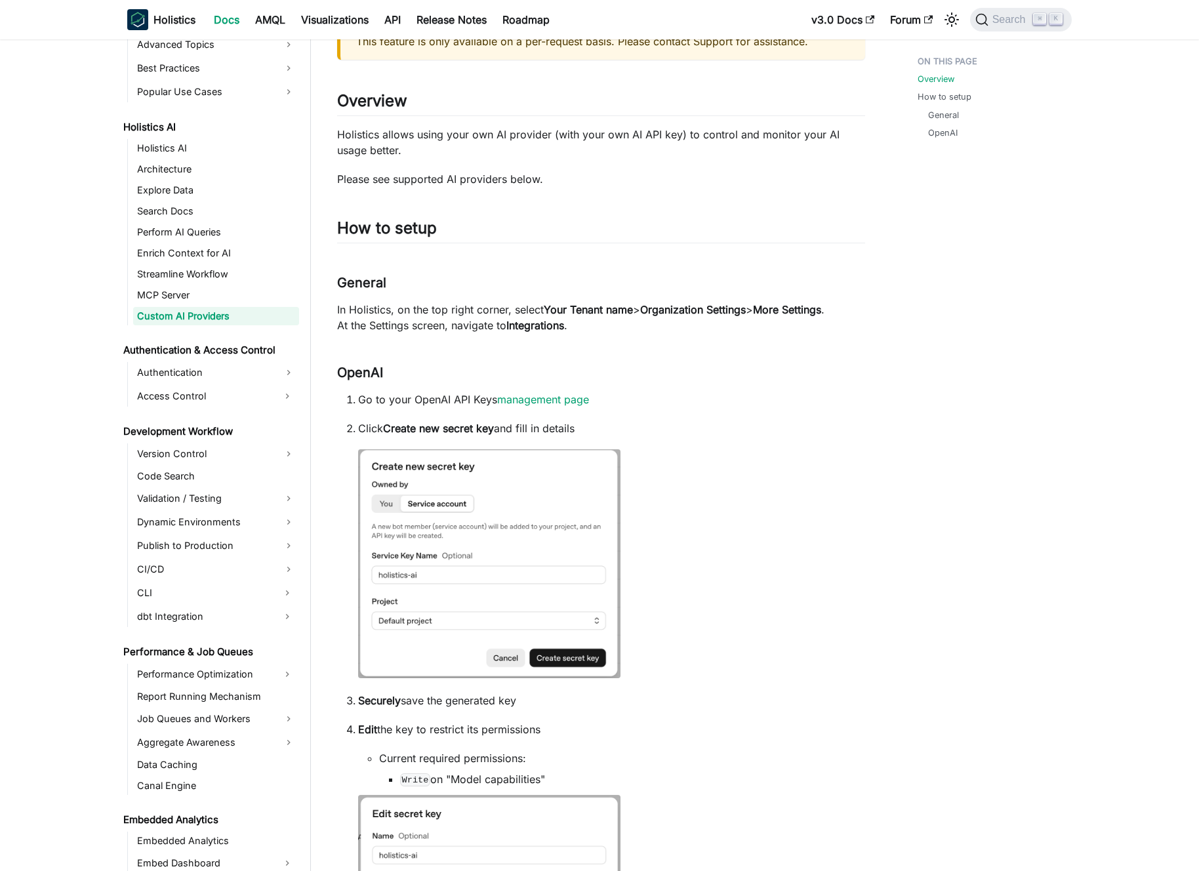
click at [519, 432] on p "Click Create new secret key and fill in details" at bounding box center [611, 429] width 507 height 16
click at [512, 431] on p "Click Create new secret key and fill in details" at bounding box center [611, 429] width 507 height 16
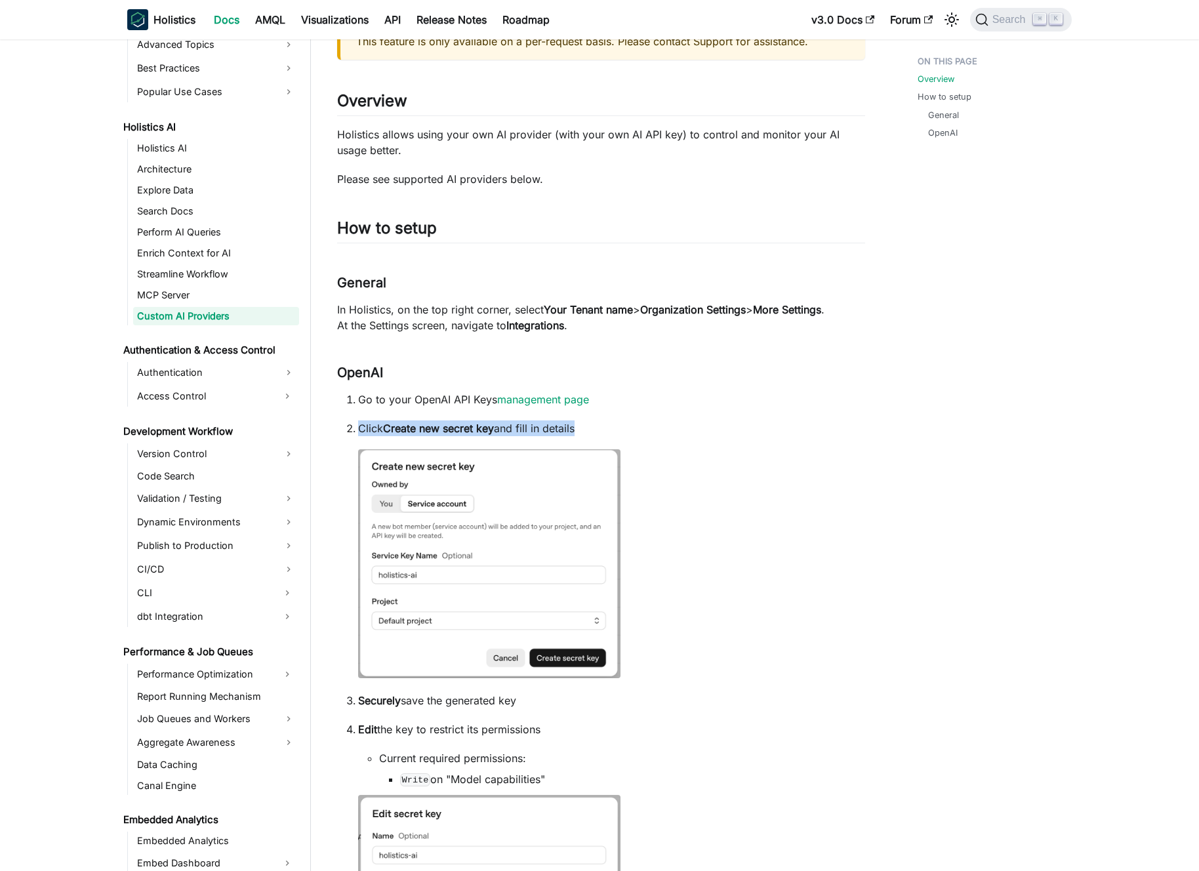
click at [512, 431] on p "Click Create new secret key and fill in details" at bounding box center [611, 429] width 507 height 16
click at [509, 430] on p "Click Create new secret key and fill in details" at bounding box center [611, 429] width 507 height 16
click at [518, 430] on p "Click Create new secret key and fill in details" at bounding box center [611, 429] width 507 height 16
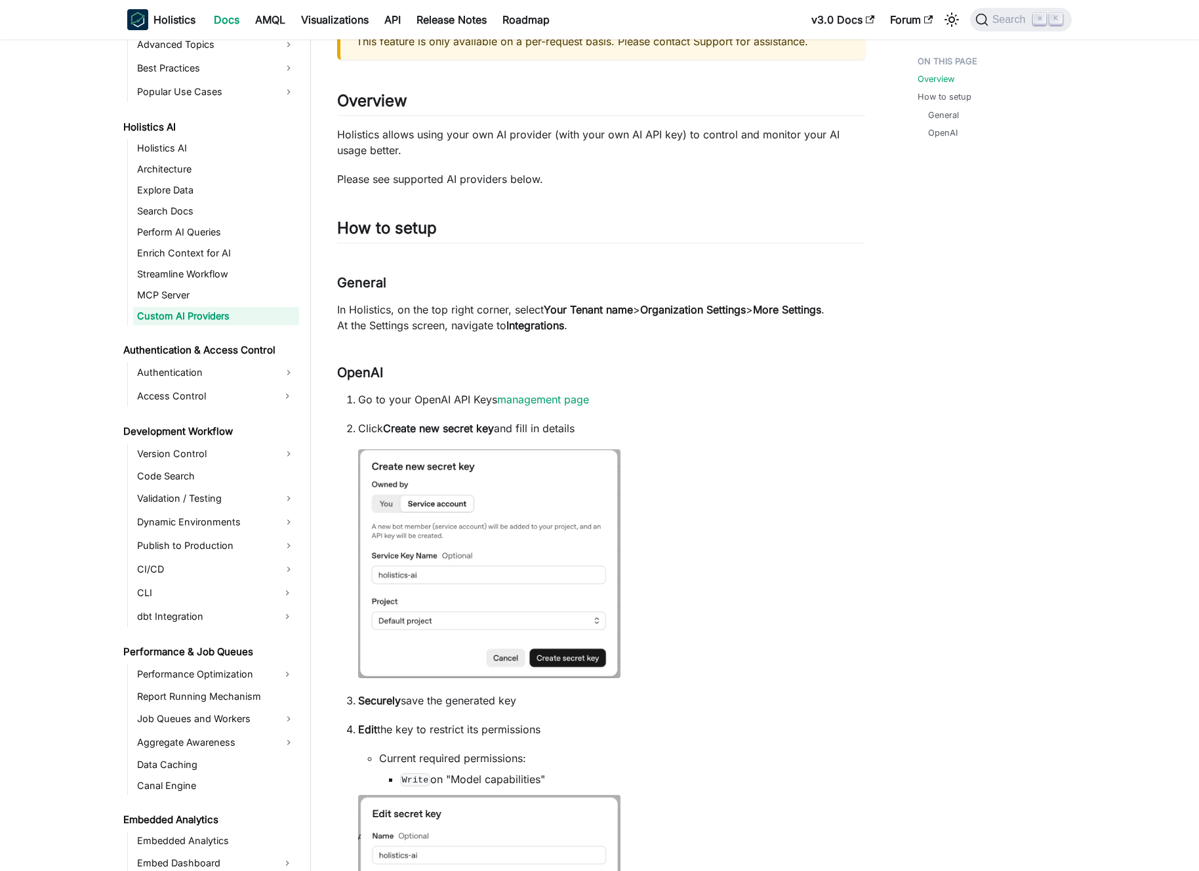
click at [718, 522] on li "Click Create new secret key and fill in details" at bounding box center [611, 552] width 507 height 262
click at [777, 520] on li "Click Create new secret key and fill in details" at bounding box center [611, 552] width 507 height 262
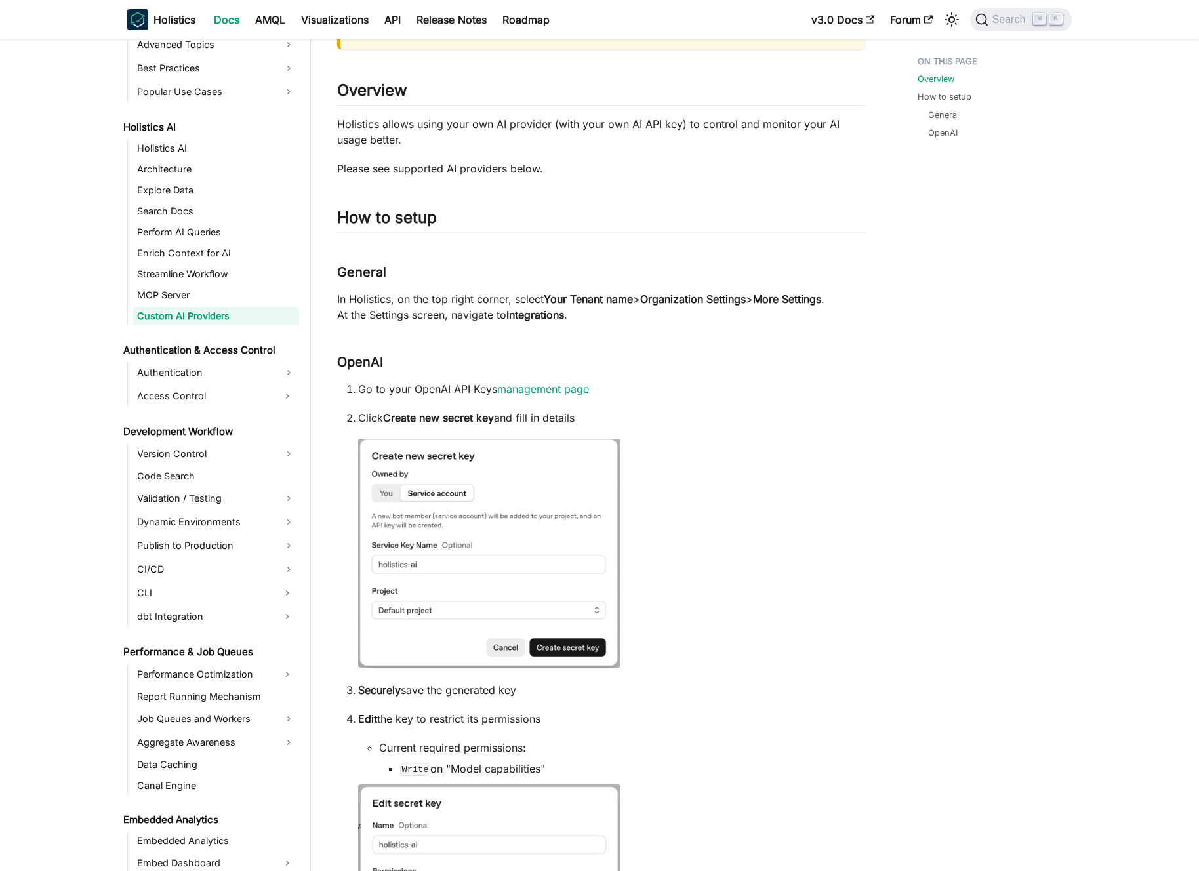
scroll to position [206, 0]
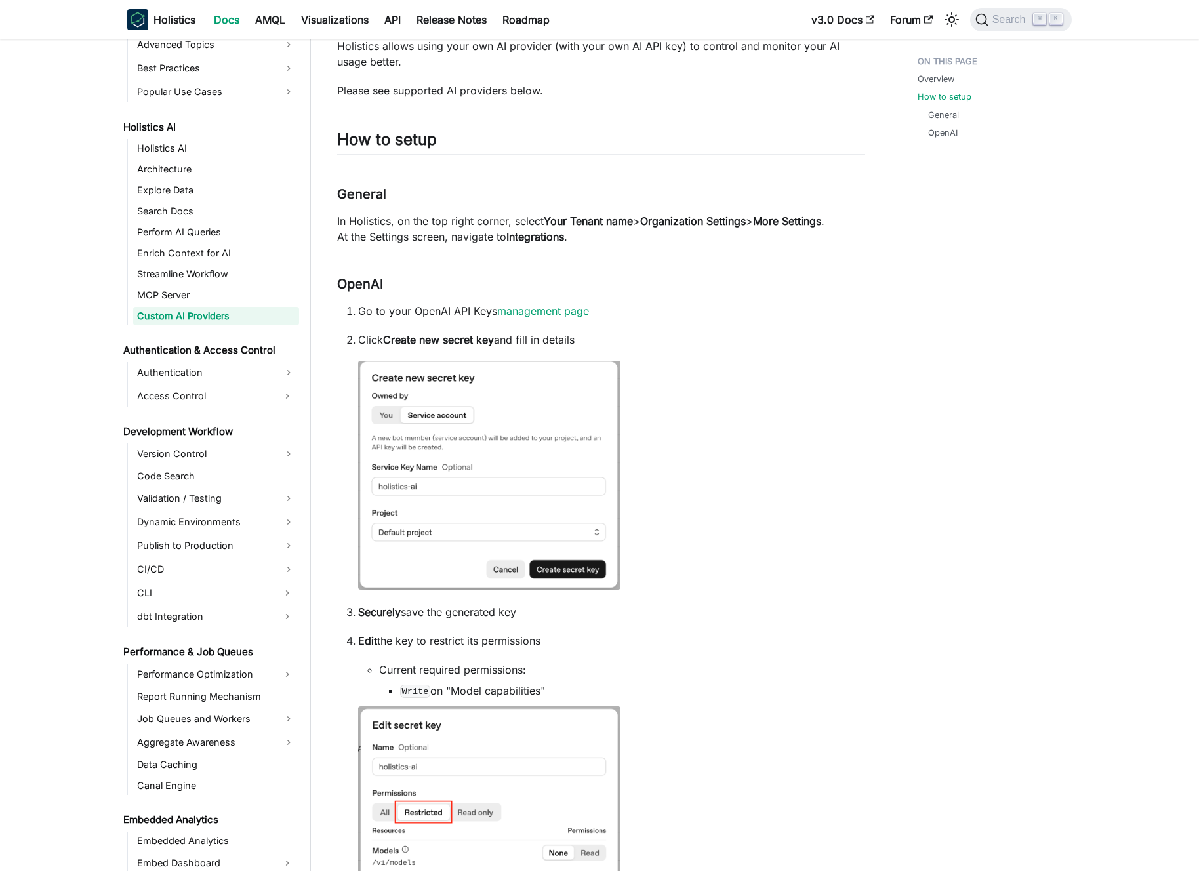
click at [762, 511] on li "Click Create new secret key and fill in details" at bounding box center [611, 463] width 507 height 262
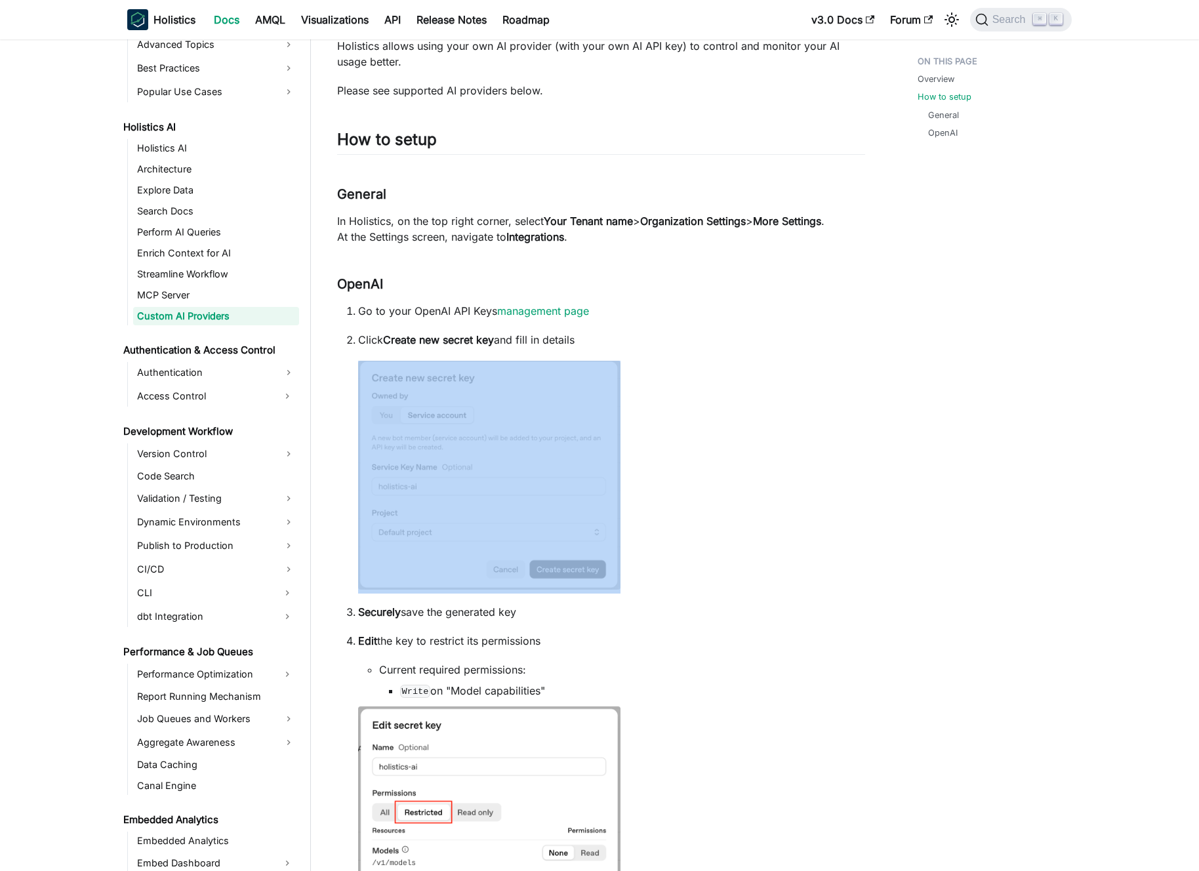
click at [762, 511] on li "Click Create new secret key and fill in details" at bounding box center [611, 463] width 507 height 262
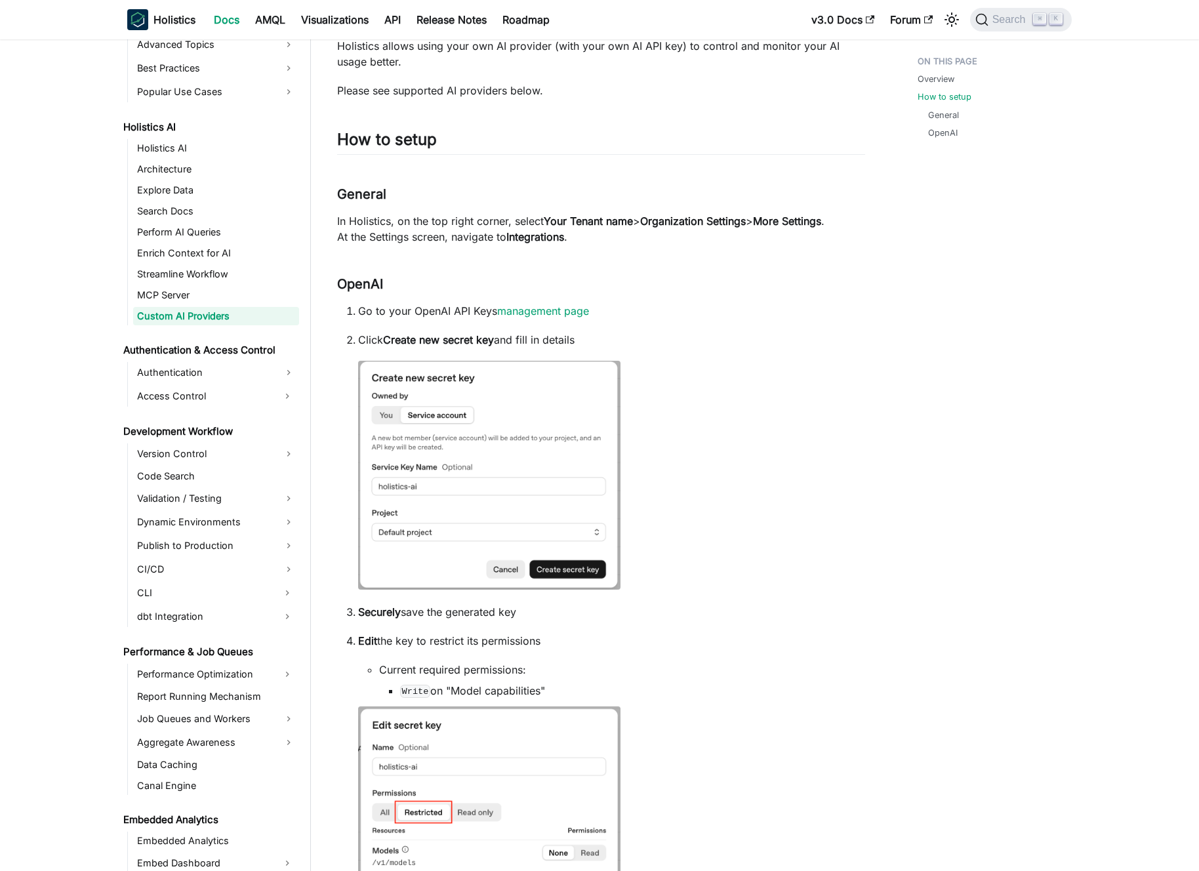
click at [751, 498] on li "Click Create new secret key and fill in details" at bounding box center [611, 463] width 507 height 262
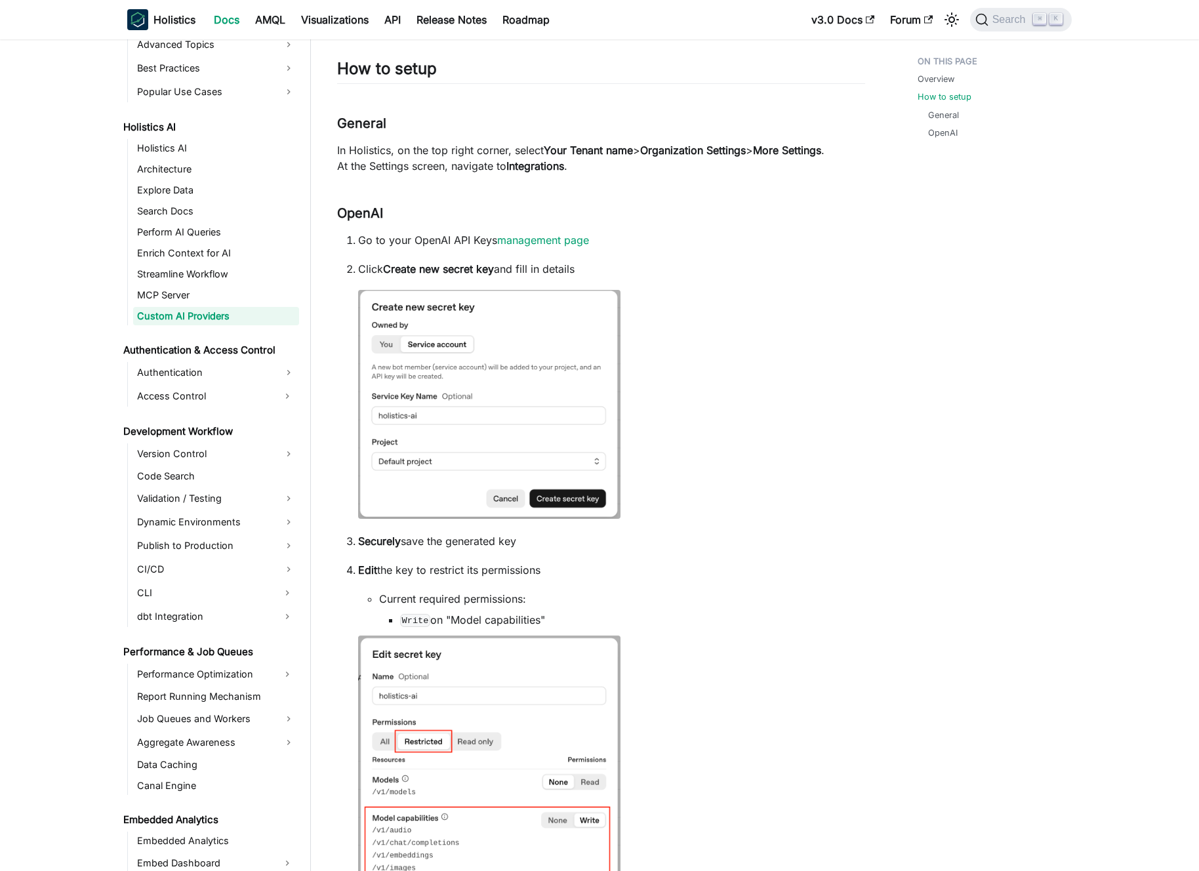
scroll to position [330, 0]
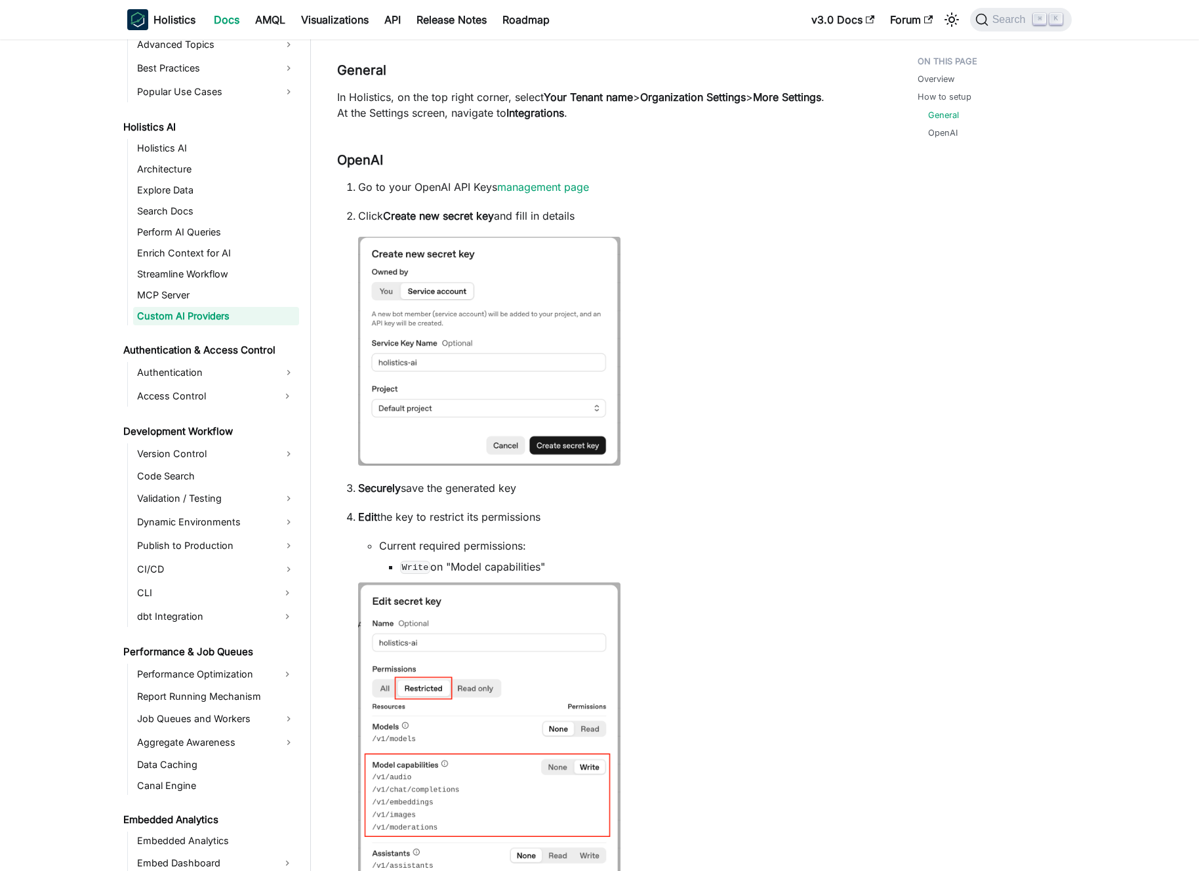
click at [481, 509] on p "Edit the key to restrict its permissions" at bounding box center [611, 517] width 507 height 16
click at [491, 511] on p "Edit the key to restrict its permissions" at bounding box center [611, 517] width 507 height 16
click at [488, 532] on li "Edit the key to restrict its permissions Current required permissions: Write on…" at bounding box center [611, 853] width 507 height 688
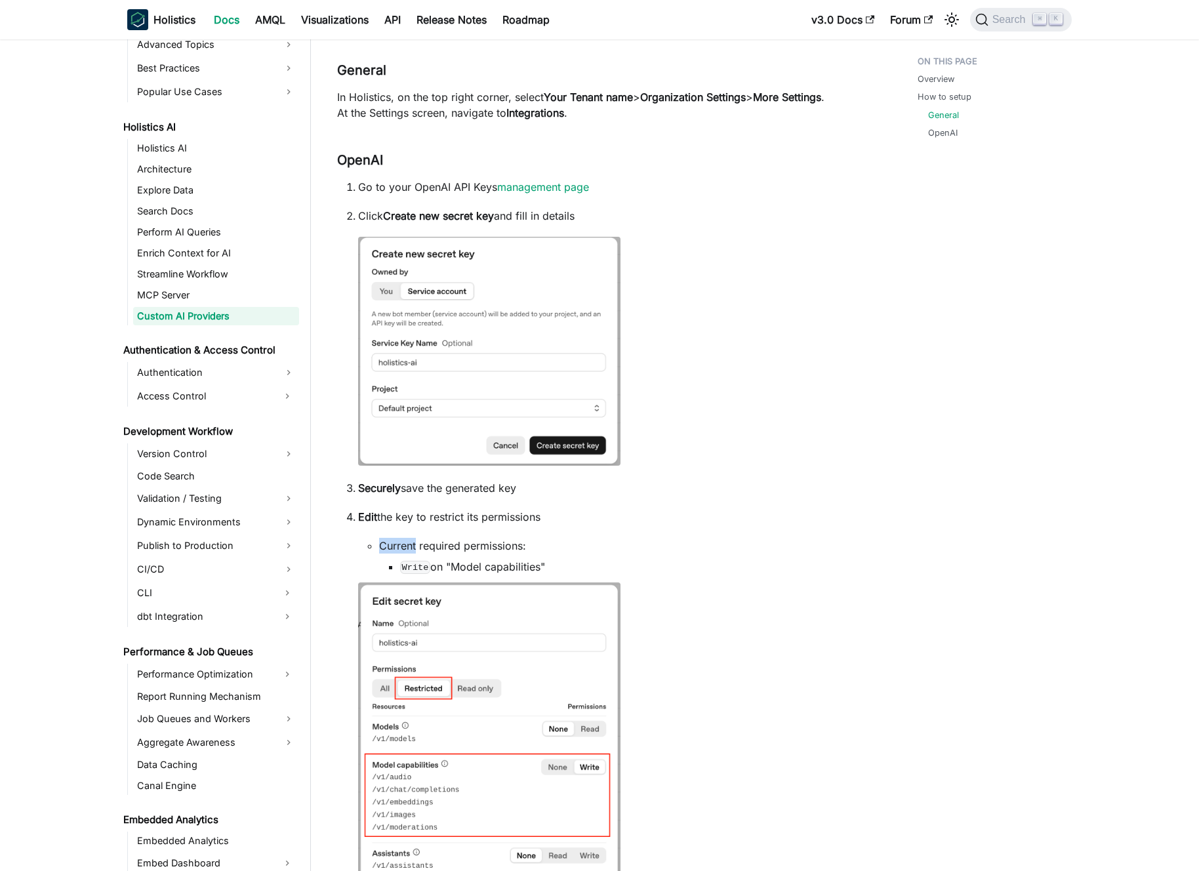
click at [488, 532] on li "Edit the key to restrict its permissions Current required permissions: Write on…" at bounding box center [611, 853] width 507 height 688
drag, startPoint x: 488, startPoint y: 532, endPoint x: 490, endPoint y: 564, distance: 31.5
click at [489, 562] on li "Edit the key to restrict its permissions Current required permissions: Write on…" at bounding box center [611, 853] width 507 height 688
click at [490, 564] on li "Write on "Model capabilities"" at bounding box center [632, 567] width 465 height 16
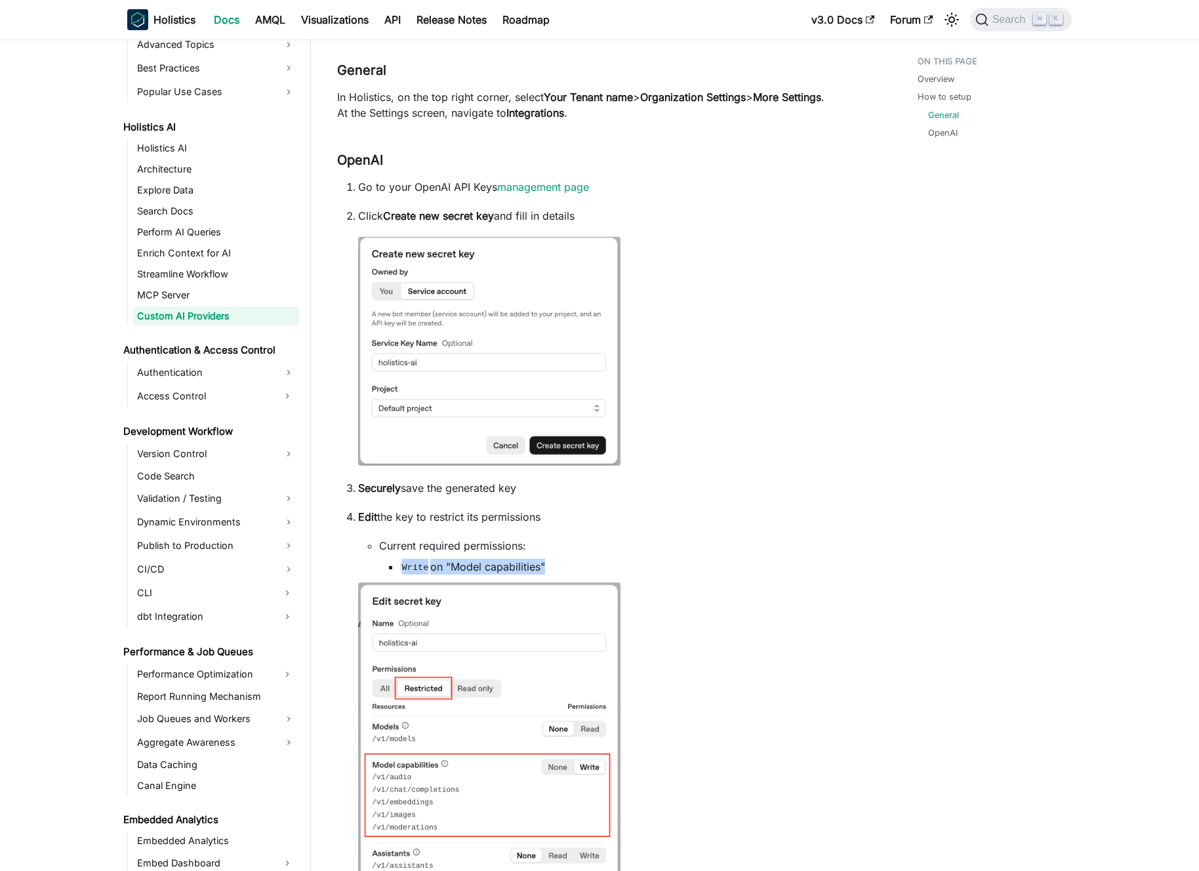
click at [490, 564] on li "Write on "Model capabilities"" at bounding box center [632, 567] width 465 height 16
click at [492, 554] on li "Current required permissions: Write on "Model capabilities"" at bounding box center [622, 556] width 486 height 37
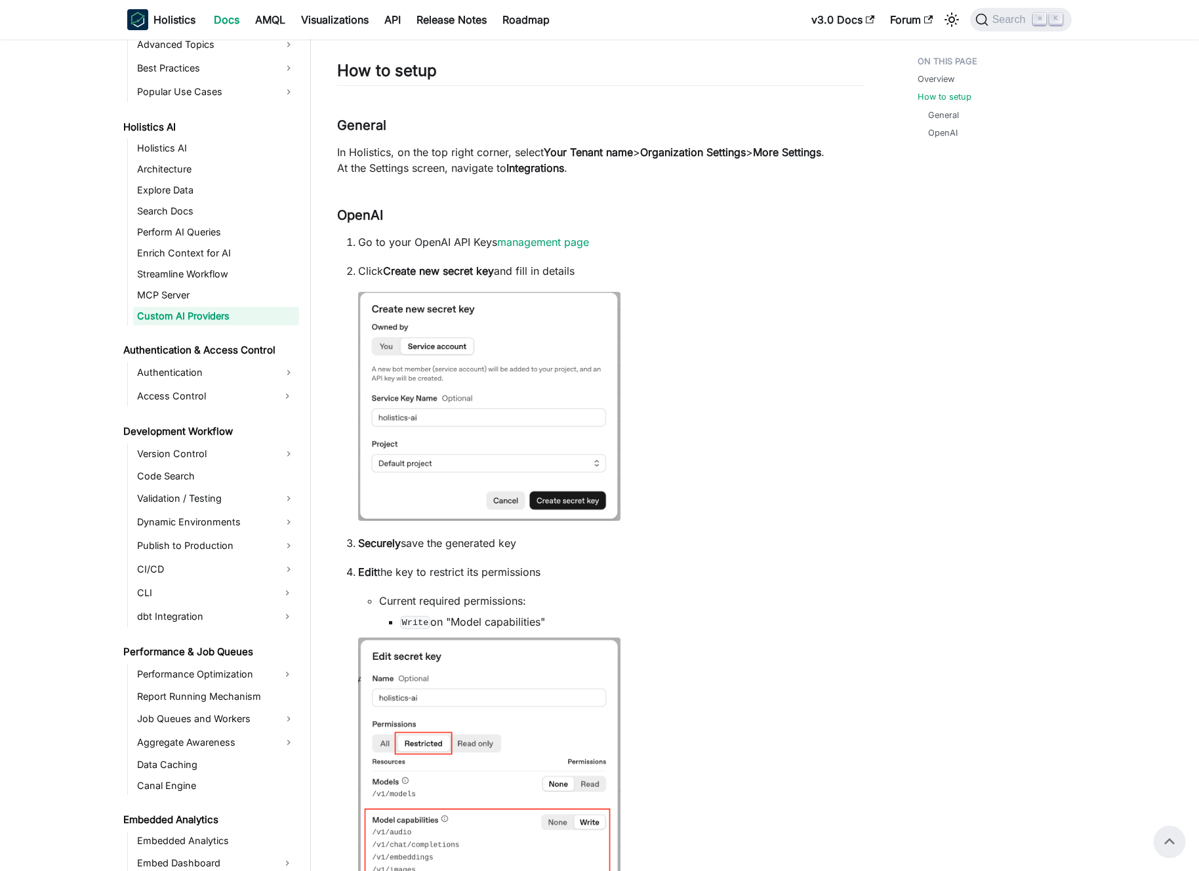
click at [497, 601] on li "Current required permissions: Write on "Model capabilities"" at bounding box center [622, 611] width 486 height 37
click at [505, 600] on li "Current required permissions: Write on "Model capabilities"" at bounding box center [622, 611] width 486 height 37
click at [514, 616] on li "Write on "Model capabilities"" at bounding box center [632, 622] width 465 height 16
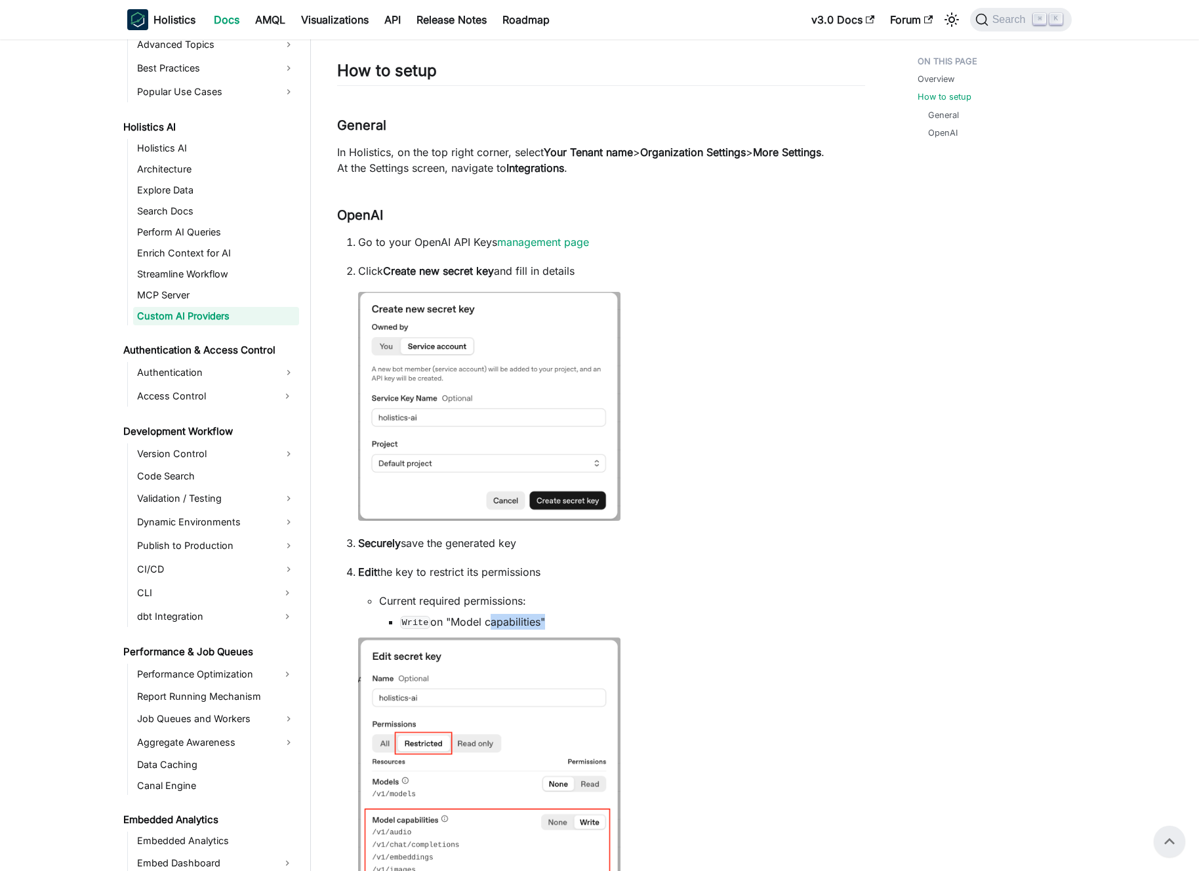
click at [514, 616] on li "Write on "Model capabilities"" at bounding box center [632, 622] width 465 height 16
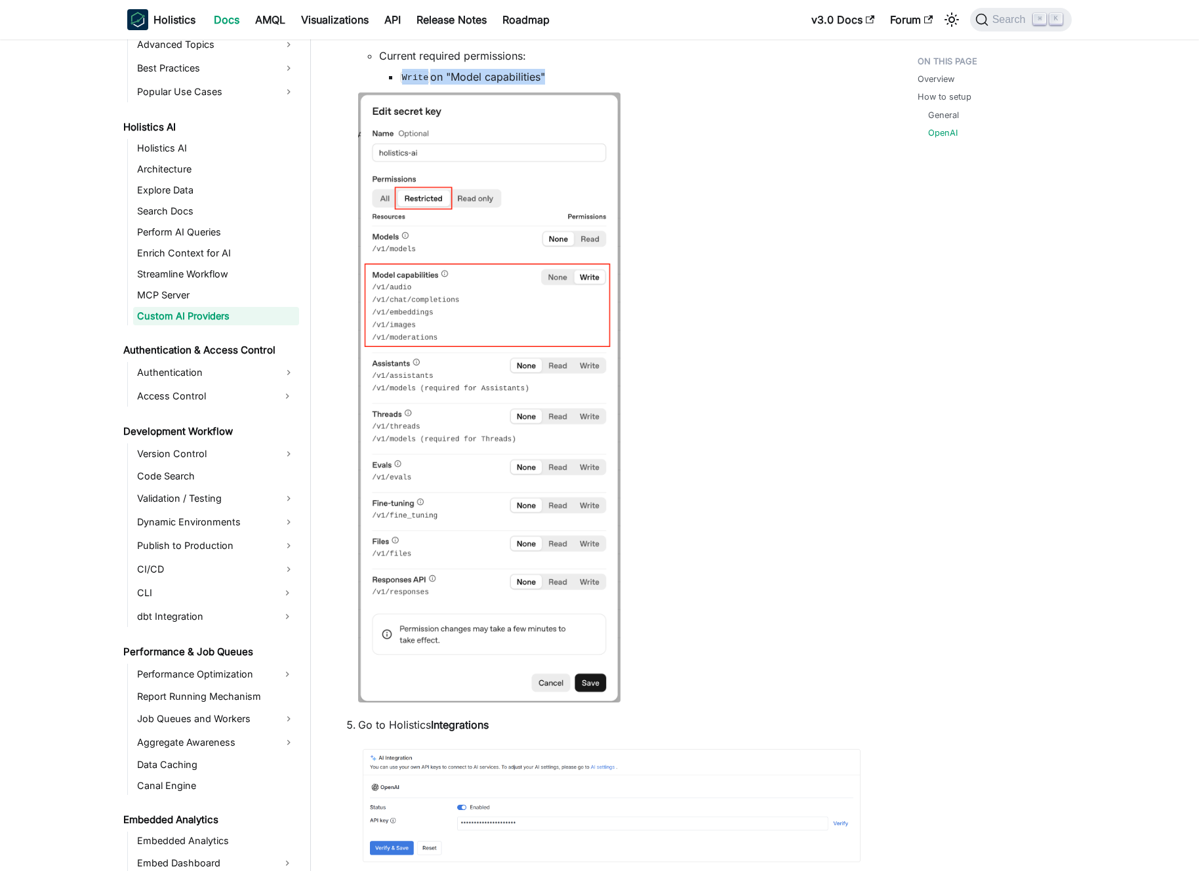
scroll to position [993, 0]
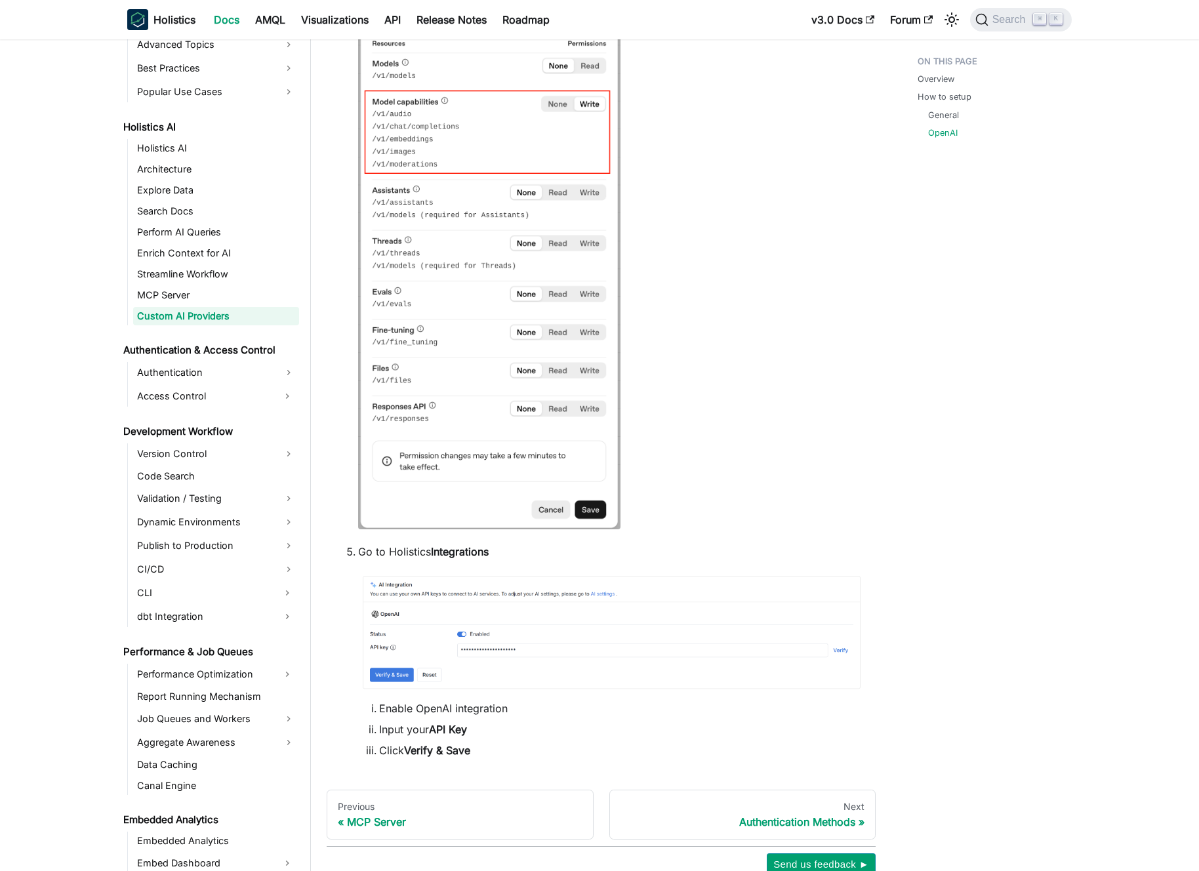
click at [471, 558] on p "Go to Holistics Integrations" at bounding box center [611, 552] width 507 height 16
click at [467, 554] on strong "Integrations" at bounding box center [460, 551] width 58 height 13
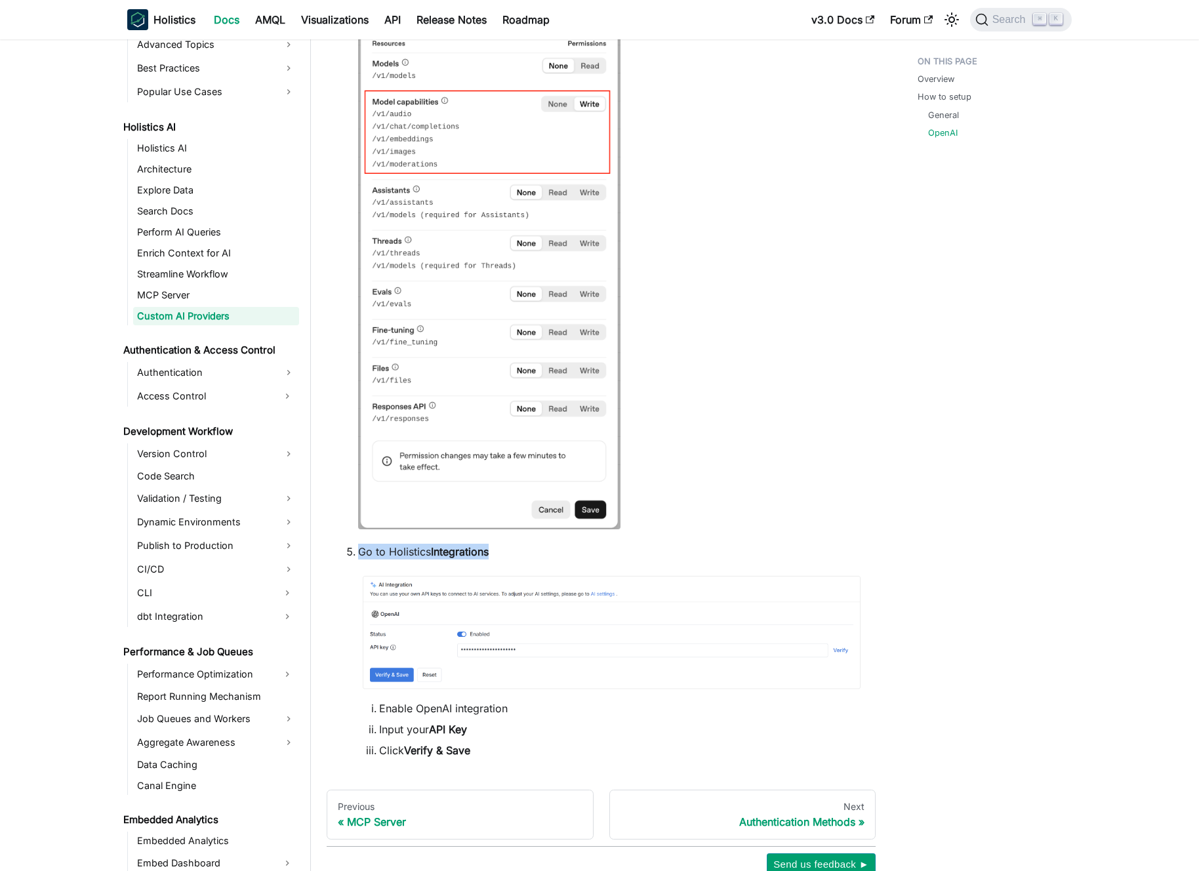
click at [467, 554] on strong "Integrations" at bounding box center [460, 551] width 58 height 13
click at [460, 553] on strong "Integrations" at bounding box center [460, 551] width 58 height 13
click at [453, 551] on strong "Integrations" at bounding box center [460, 551] width 58 height 13
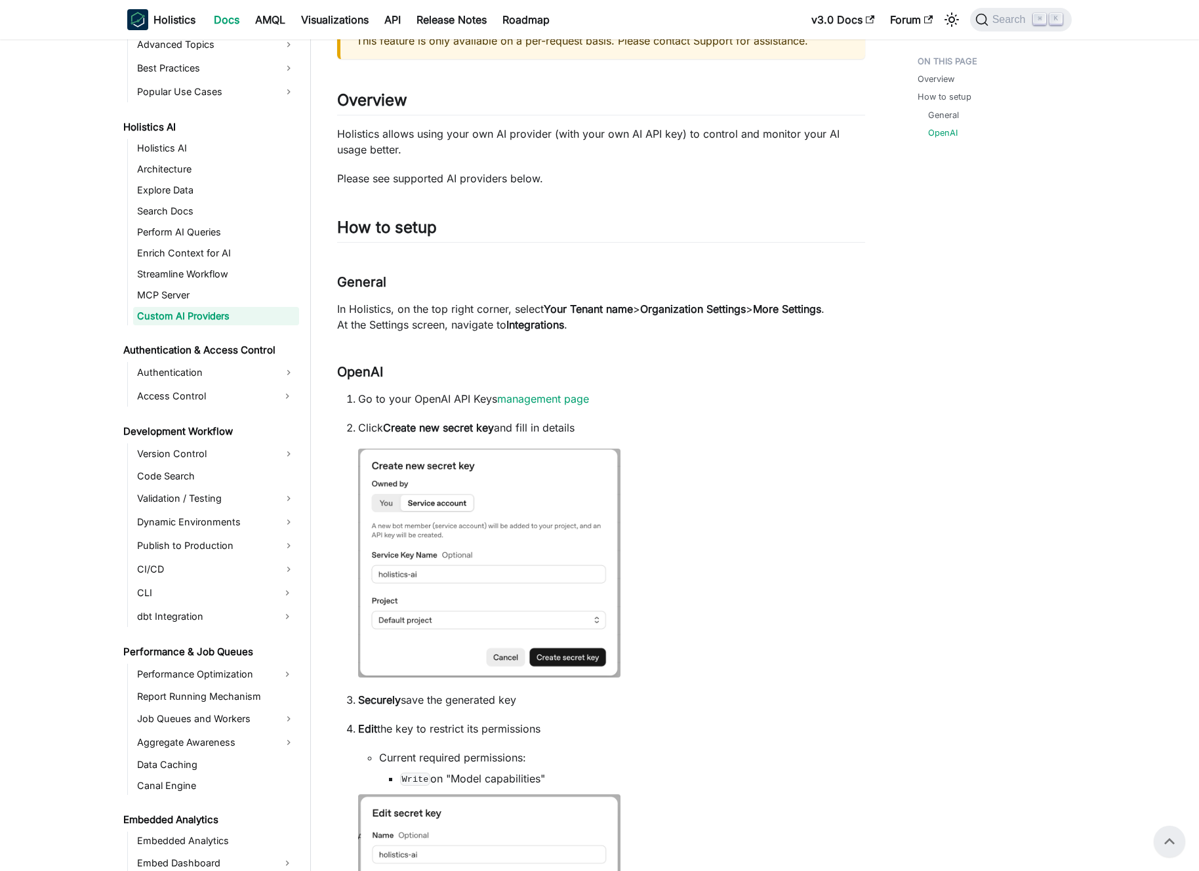
scroll to position [0, 0]
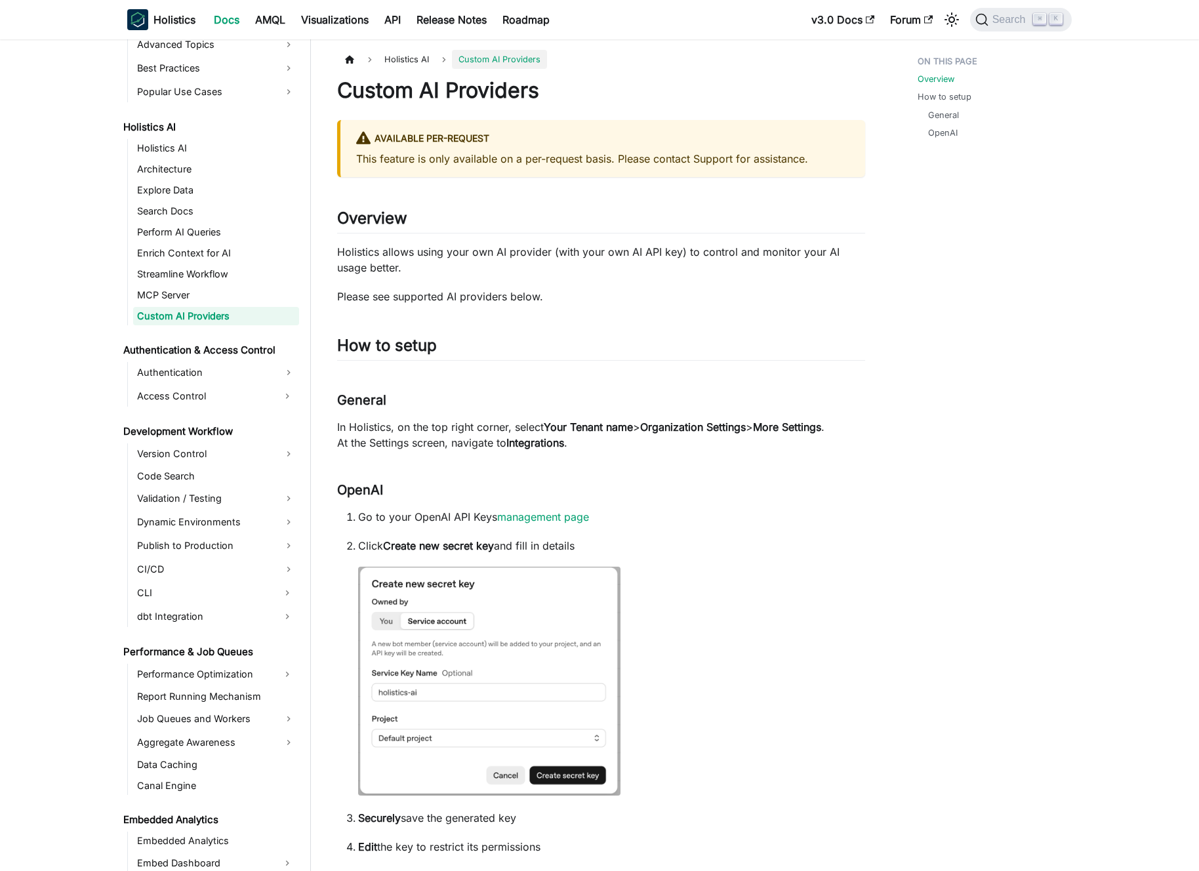
click at [490, 442] on p "In Holistics, on the top right corner, select Your Tenant name > Organization S…" at bounding box center [601, 434] width 528 height 31
click at [474, 439] on p "In Holistics, on the top right corner, select Your Tenant name > Organization S…" at bounding box center [601, 434] width 528 height 31
click at [196, 293] on link "MCP Server" at bounding box center [216, 295] width 166 height 18
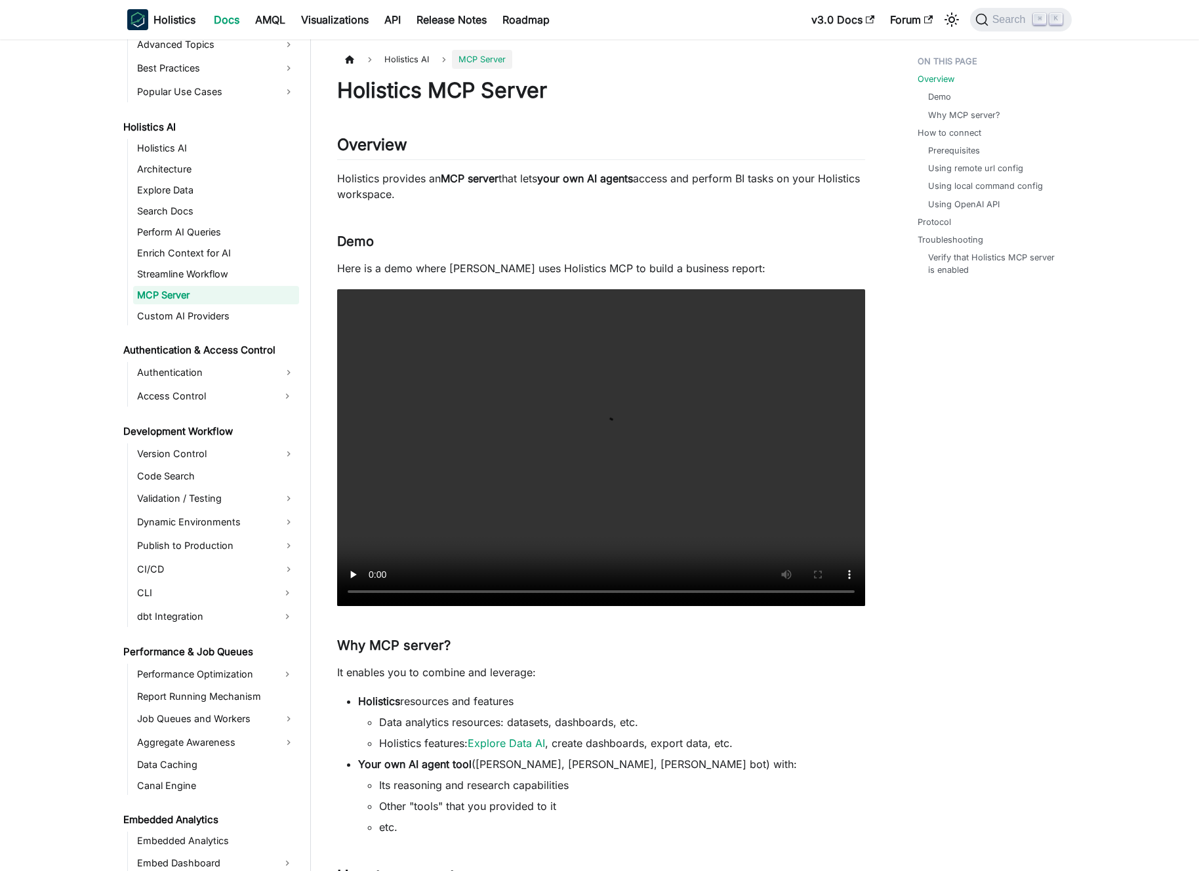
click at [417, 200] on p "Holistics provides an MCP server that lets your own AI agents access and perfor…" at bounding box center [601, 186] width 528 height 31
click at [406, 196] on p "Holistics provides an MCP server that lets your own AI agents access and perfor…" at bounding box center [601, 186] width 528 height 31
click at [198, 270] on link "Streamline Workflow" at bounding box center [216, 274] width 166 height 18
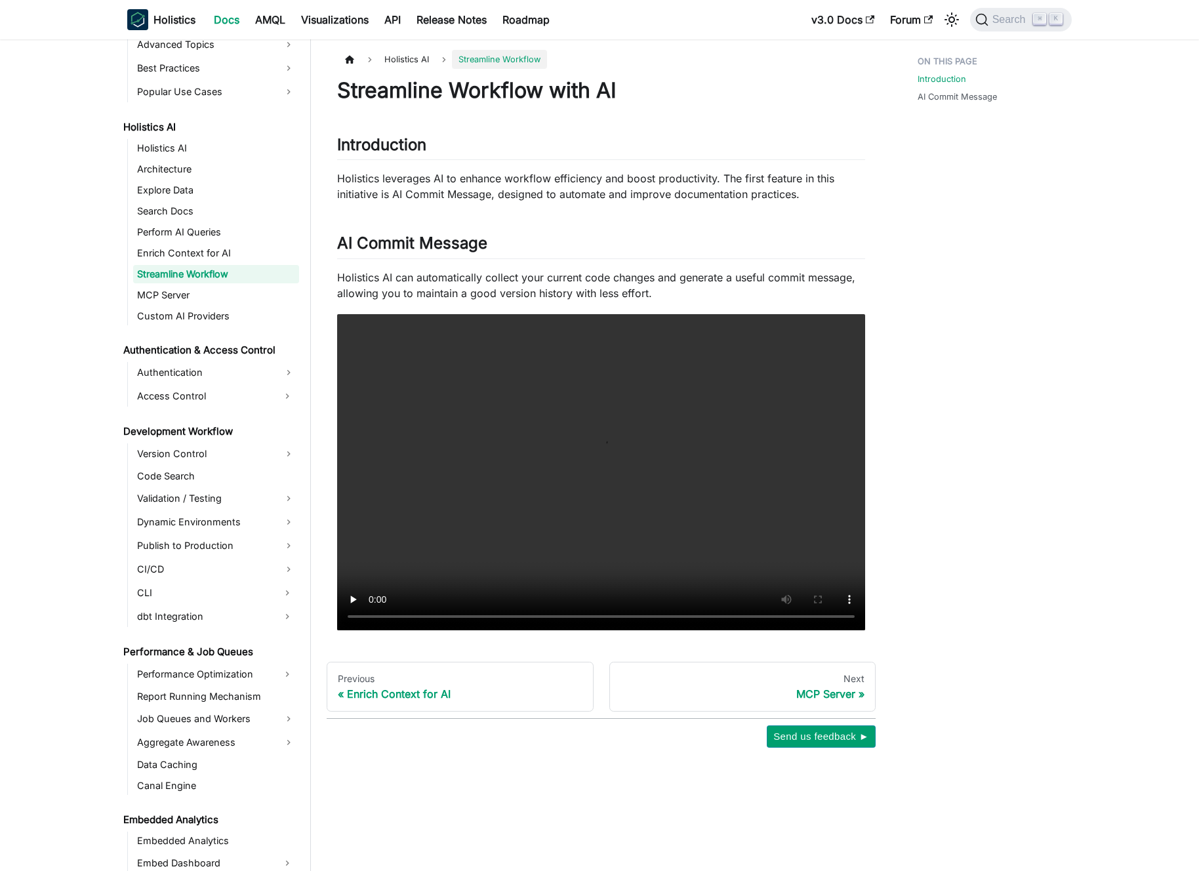
click at [471, 194] on p "Holistics leverages AI to enhance workflow efficiency and boost productivity. T…" at bounding box center [601, 186] width 528 height 31
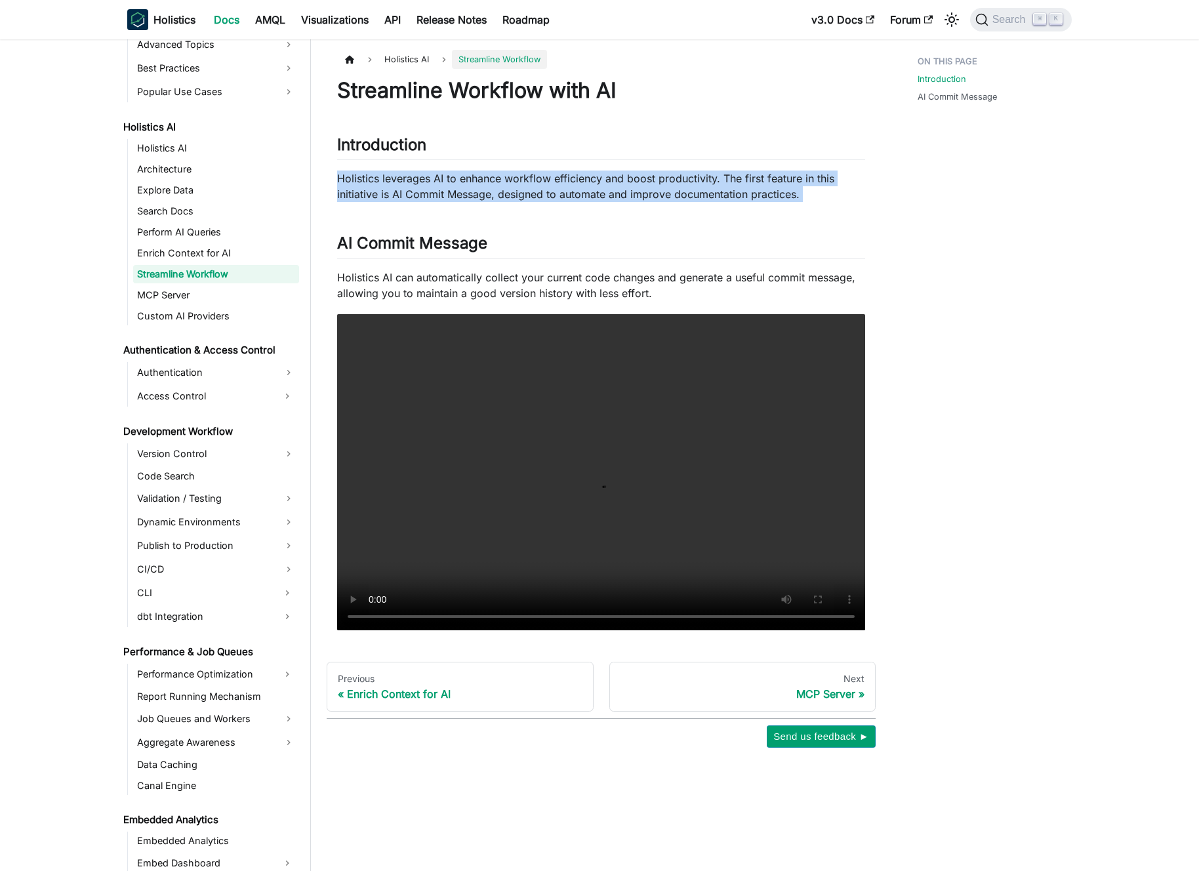
click at [471, 194] on p "Holistics leverages AI to enhance workflow efficiency and boost productivity. T…" at bounding box center [601, 186] width 528 height 31
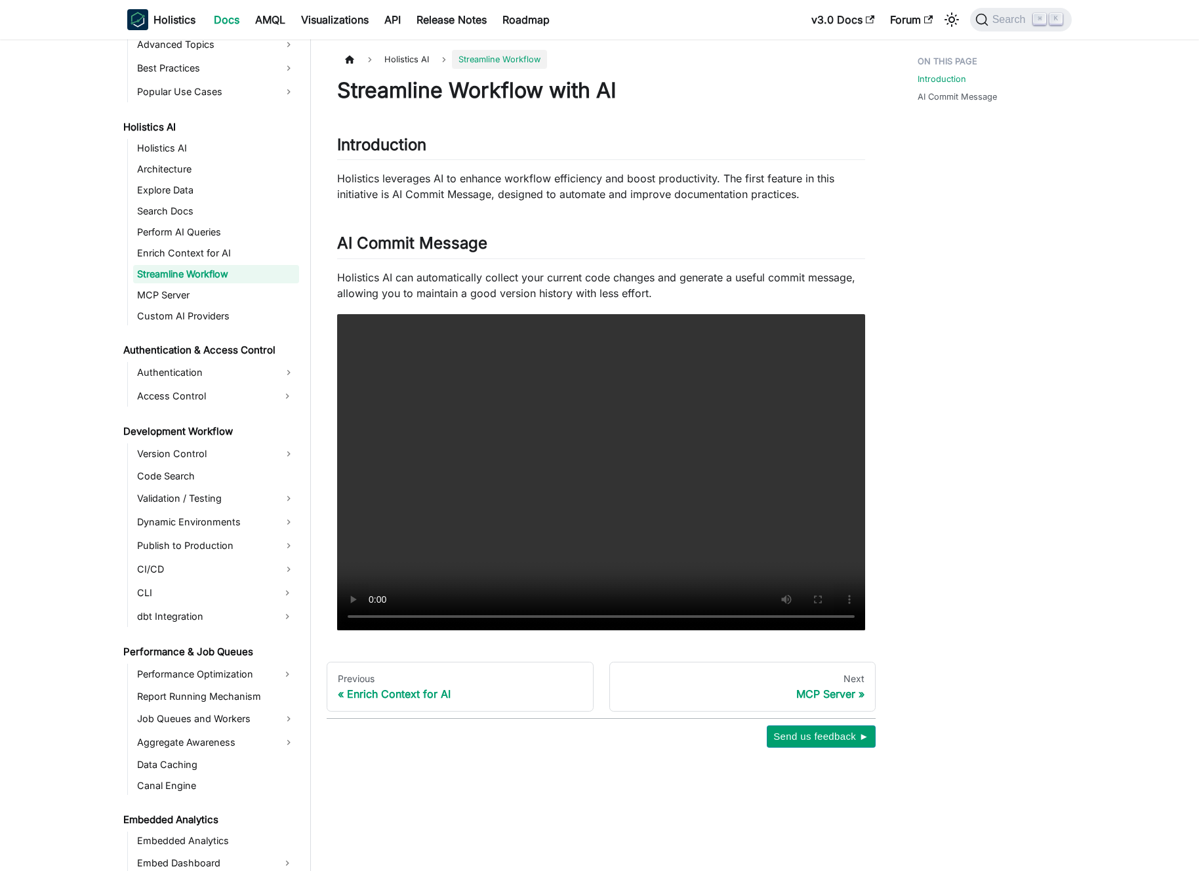
click at [461, 192] on p "Holistics leverages AI to enhance workflow efficiency and boost productivity. T…" at bounding box center [601, 186] width 528 height 31
click at [225, 256] on link "Enrich Context for AI" at bounding box center [216, 253] width 166 height 18
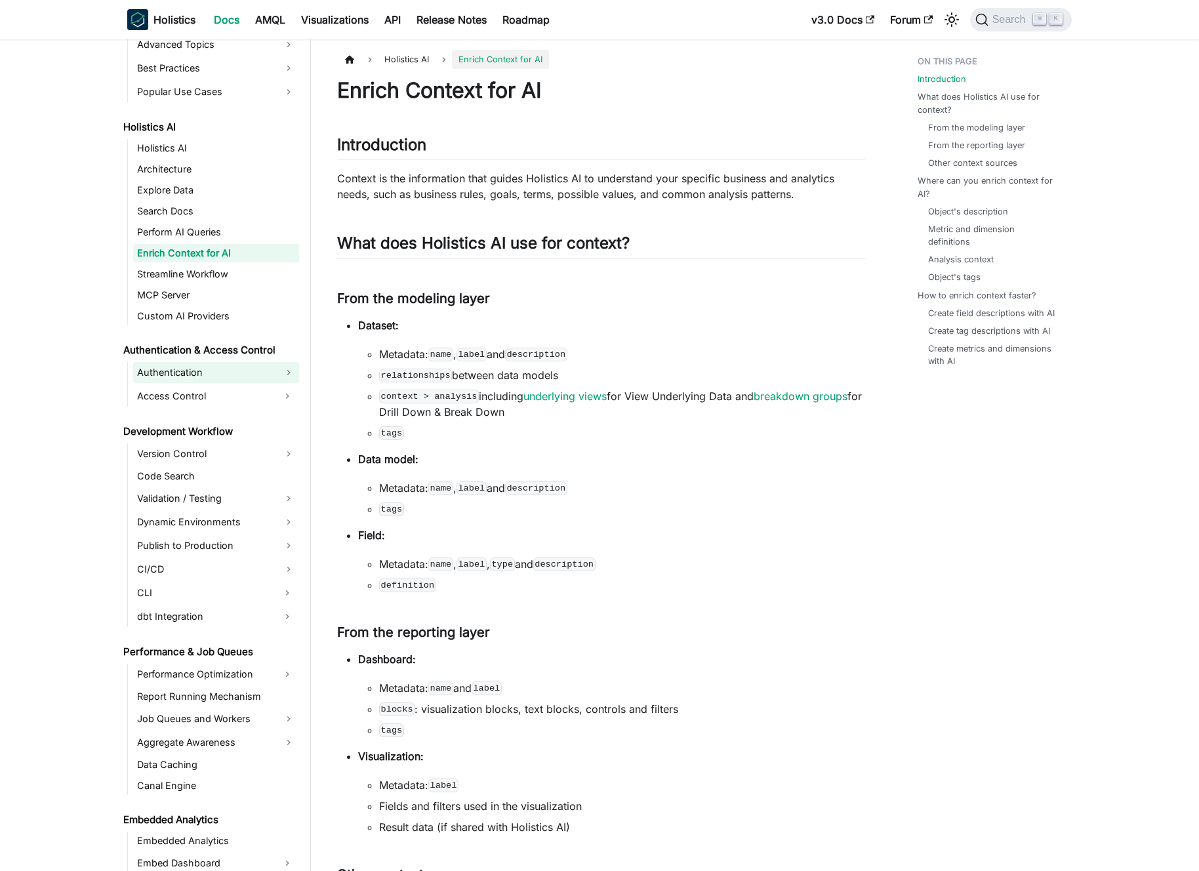
click at [214, 373] on link "Authentication" at bounding box center [216, 372] width 166 height 21
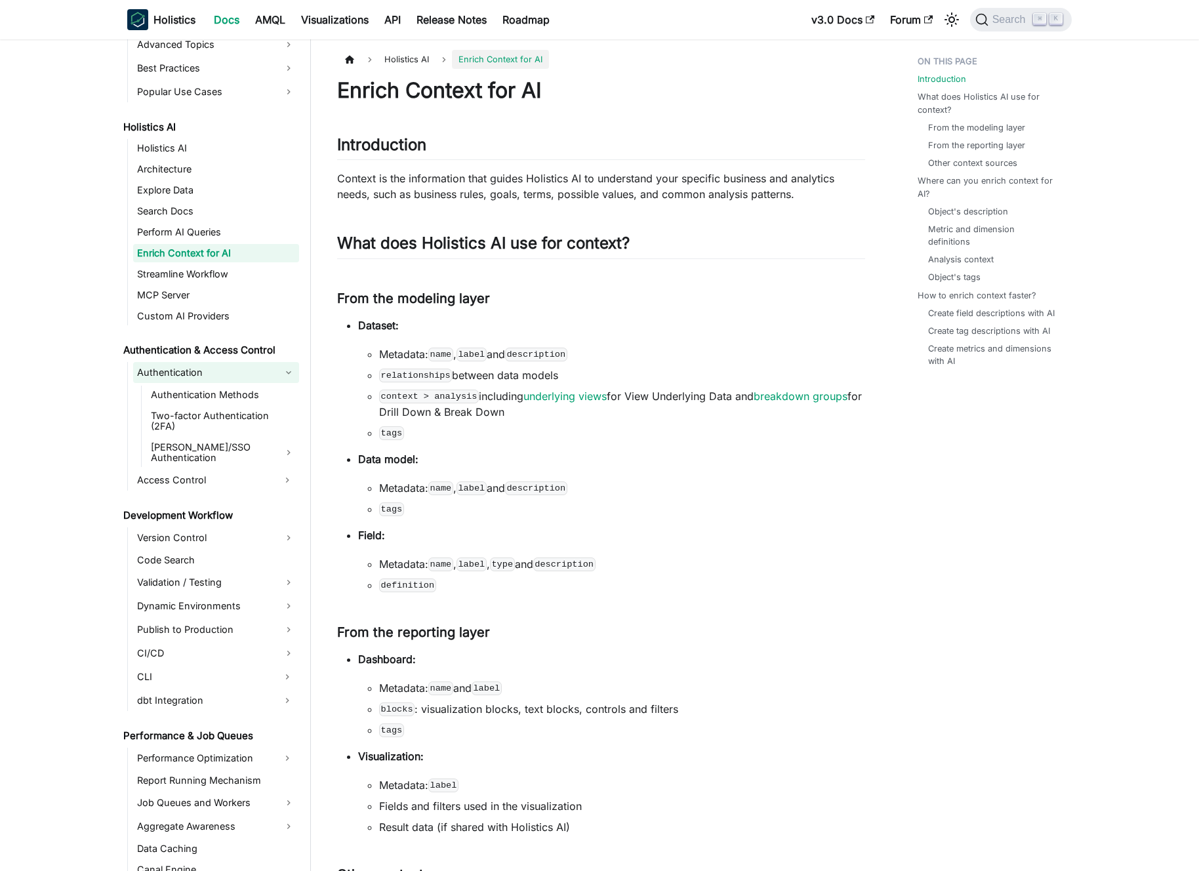
click at [214, 373] on link "Authentication" at bounding box center [216, 372] width 166 height 21
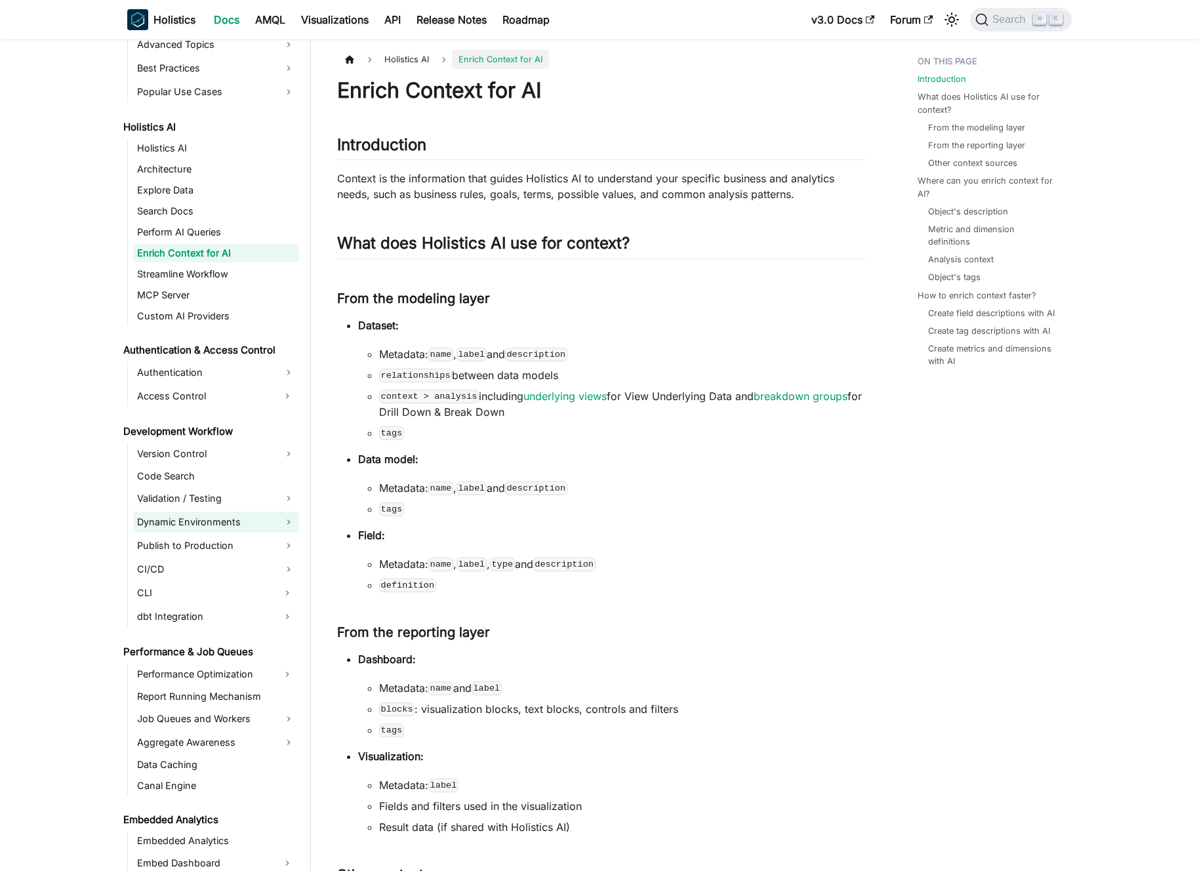
click at [239, 523] on link "Dynamic Environments" at bounding box center [216, 522] width 166 height 21
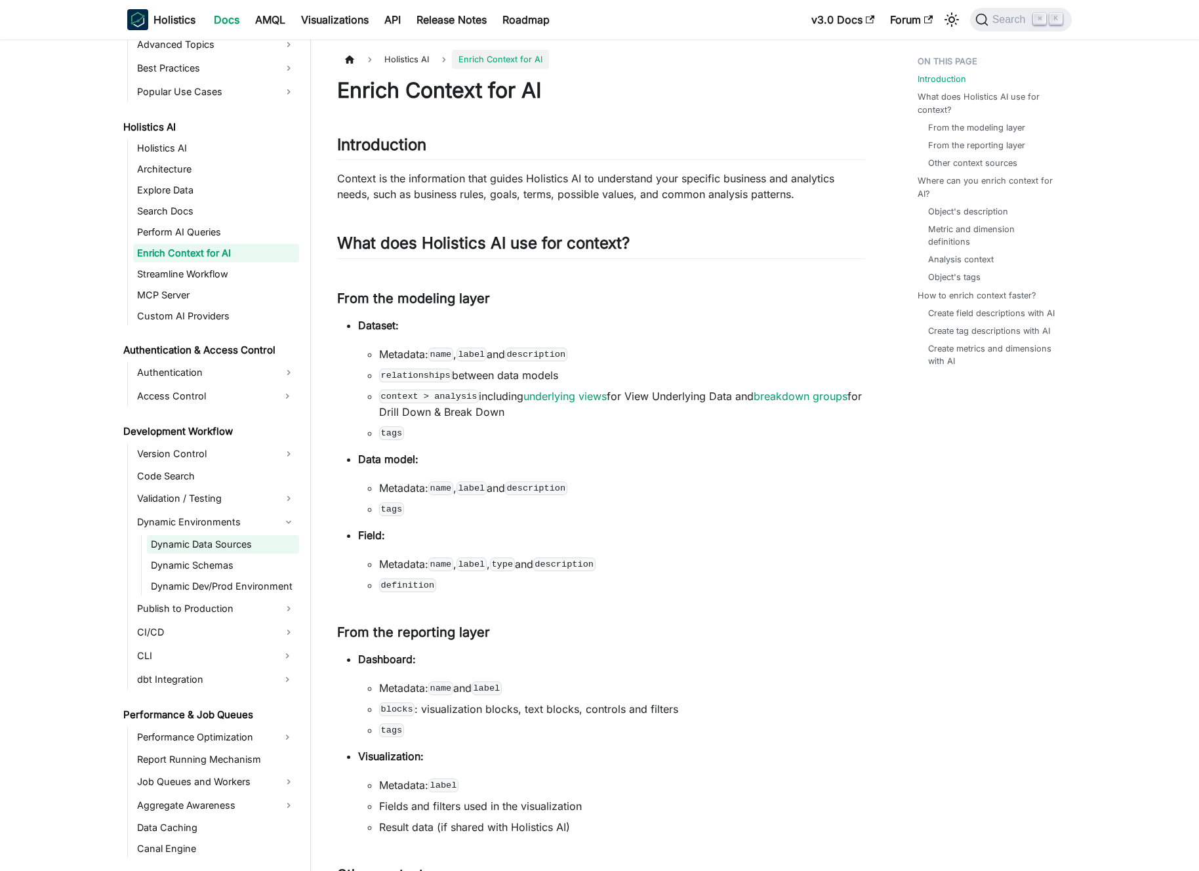
click at [234, 536] on link "Dynamic Data Sources" at bounding box center [223, 544] width 152 height 18
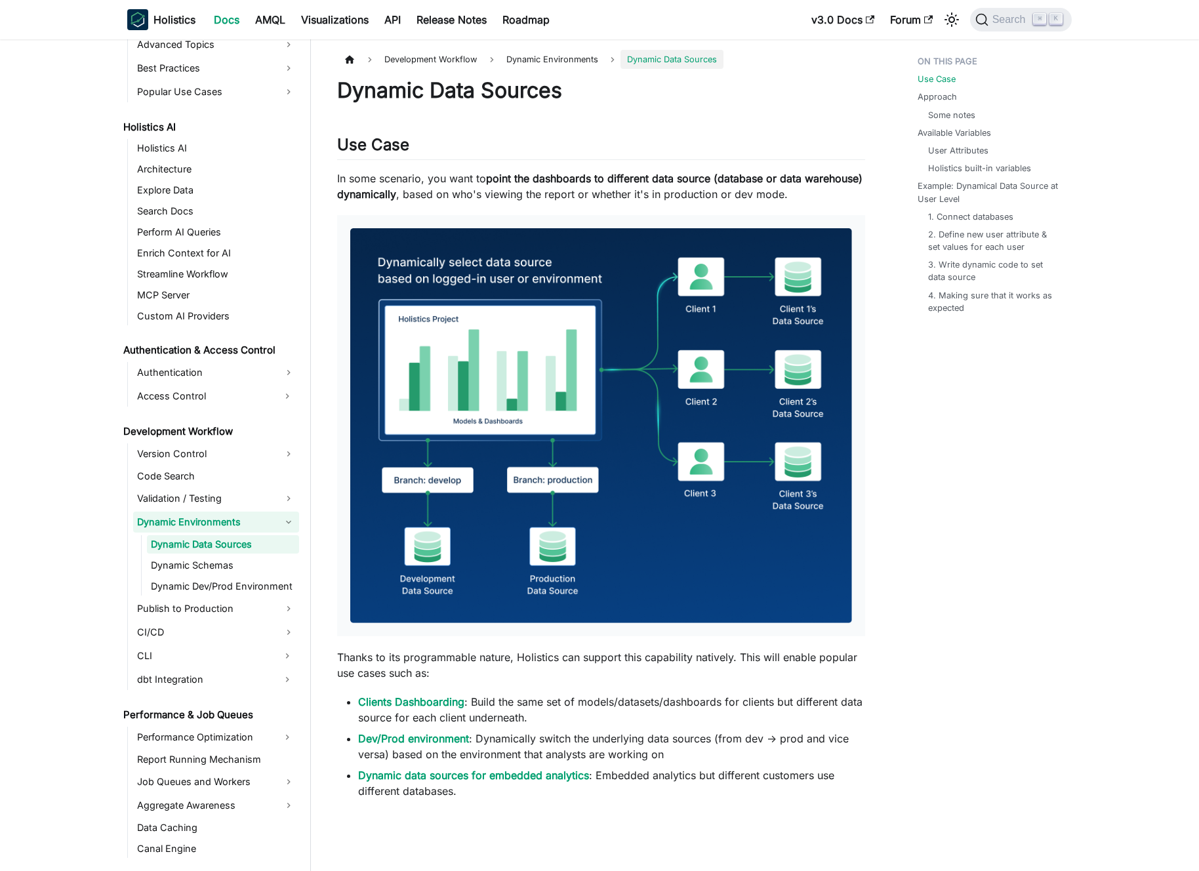
click at [238, 524] on link "Dynamic Environments" at bounding box center [216, 522] width 166 height 21
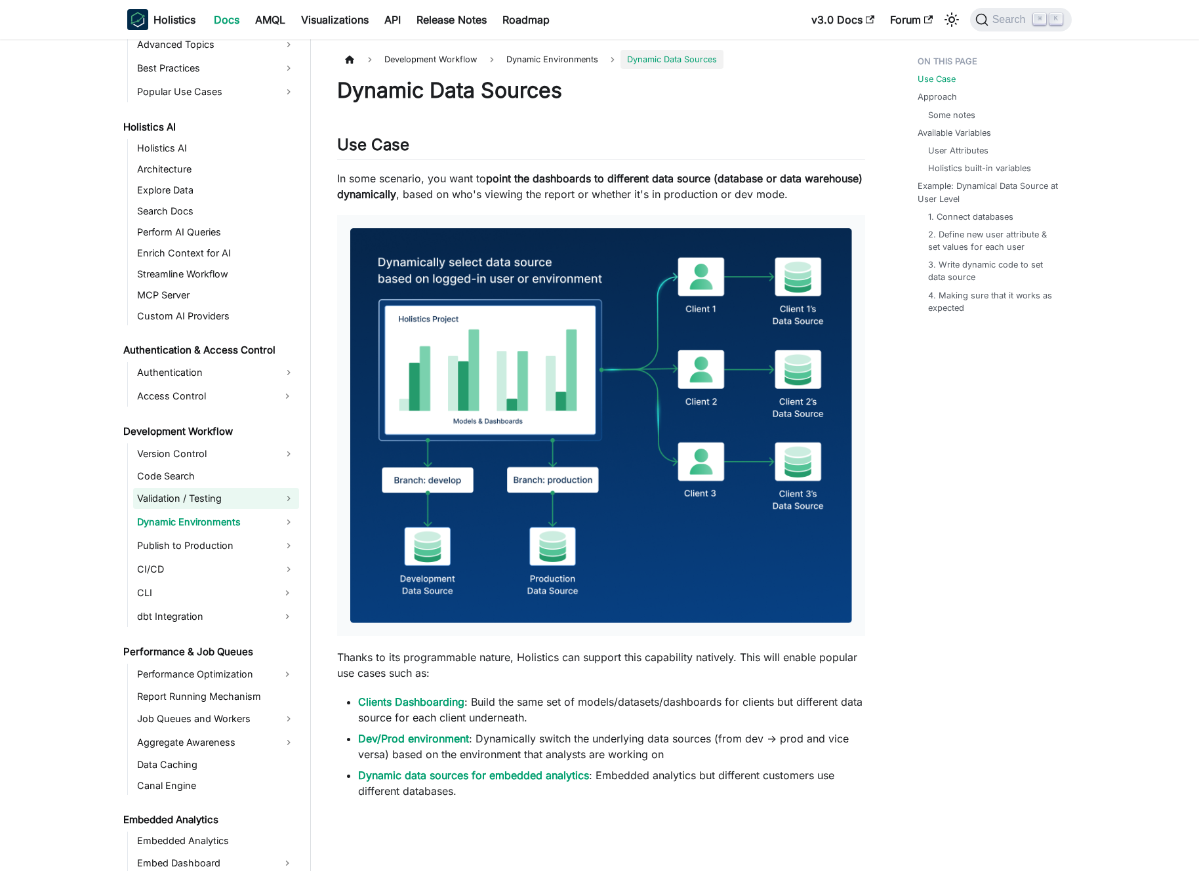
click at [240, 504] on link "Validation / Testing" at bounding box center [216, 498] width 166 height 21
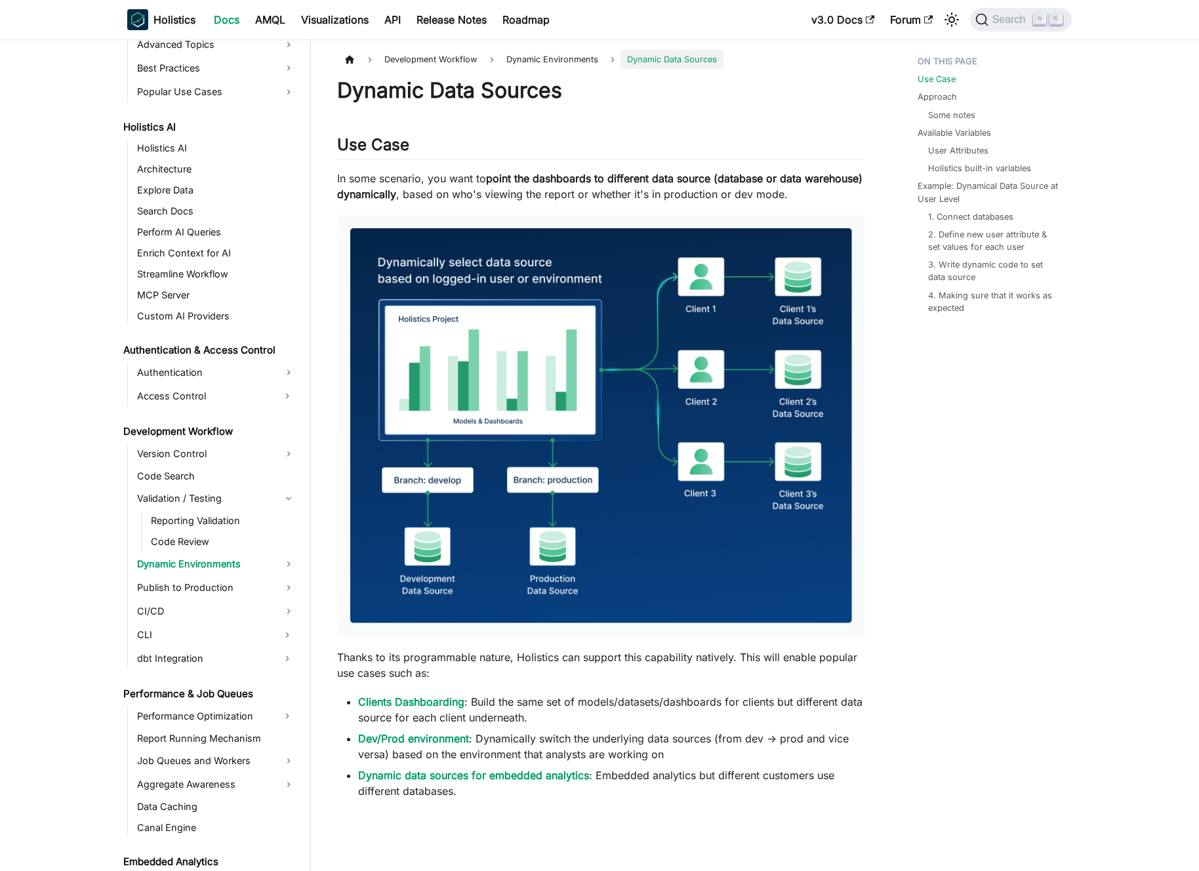
click at [240, 531] on ul "Reporting Validation Code Review" at bounding box center [220, 531] width 158 height 39
click at [243, 521] on link "Reporting Validation" at bounding box center [223, 521] width 152 height 18
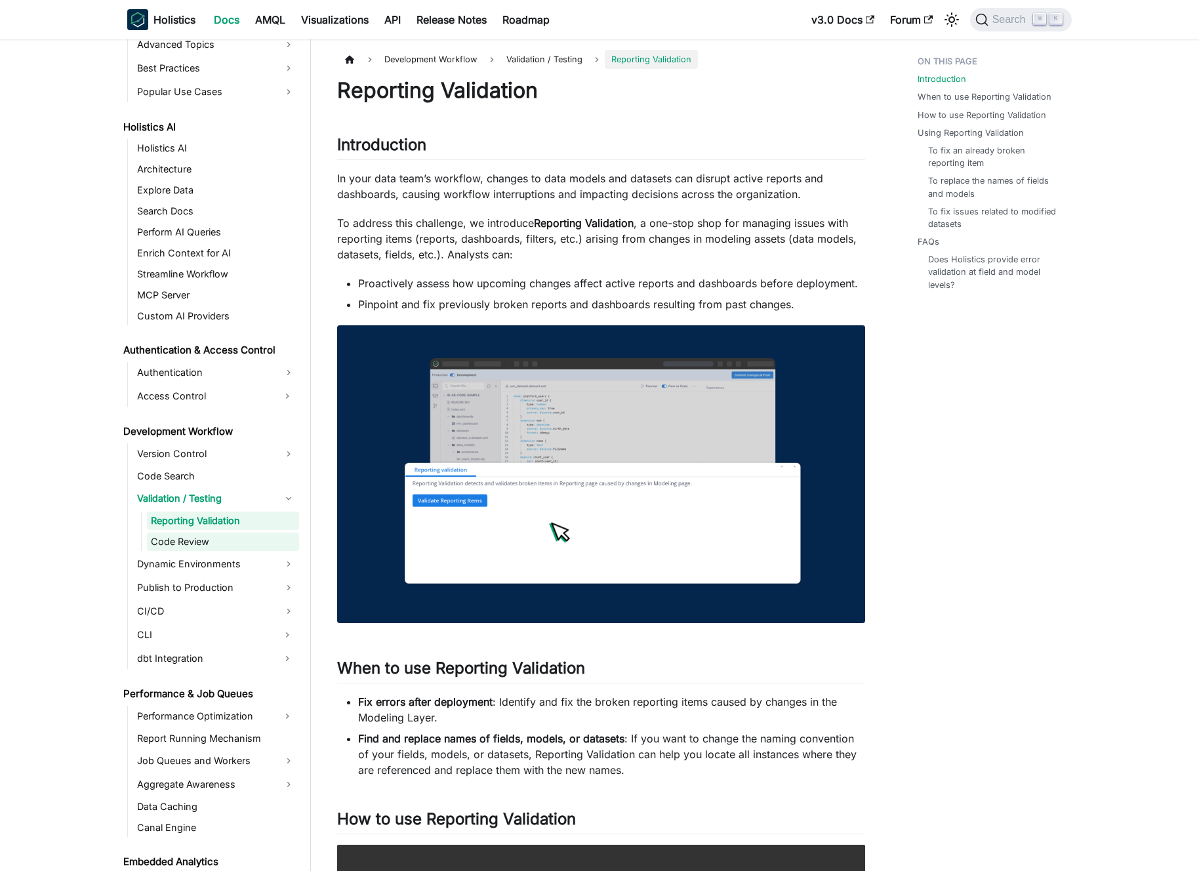
click at [234, 543] on link "Code Review" at bounding box center [223, 542] width 152 height 18
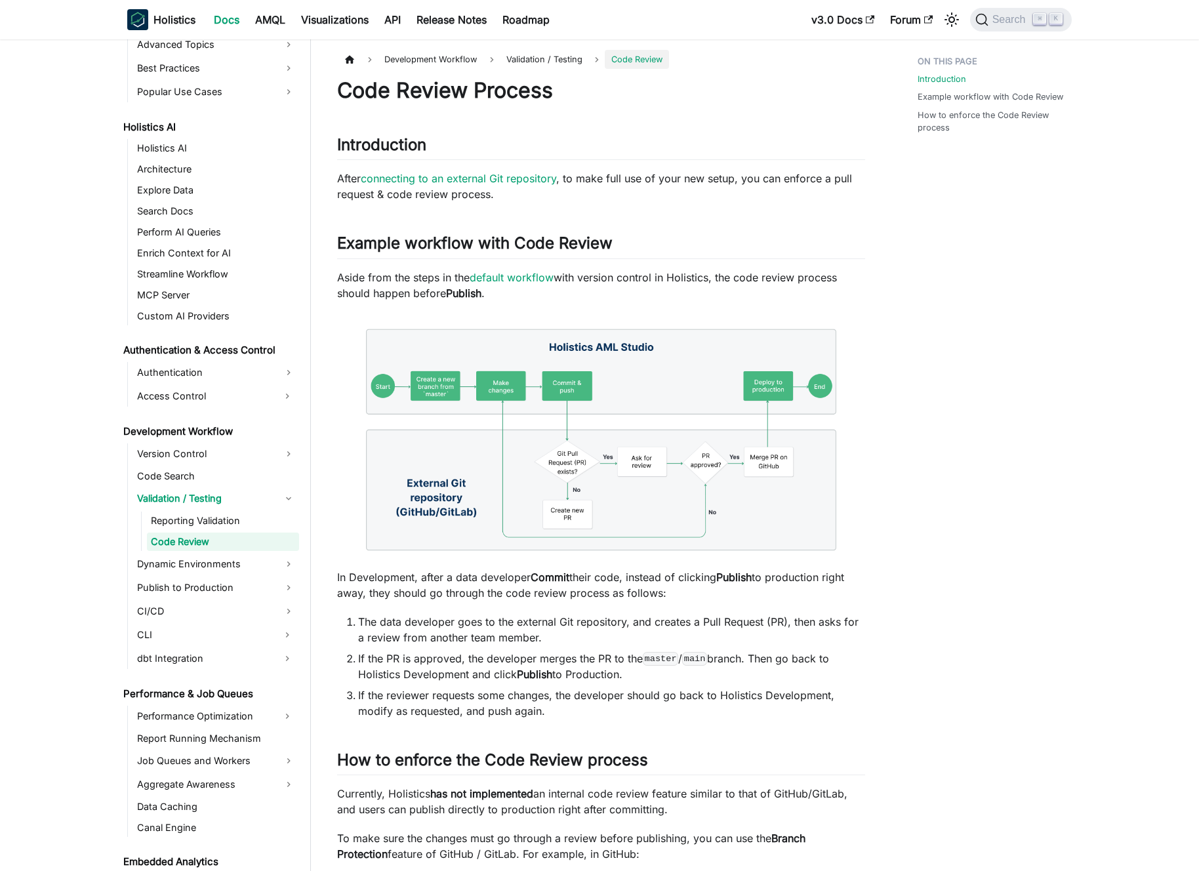
click at [675, 173] on p "After connecting to an external Git repository , to make full use of your new s…" at bounding box center [601, 186] width 528 height 31
click at [681, 187] on p "After connecting to an external Git repository , to make full use of your new s…" at bounding box center [601, 186] width 528 height 31
